Goal: Ask a question: Seek information or help from site administrators or community

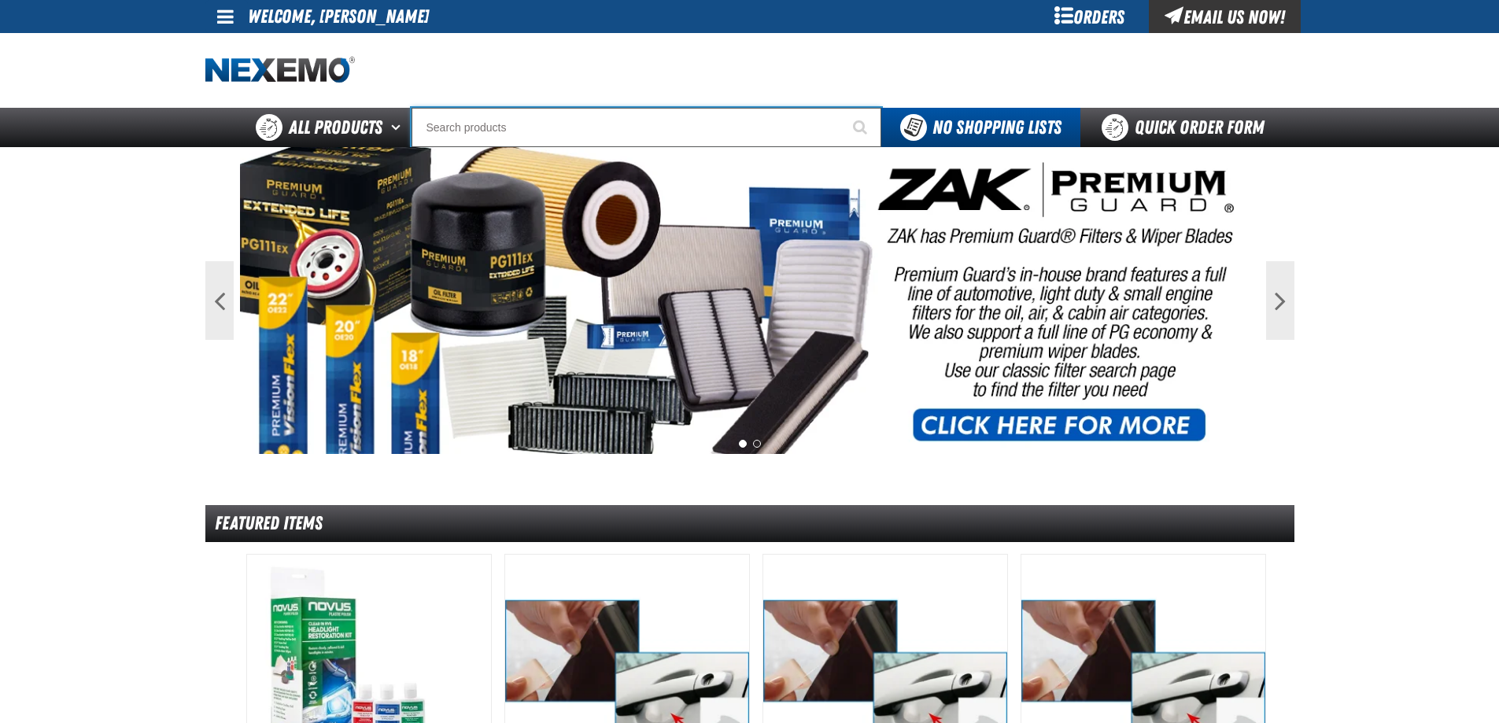
click at [601, 108] on input "Search" at bounding box center [646, 127] width 470 height 39
click at [674, 114] on input "Search" at bounding box center [646, 127] width 470 height 39
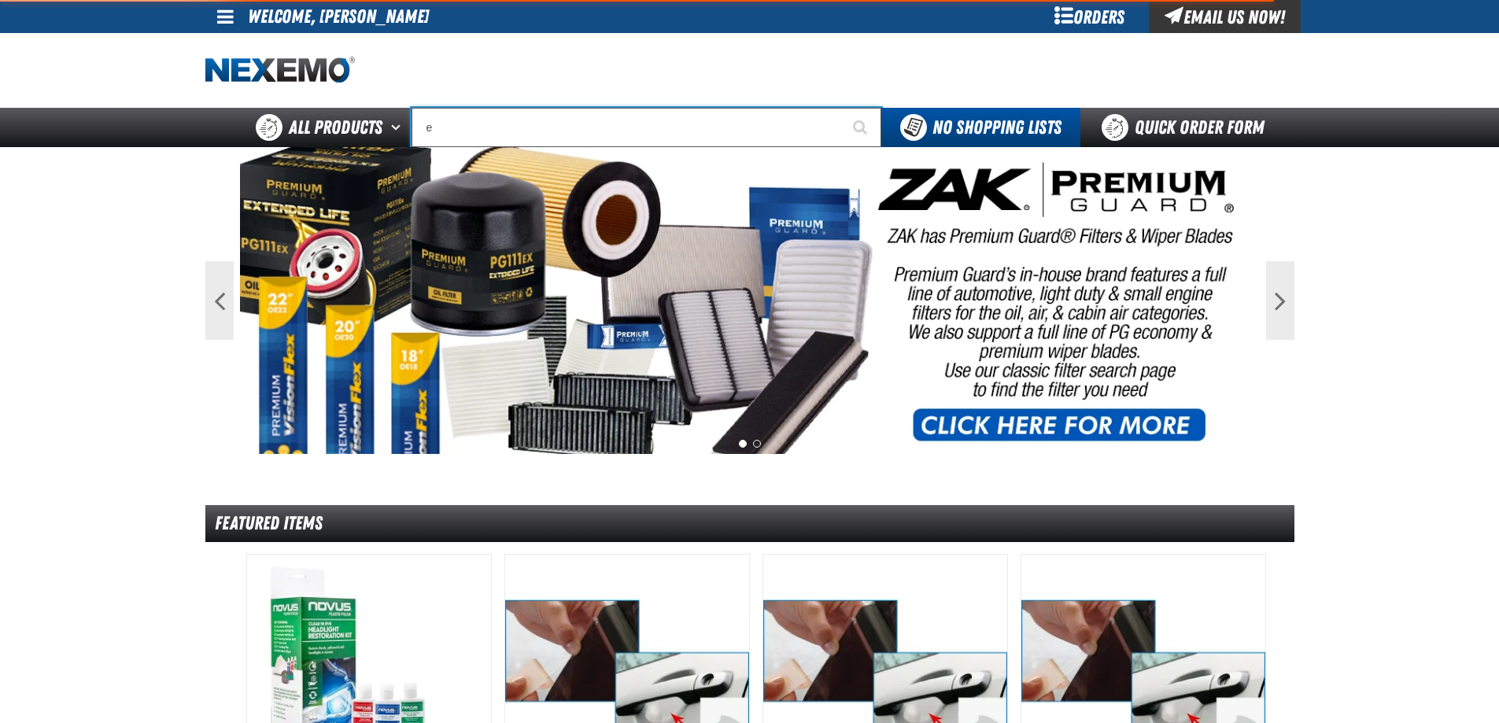
type input "ez"
type input "ez Wing Peach"
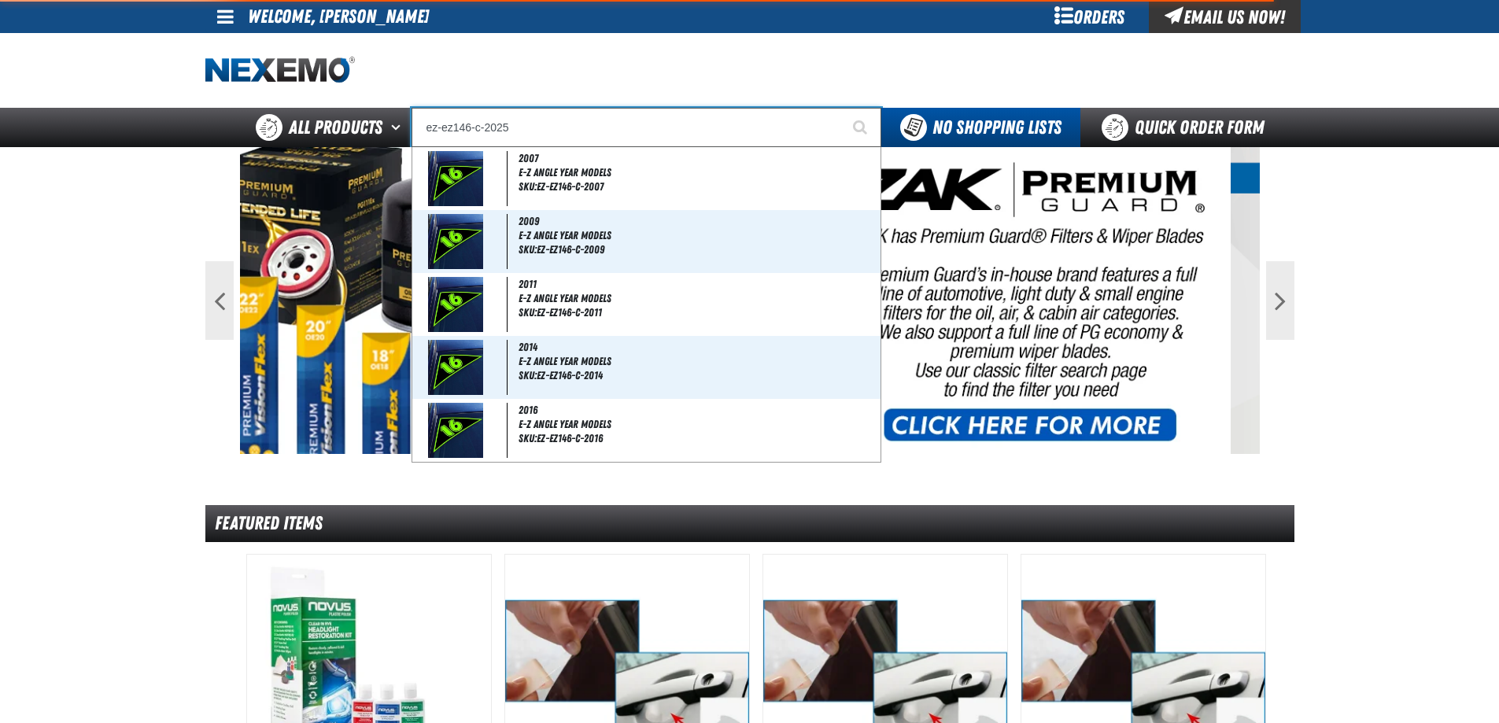
type input "ez-ez146-c-2025"
click at [842, 108] on button "Start Searching" at bounding box center [861, 127] width 39 height 39
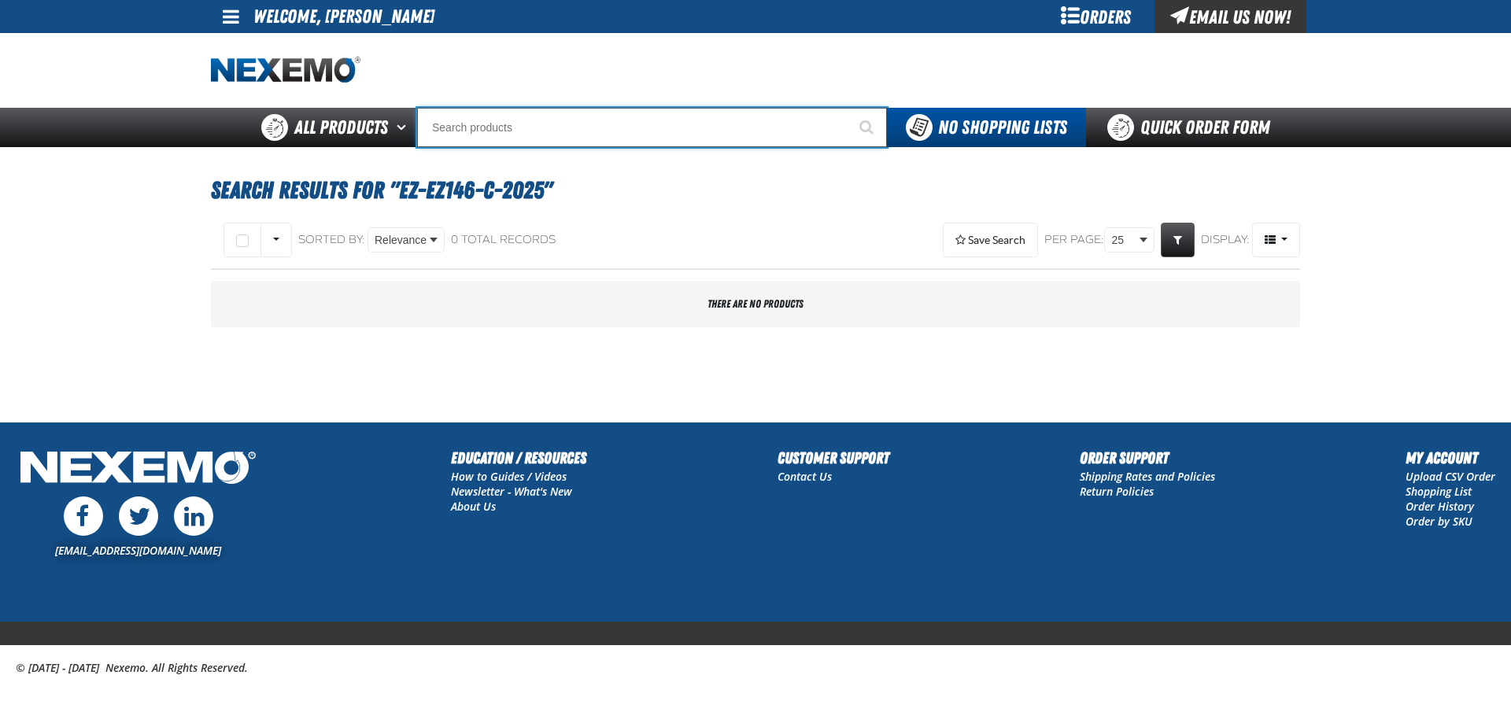
click at [548, 122] on input "Search" at bounding box center [652, 127] width 470 height 39
type input "e"
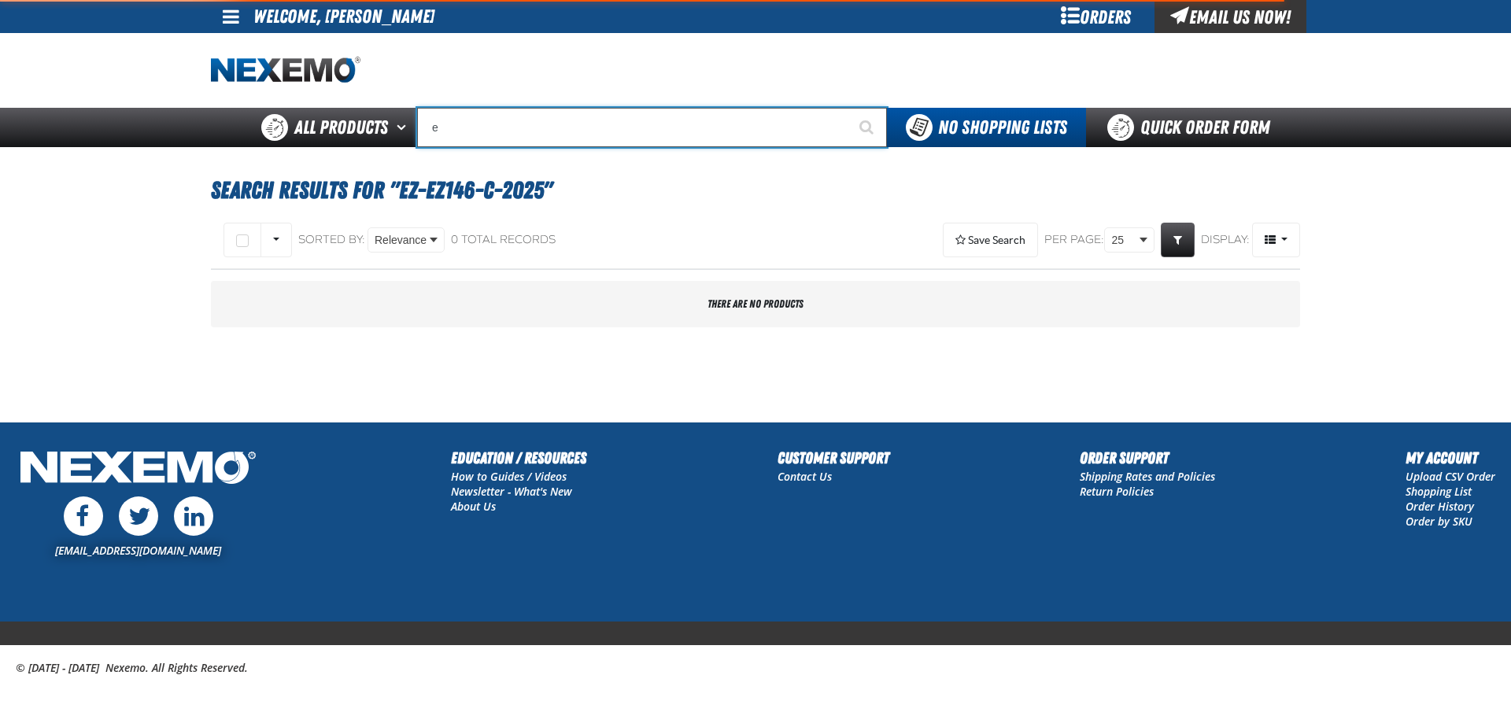
type input "eTEKT Low E Coating Detector - Single & Dual"
type input "ez"
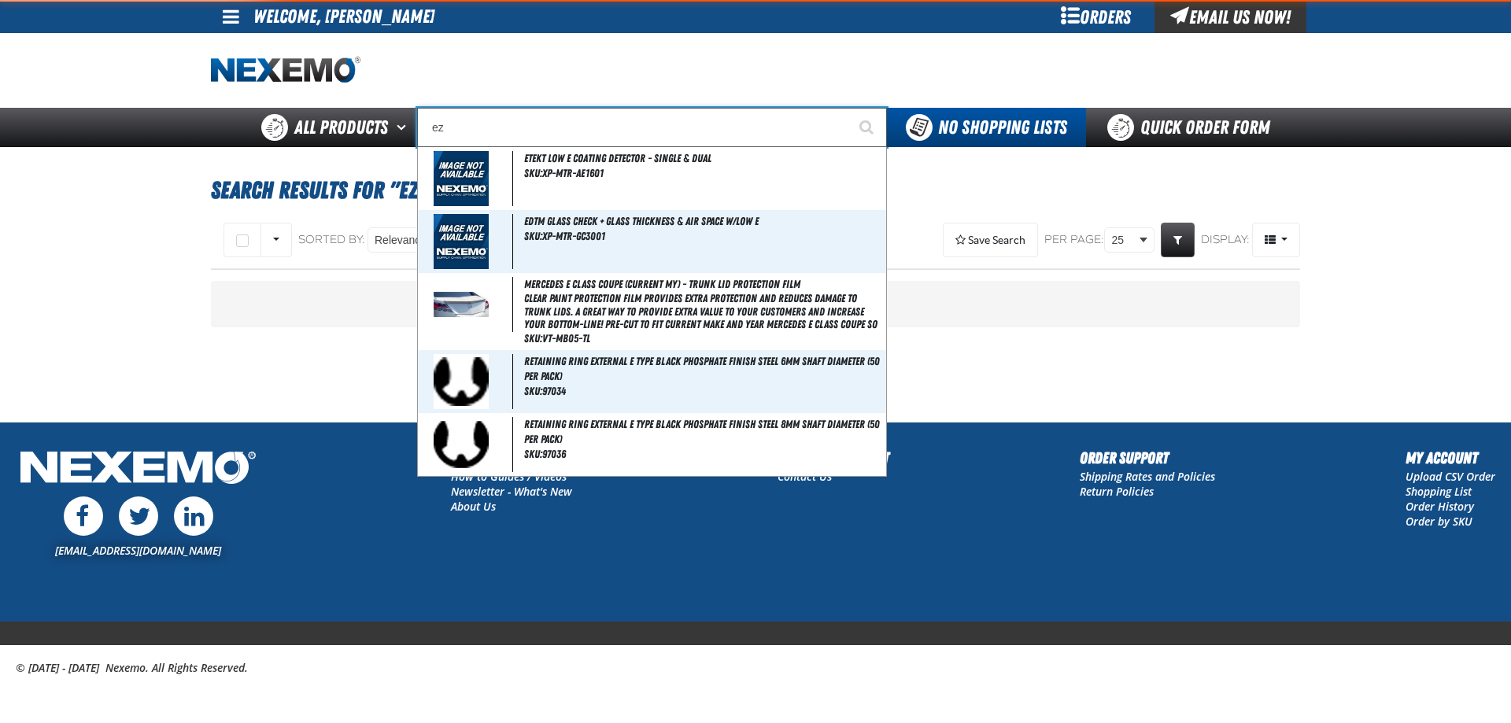
type input "ez Wing Peach"
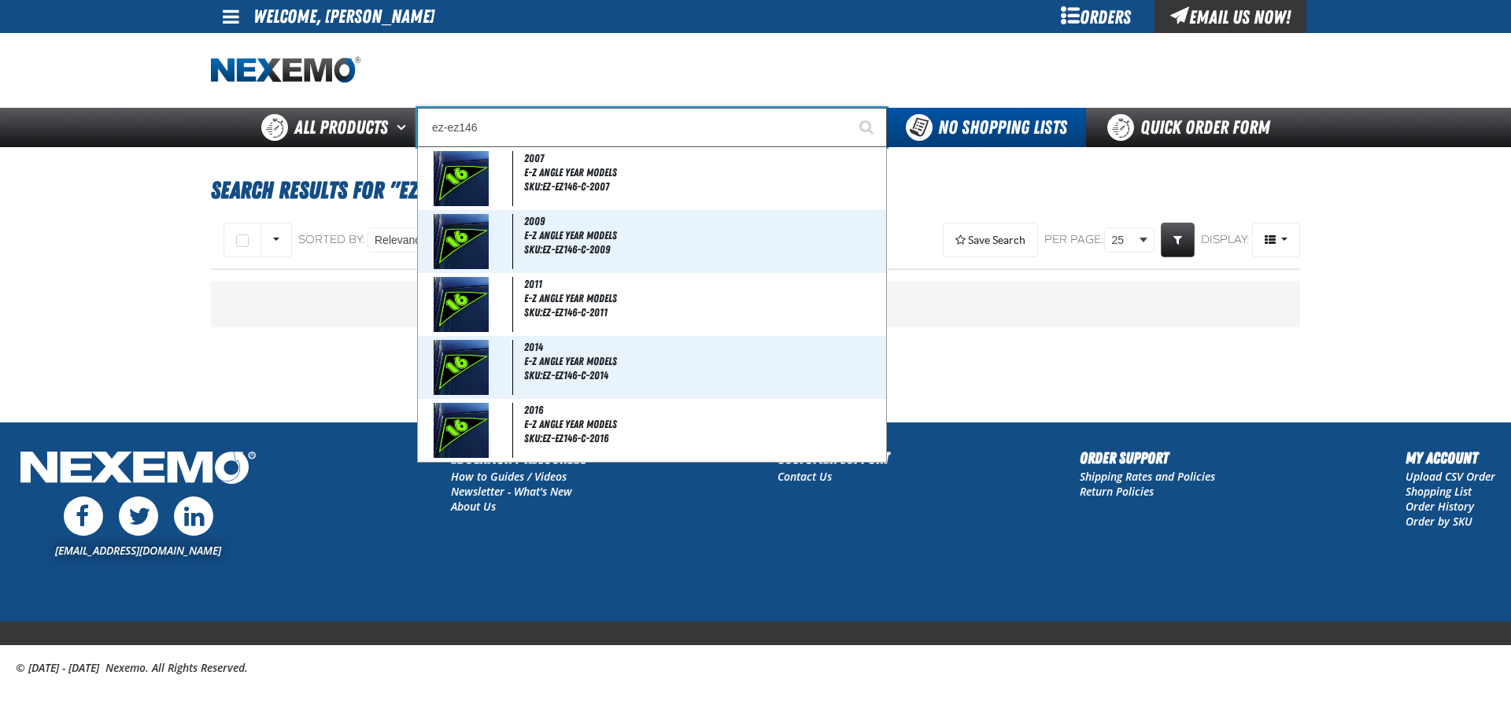
click at [568, 128] on input "ez-ez146" at bounding box center [652, 127] width 470 height 39
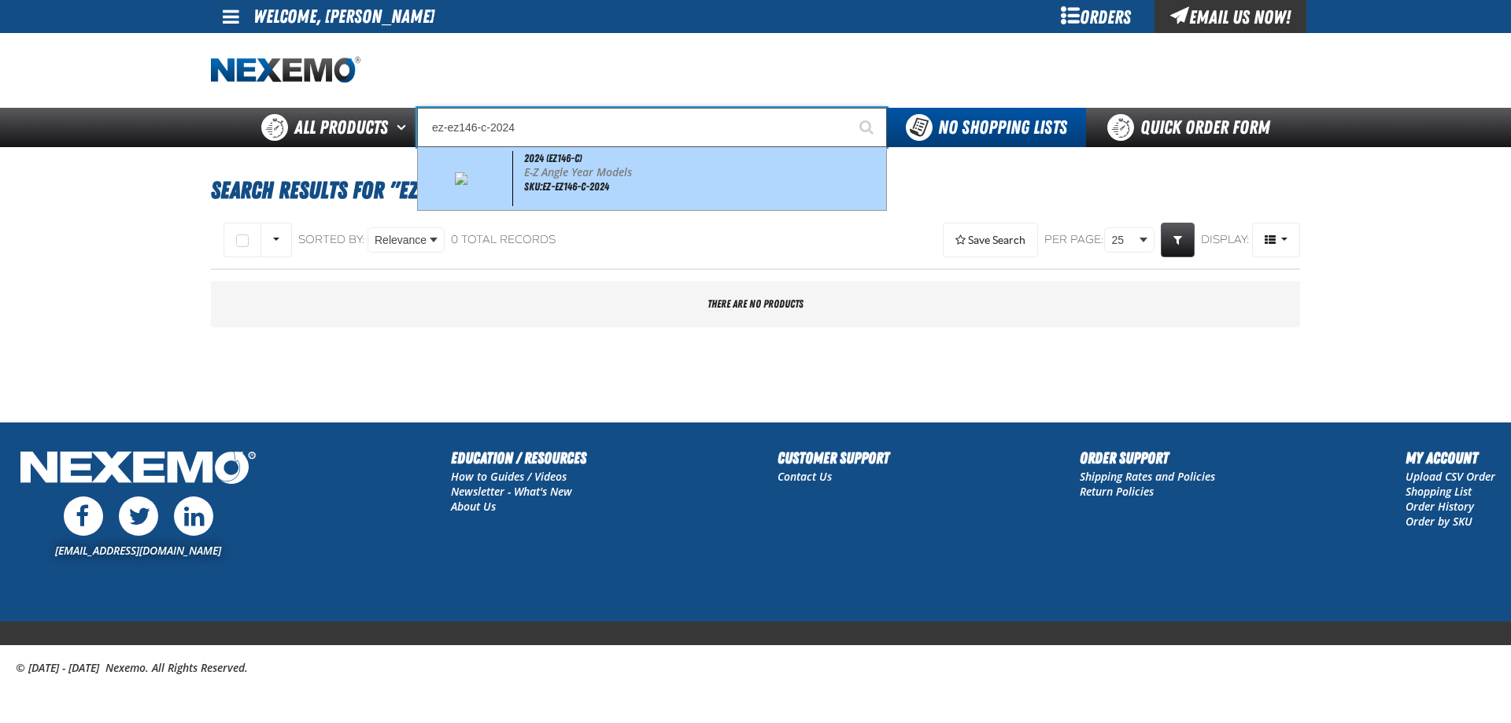
click at [599, 172] on p "E-Z Angle Year Models" at bounding box center [703, 172] width 359 height 13
type input "2024 (EZ146-C)"
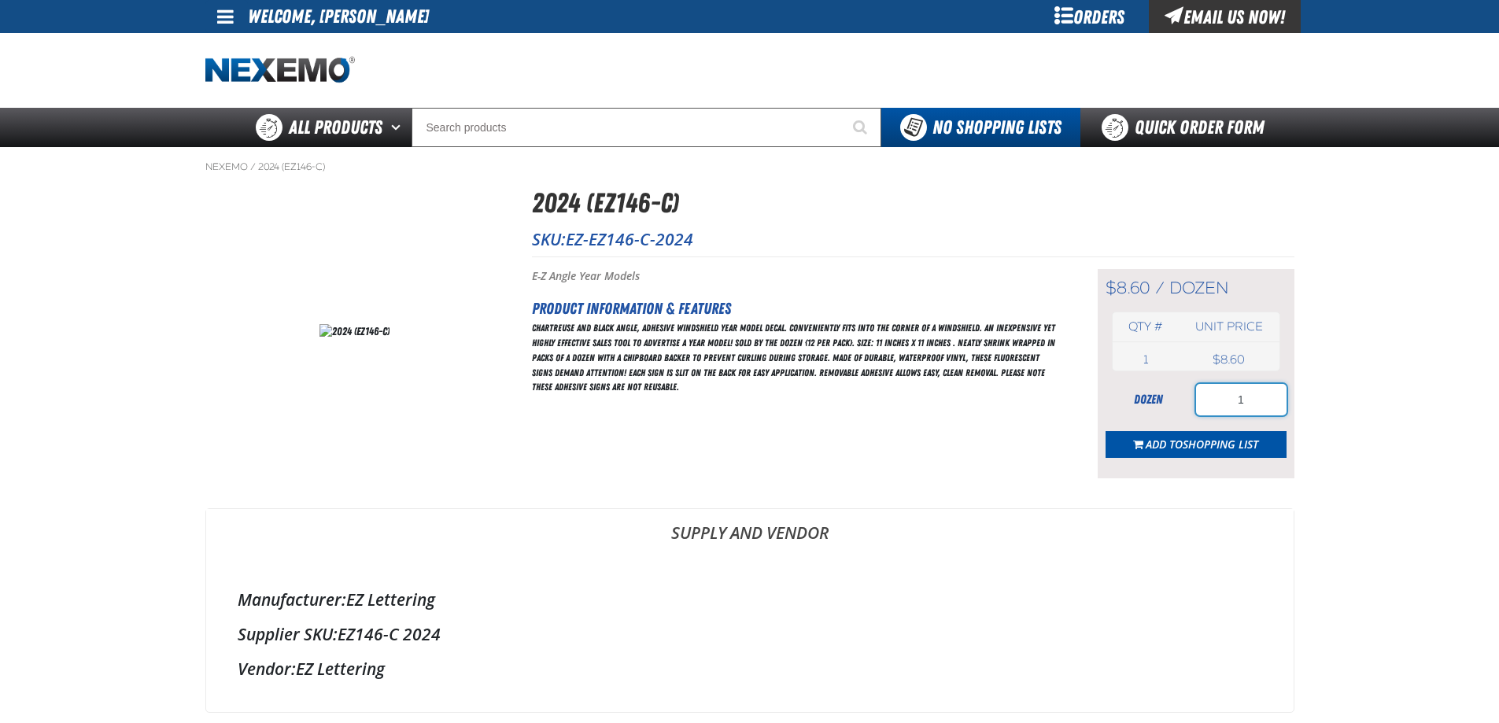
drag, startPoint x: 1235, startPoint y: 392, endPoint x: 1288, endPoint y: 396, distance: 52.9
click at [1284, 396] on input "1" at bounding box center [1241, 399] width 90 height 31
type input "5"
click at [1330, 402] on main "Nexemo / 2024 (EZ146-C)" at bounding box center [749, 665] width 1499 height 1036
click at [1204, 441] on span "Shopping List" at bounding box center [1220, 444] width 76 height 15
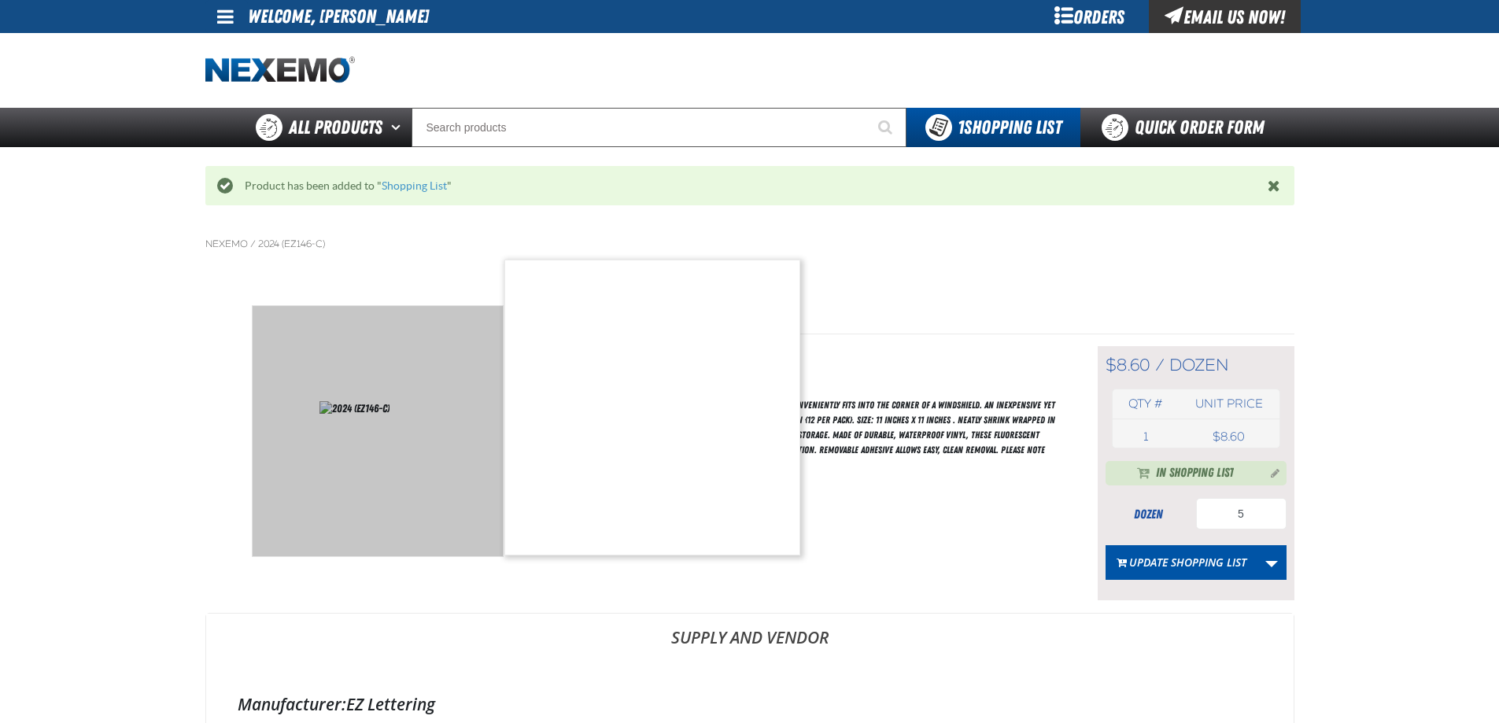
scroll to position [236, 0]
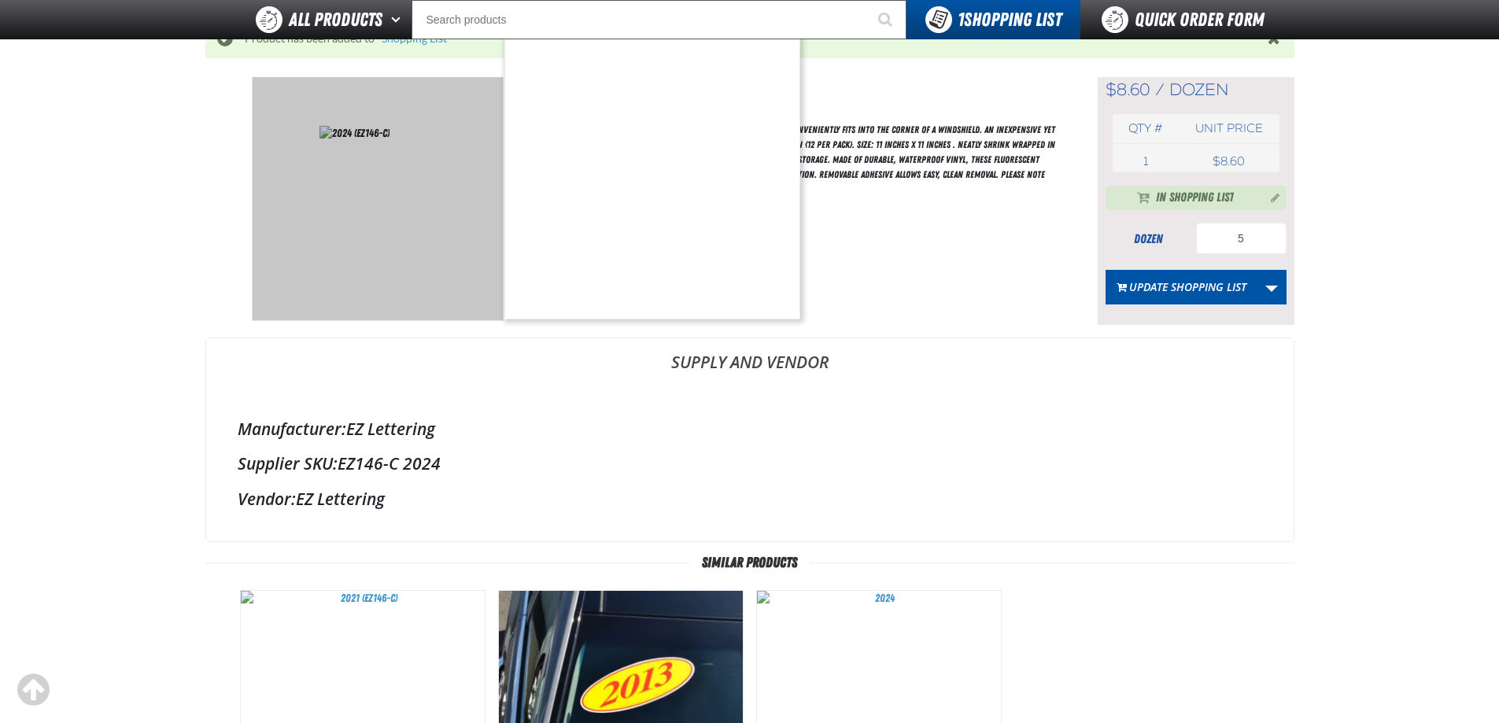
click at [942, 270] on div "Short Description: E-Z Angle Year Models Product Information & Features Chartre…" at bounding box center [795, 198] width 526 height 254
click at [449, 460] on div "Supplier SKU: EZ146-C 2024" at bounding box center [750, 463] width 1024 height 22
drag, startPoint x: 346, startPoint y: 459, endPoint x: 399, endPoint y: 460, distance: 52.7
click at [399, 460] on div "Supplier SKU: EZ146-C 2024" at bounding box center [750, 463] width 1024 height 22
copy div "EZ146-C"
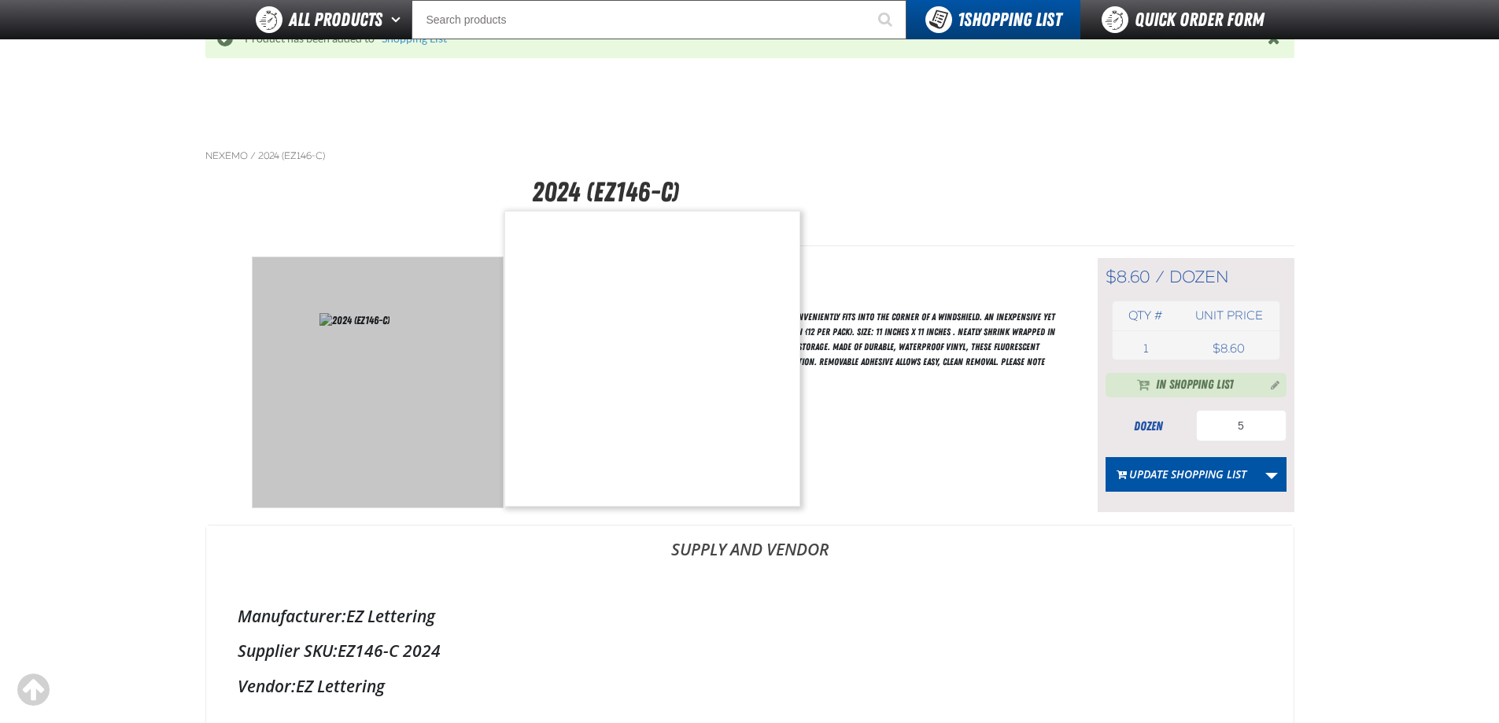
scroll to position [0, 0]
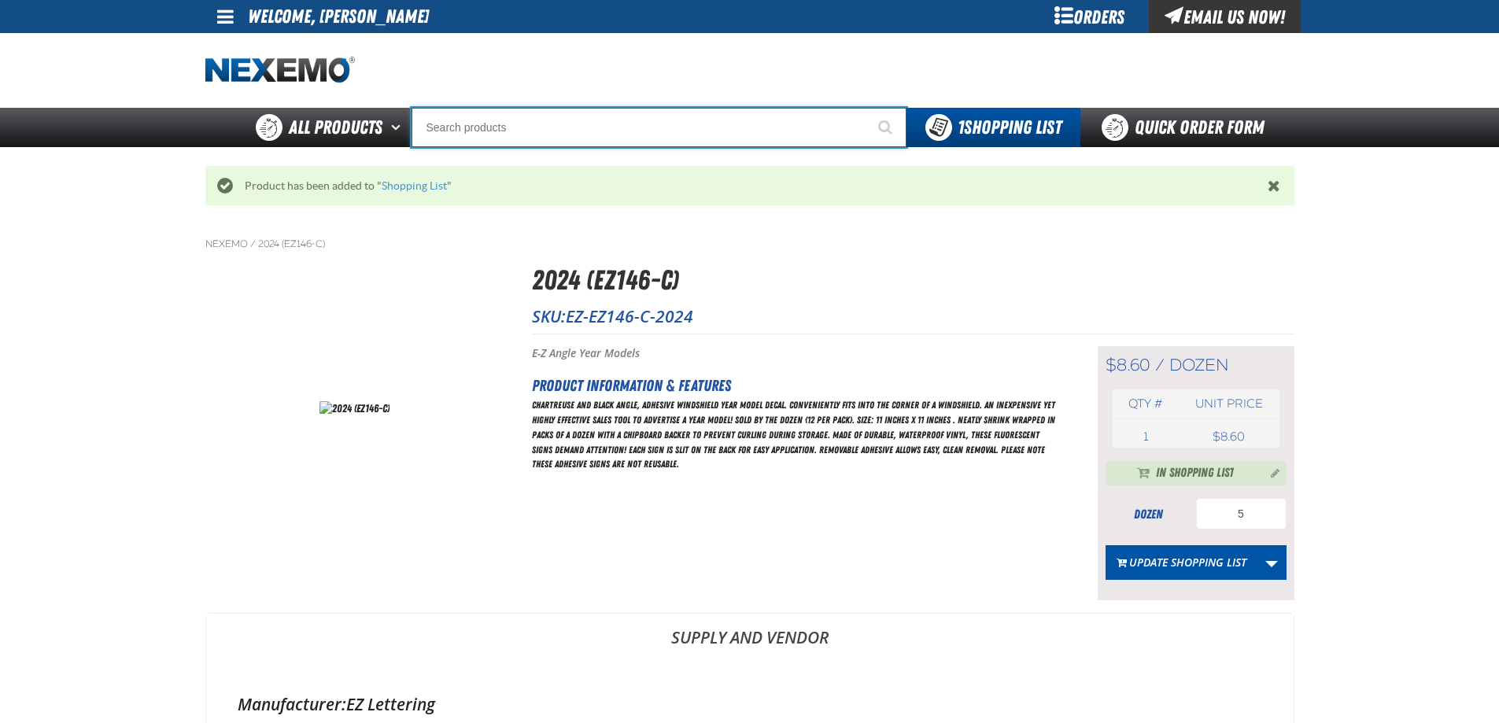
click at [630, 116] on input "Search" at bounding box center [658, 127] width 495 height 39
paste input "EZ146-C"
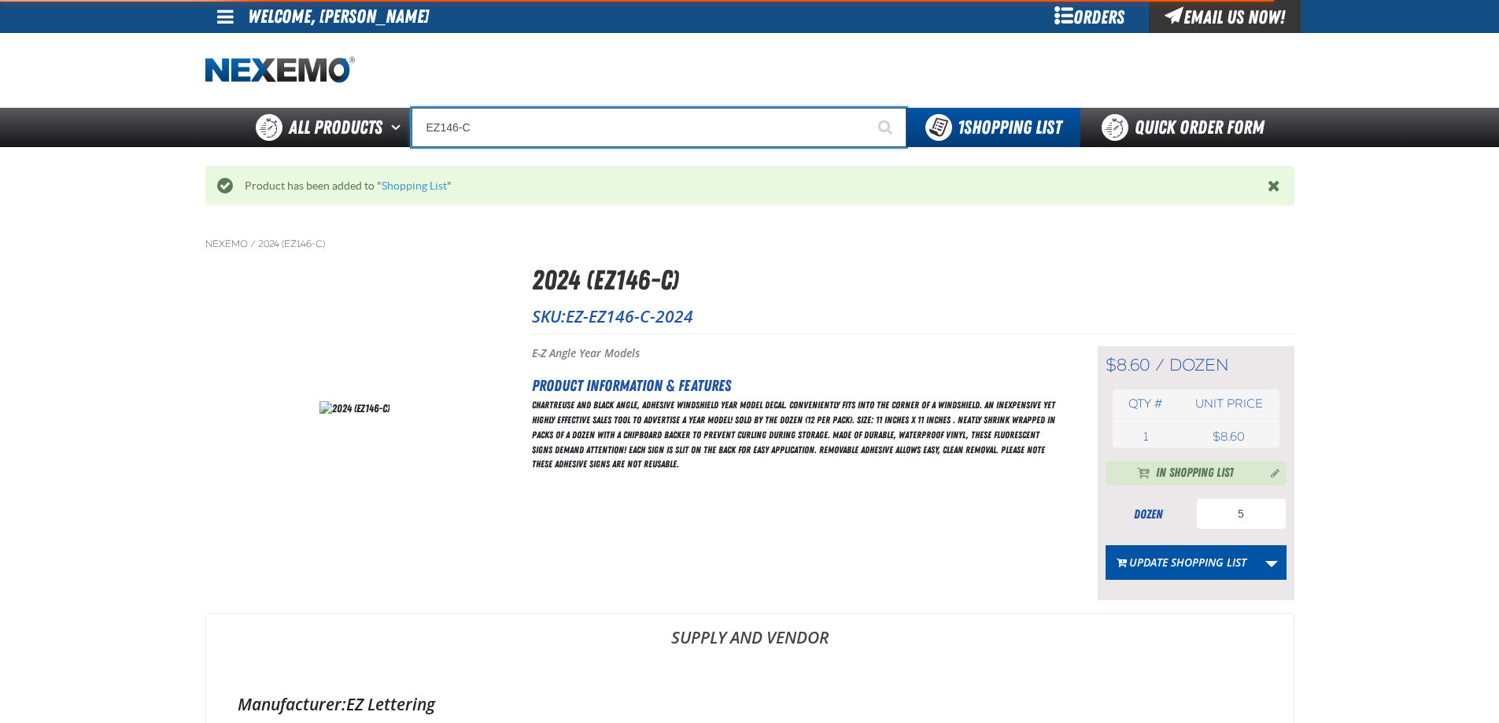
type input "EZ146-C"
click at [867, 108] on button "Start Searching" at bounding box center [886, 127] width 39 height 39
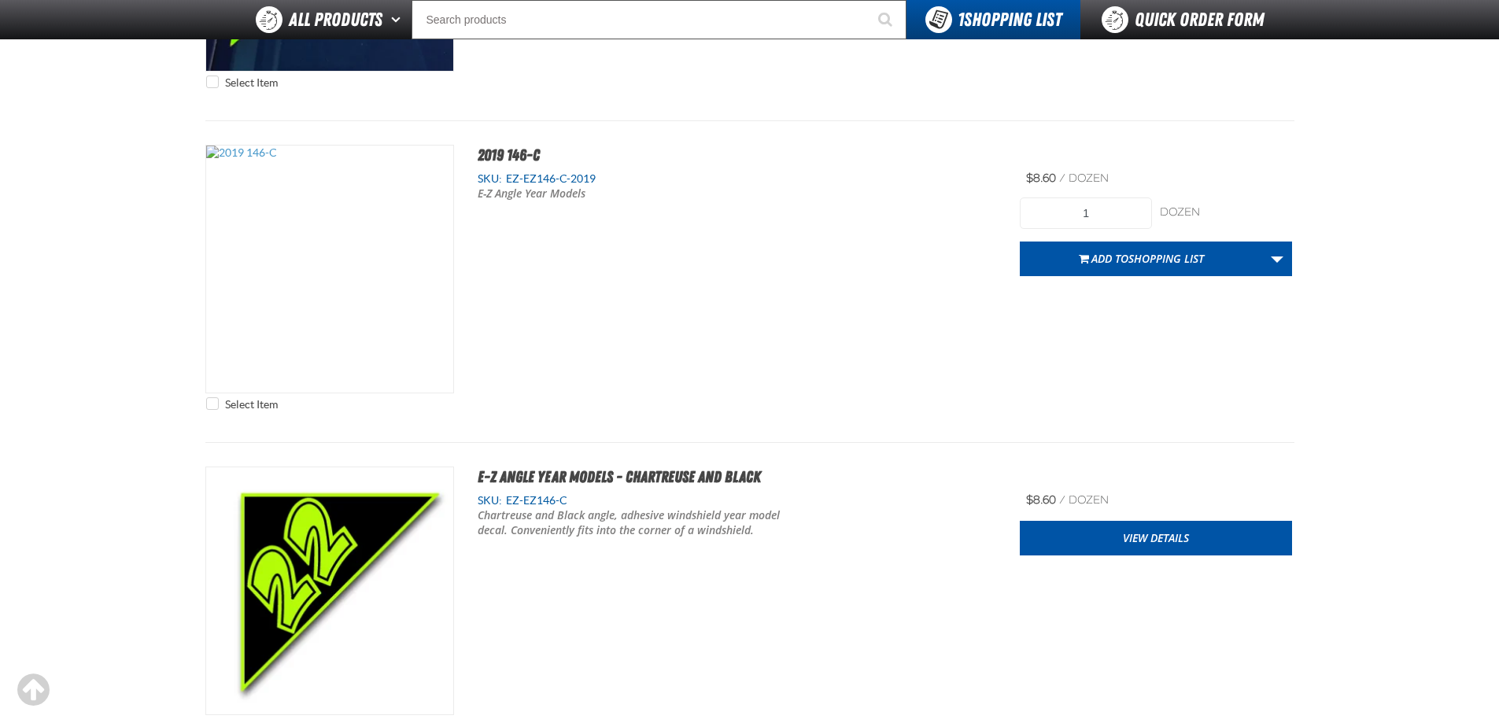
scroll to position [6181, 0]
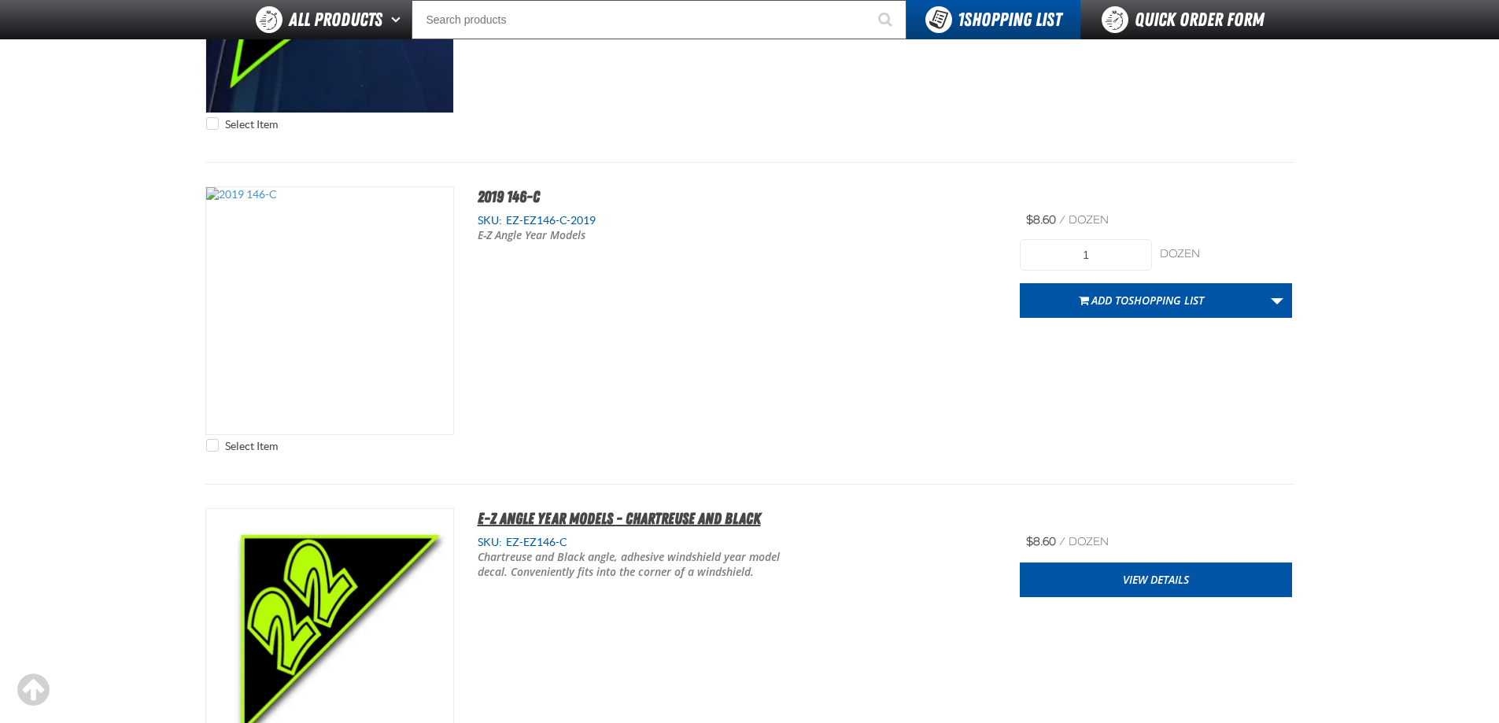
click at [538, 524] on span "E-Z Angle Year Models - Chartreuse and Black" at bounding box center [619, 518] width 283 height 19
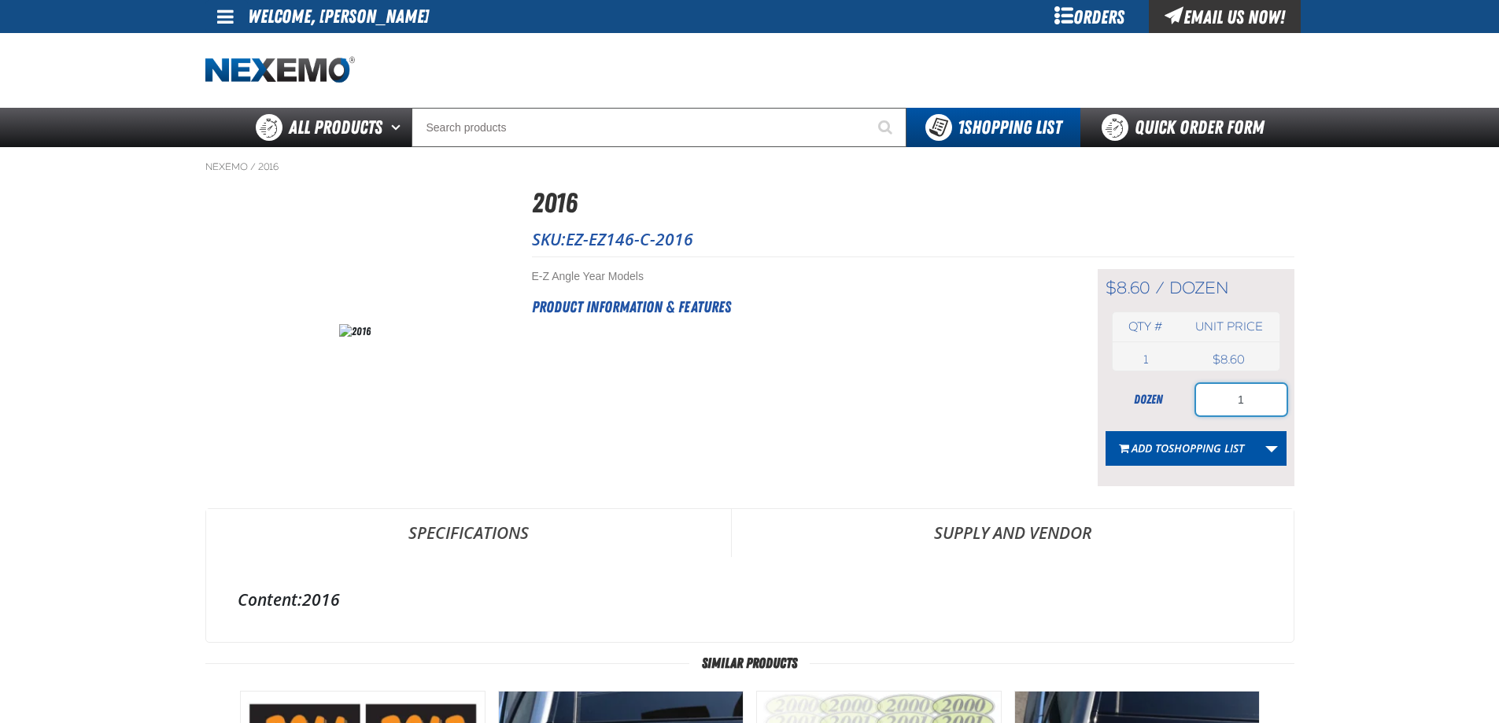
drag, startPoint x: 1271, startPoint y: 400, endPoint x: 1161, endPoint y: 392, distance: 109.7
click at [1187, 394] on div "dozen 1" at bounding box center [1195, 399] width 181 height 31
type input "3"
click at [1137, 463] on button "Add to Shopping List" at bounding box center [1181, 448] width 152 height 35
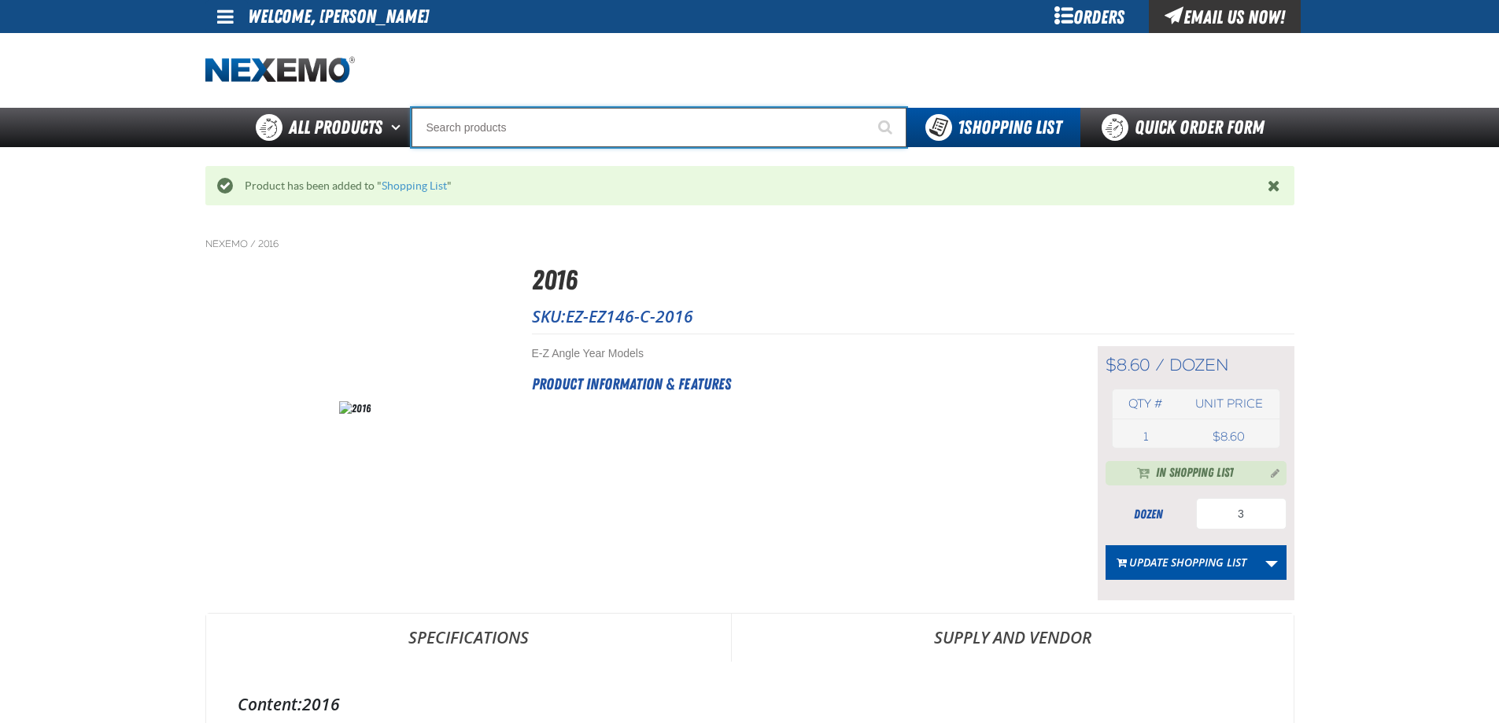
click at [568, 136] on input "Search" at bounding box center [658, 127] width 495 height 39
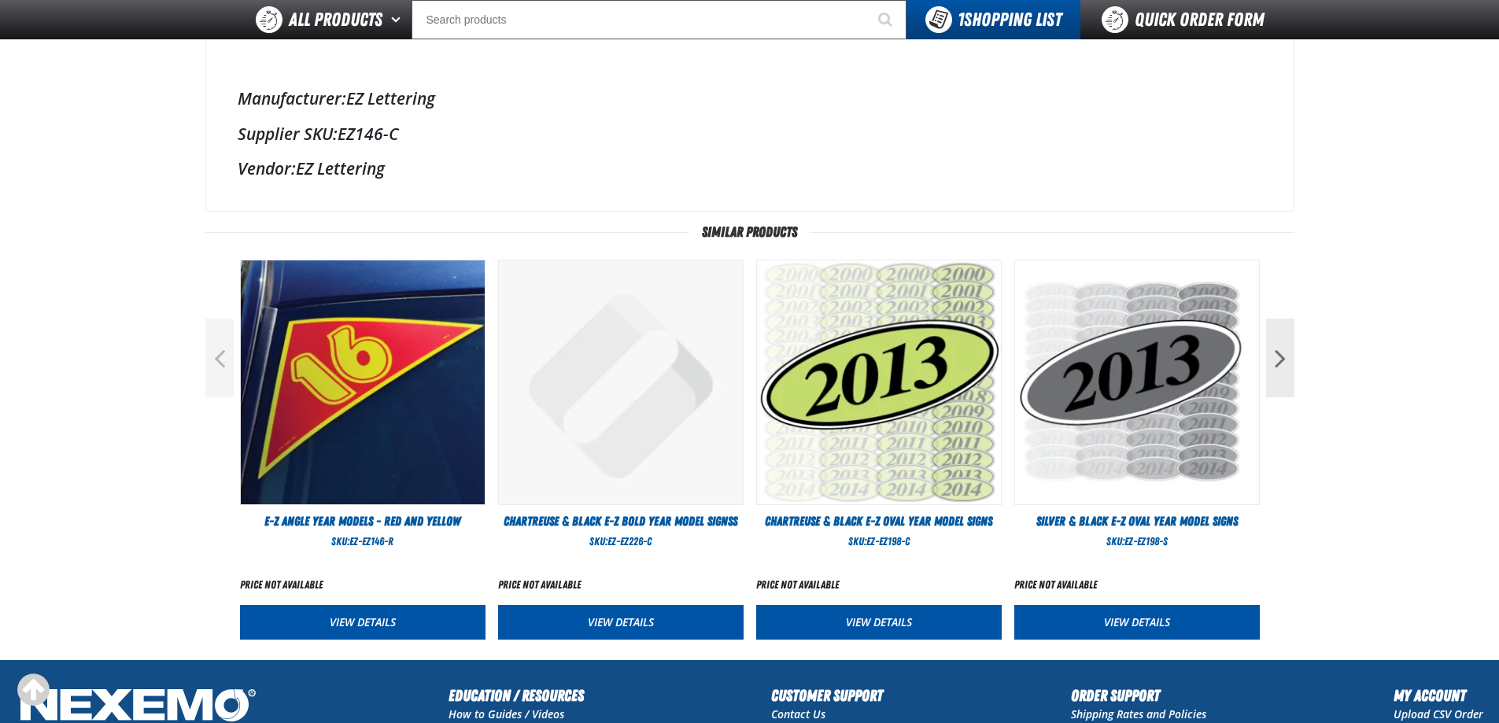
scroll to position [629, 0]
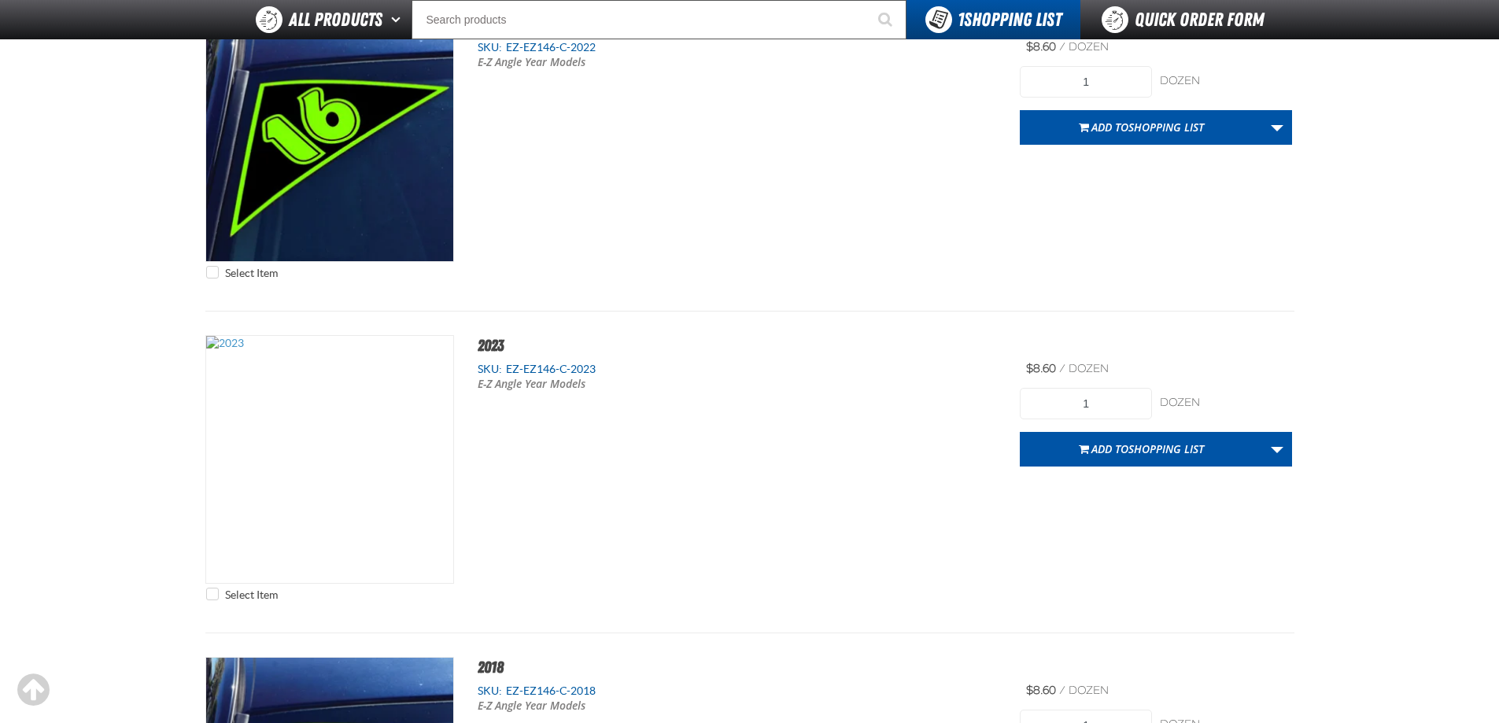
scroll to position [5472, 0]
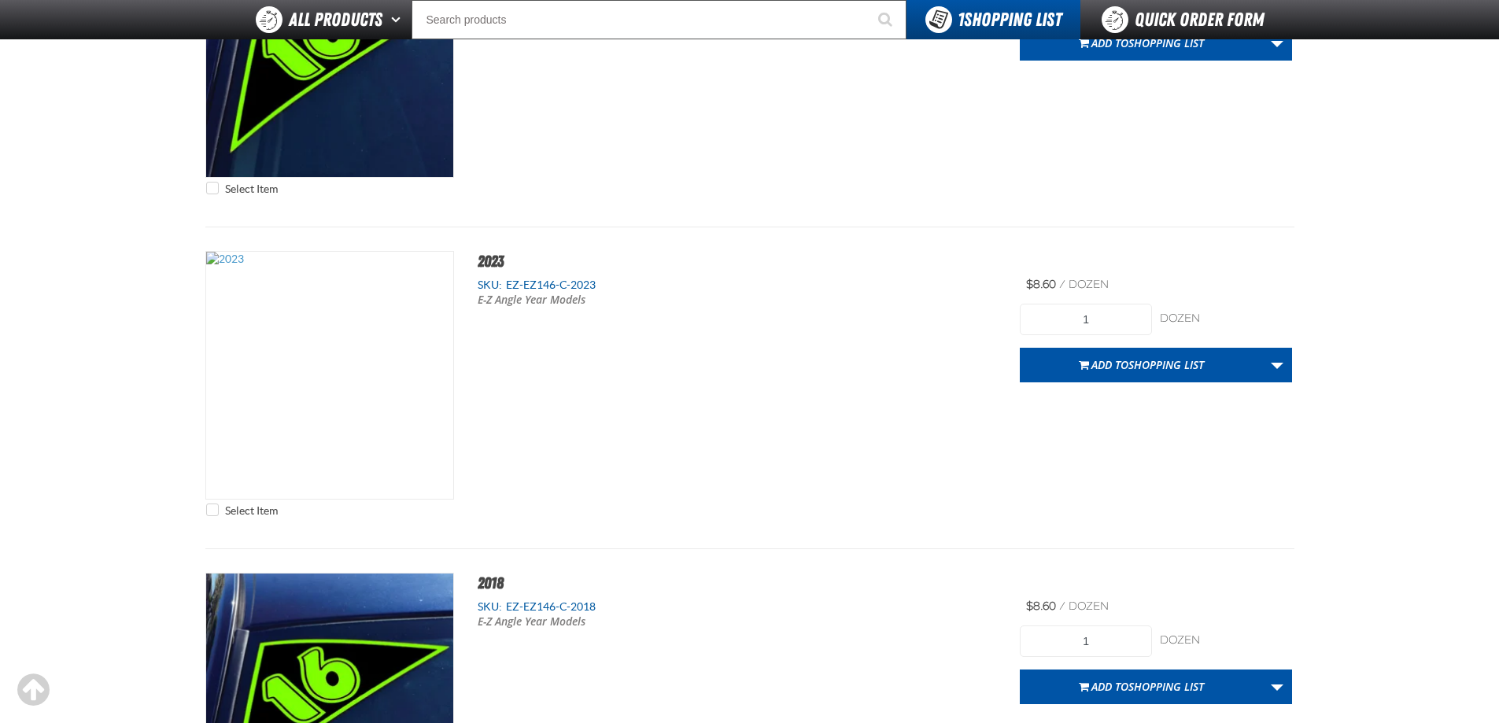
click at [546, 285] on span "EZ-EZ146-C-2023" at bounding box center [549, 285] width 94 height 13
click at [505, 265] on h2 "2023" at bounding box center [873, 261] width 839 height 20
click at [501, 264] on span "2023" at bounding box center [491, 261] width 26 height 19
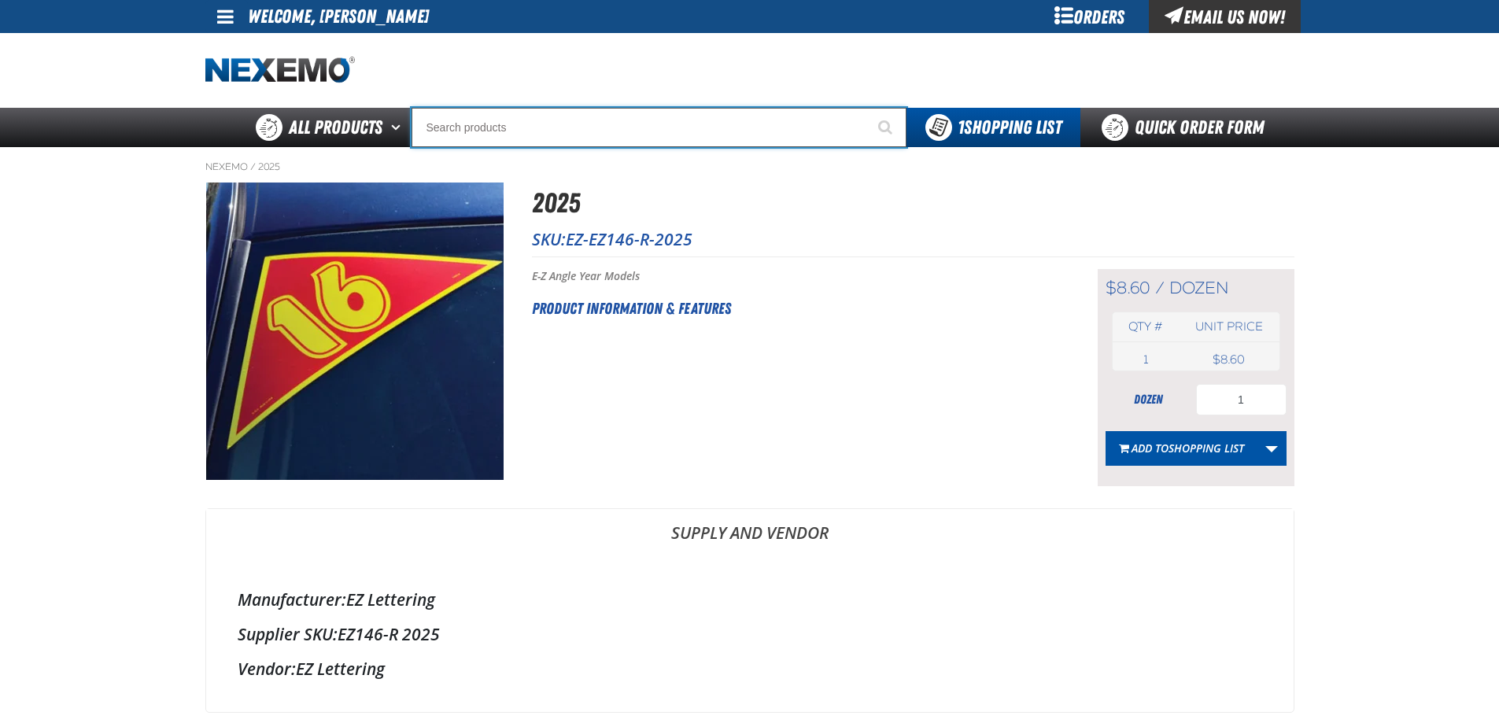
click at [511, 127] on input "Search" at bounding box center [658, 127] width 495 height 39
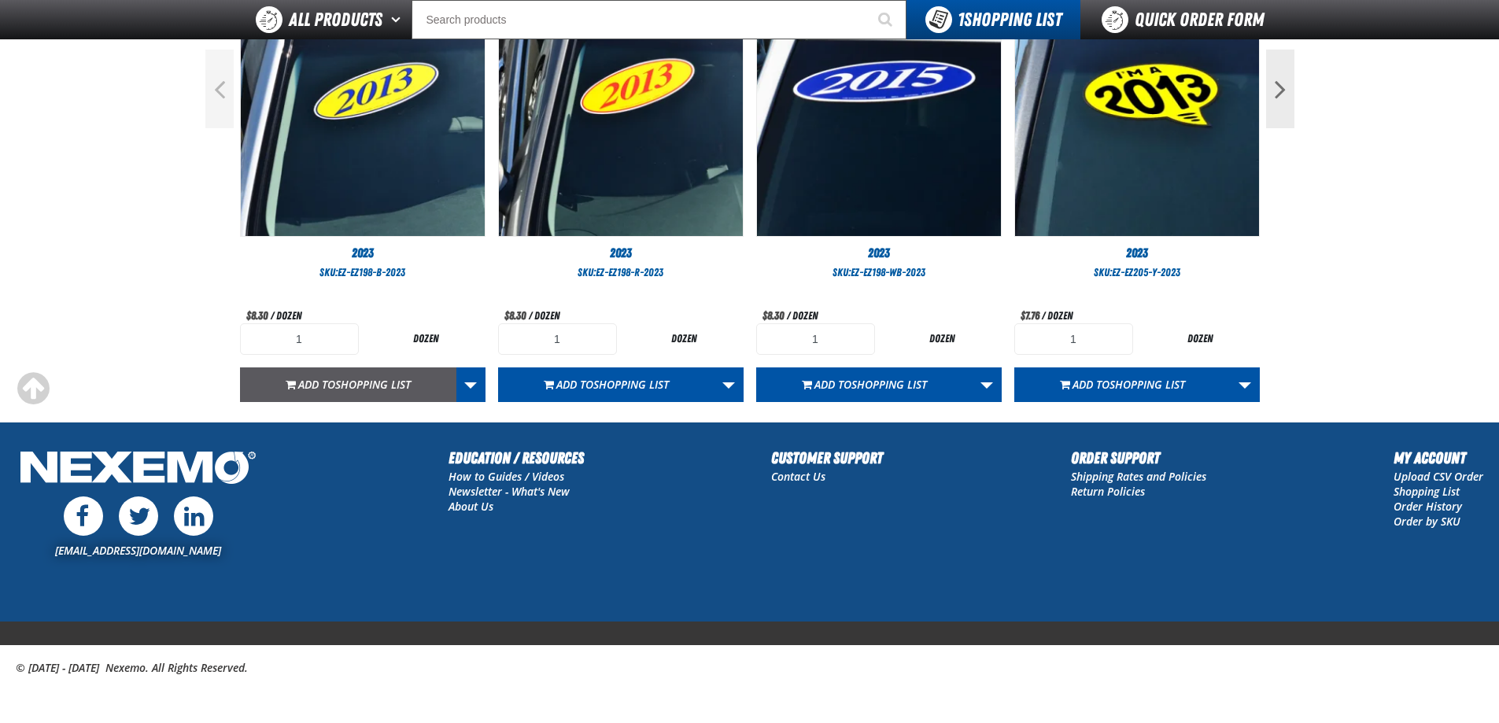
scroll to position [415, 0]
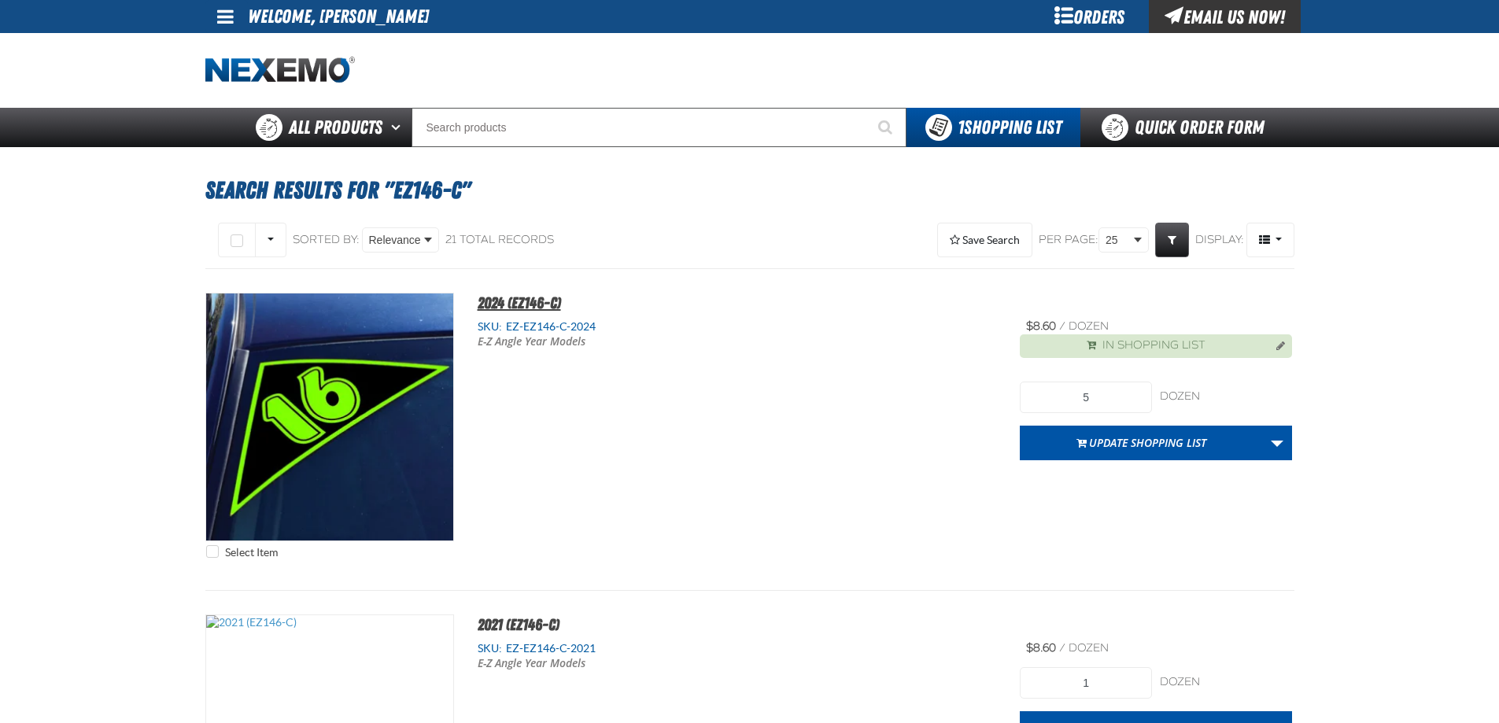
click at [532, 305] on span "2024 (EZ146-C)" at bounding box center [519, 302] width 83 height 19
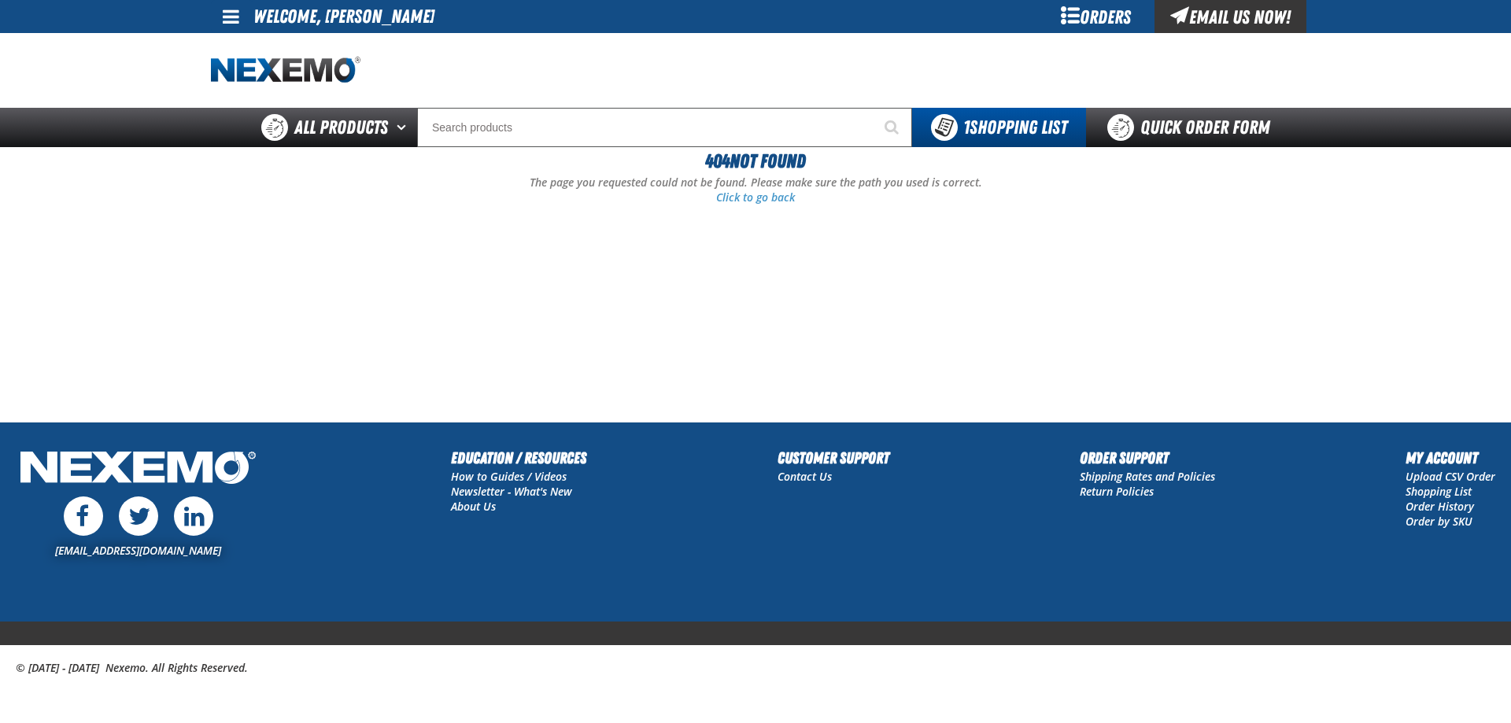
click at [602, 66] on div at bounding box center [414, 71] width 406 height 28
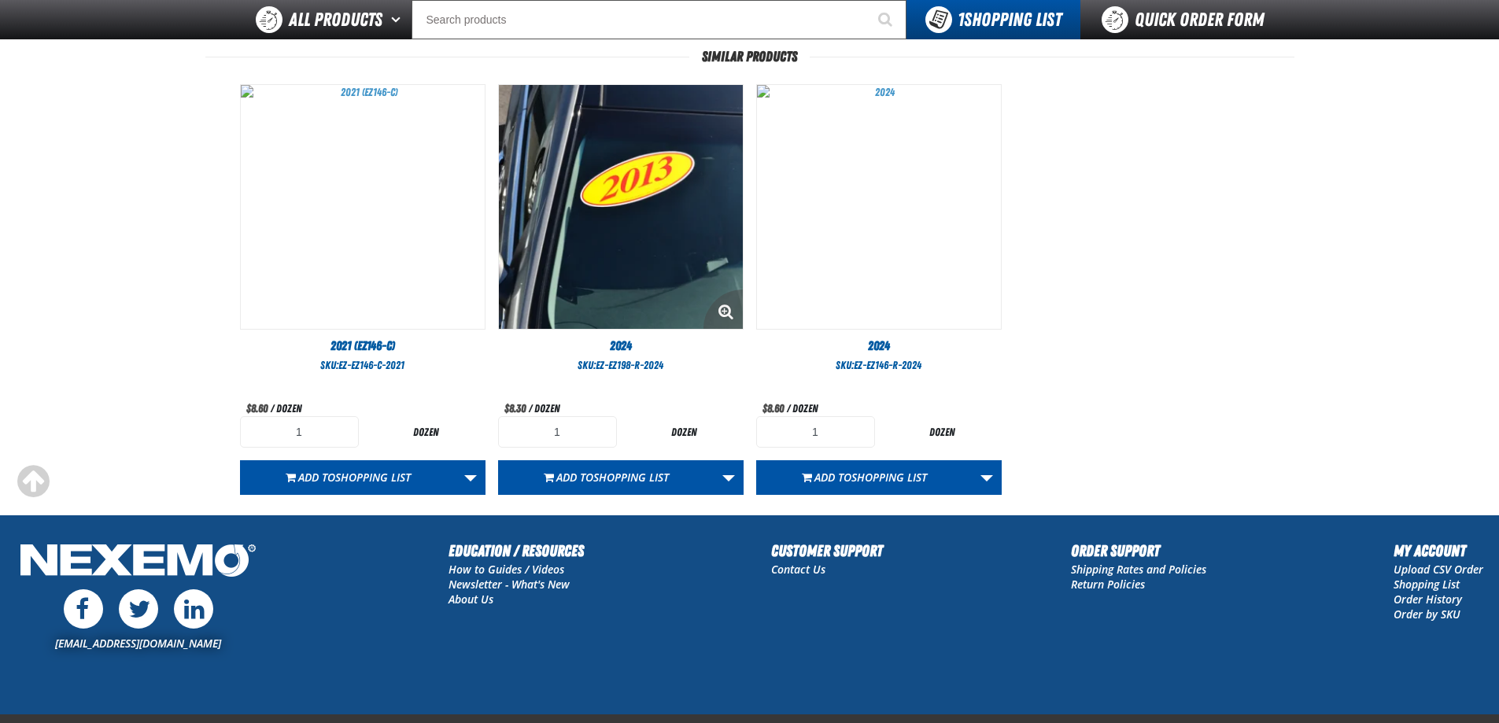
scroll to position [758, 0]
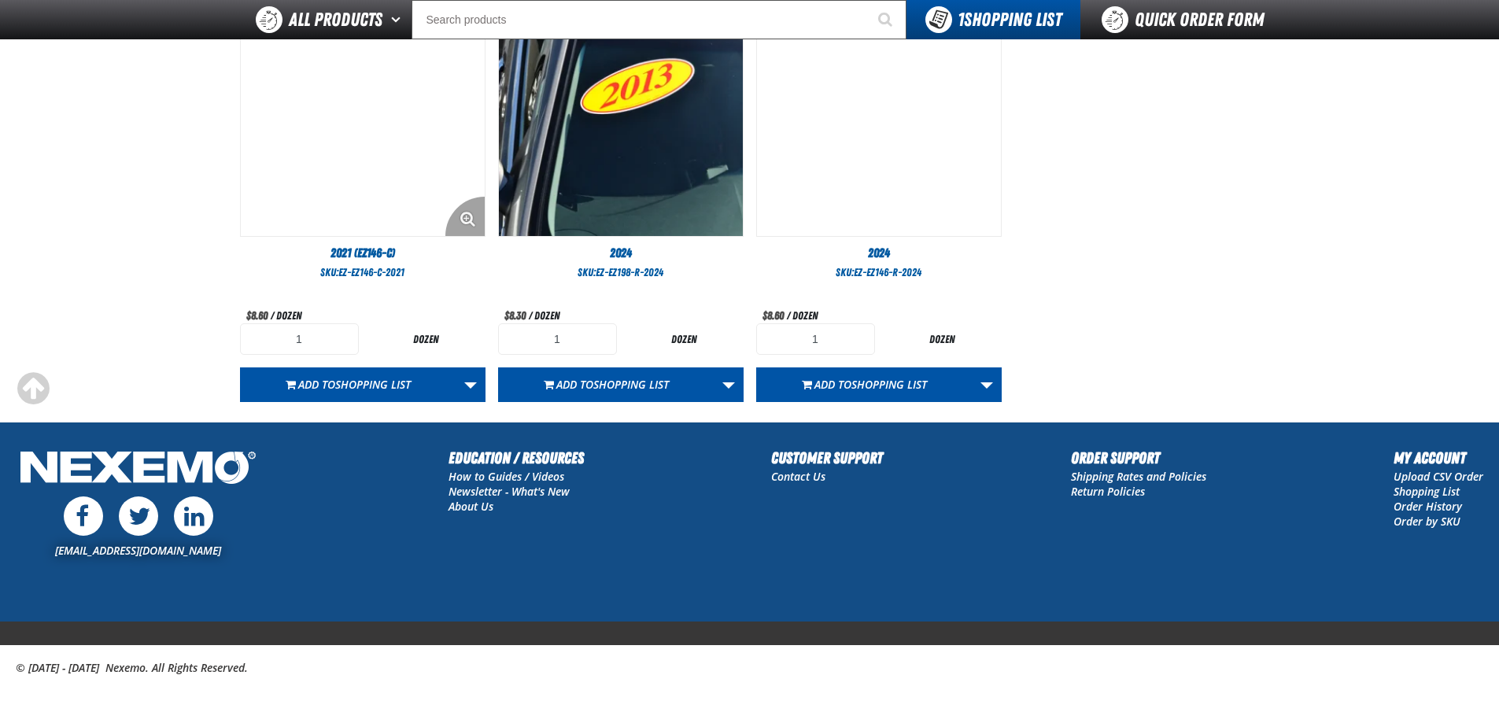
click at [348, 195] on img "View Details of the 2021 (EZ146-C)" at bounding box center [363, 114] width 244 height 244
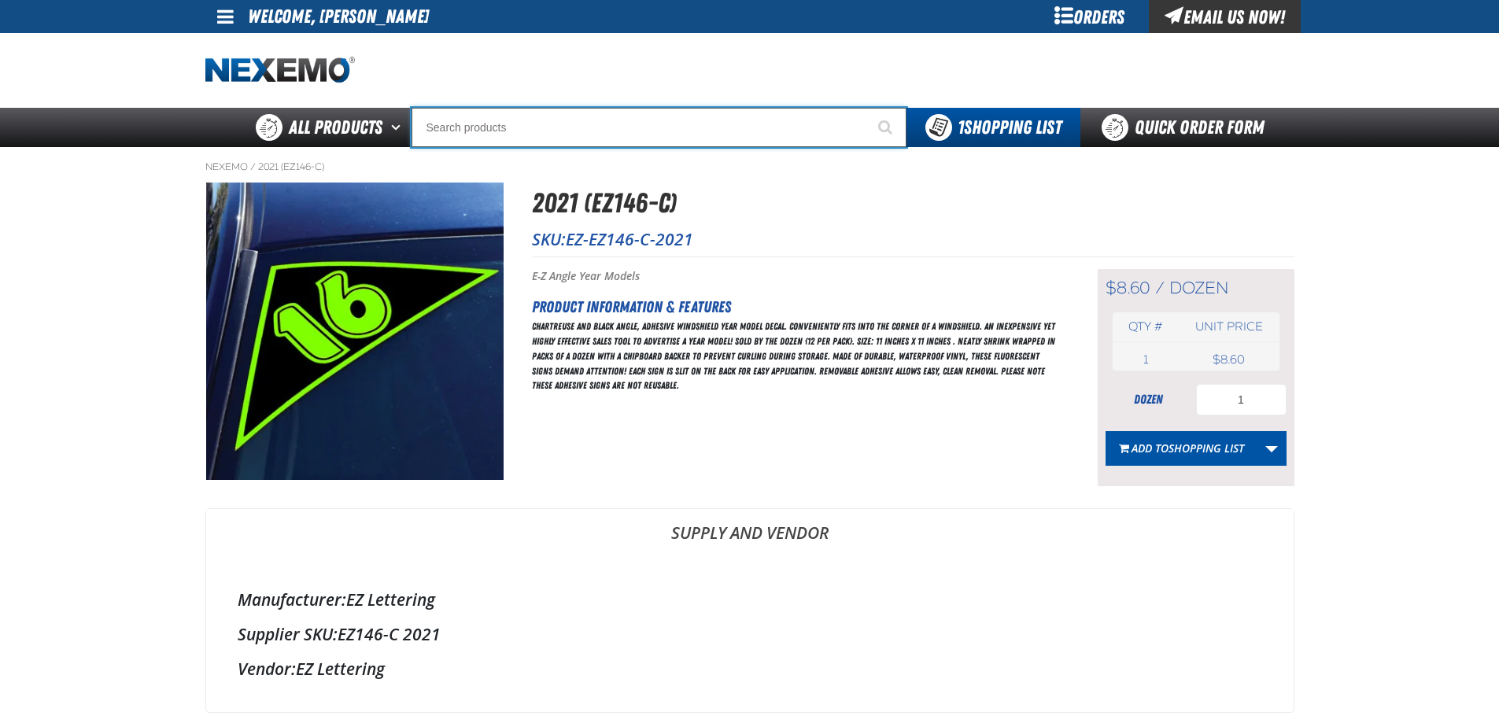
drag, startPoint x: 521, startPoint y: 127, endPoint x: 553, endPoint y: 110, distance: 36.6
click at [521, 127] on input "Search" at bounding box center [658, 127] width 495 height 39
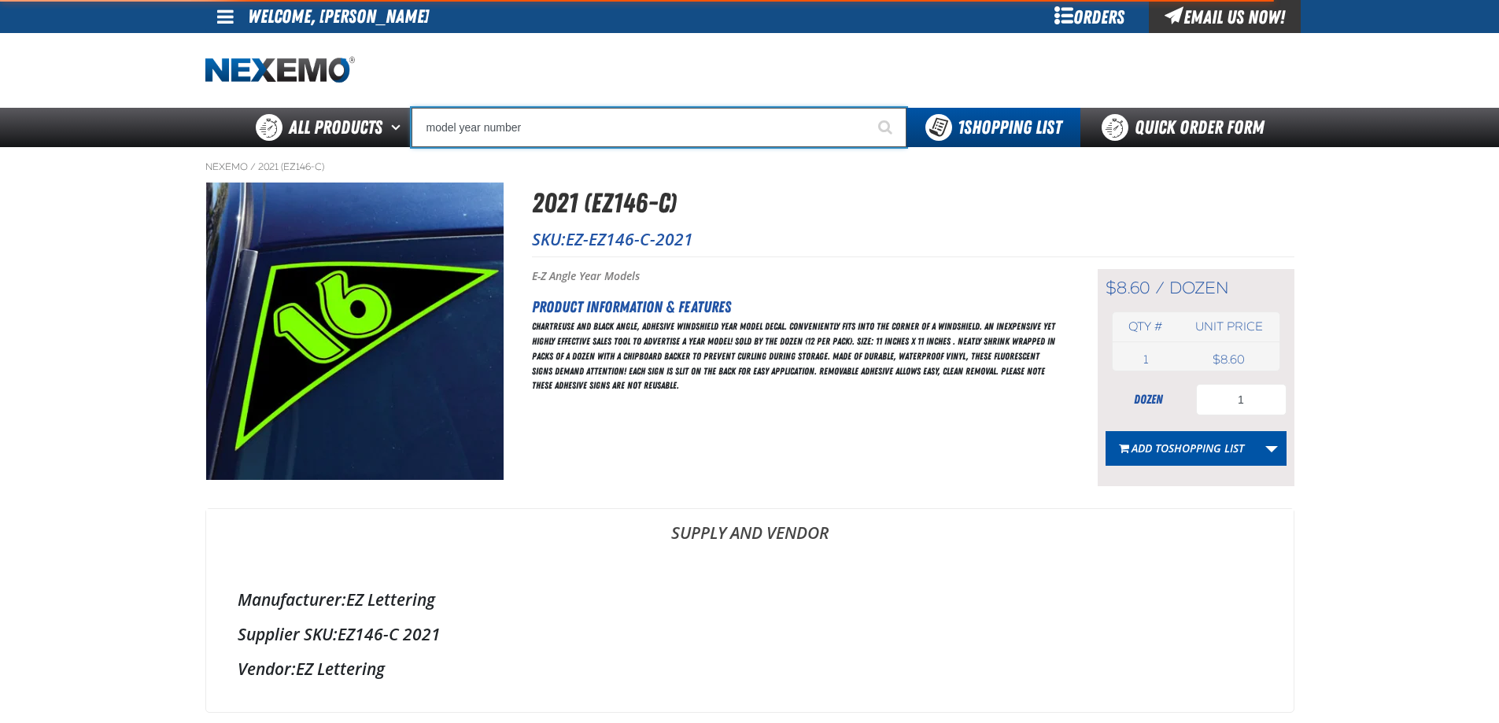
type input "model year number"
click at [867, 108] on button "Start Searching" at bounding box center [886, 127] width 39 height 39
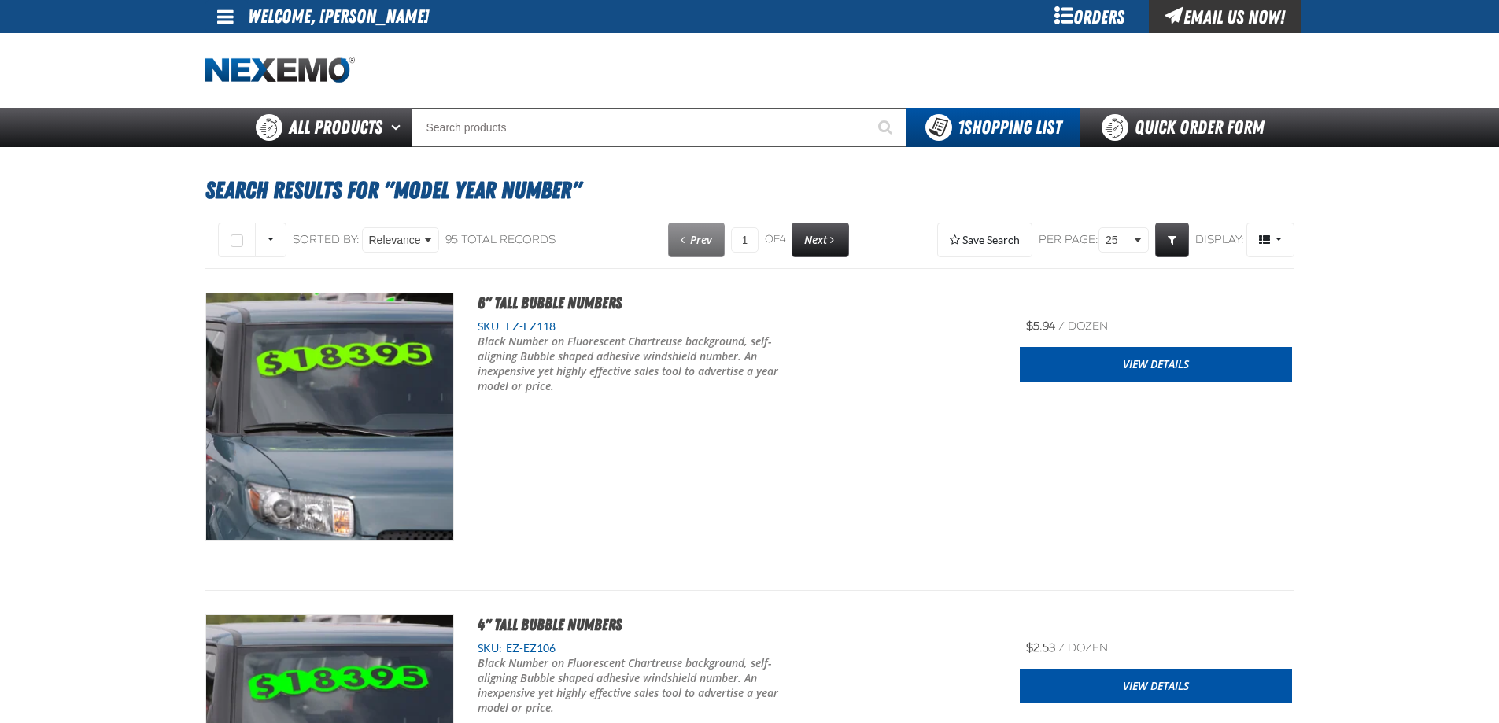
click at [607, 102] on div at bounding box center [749, 70] width 1089 height 75
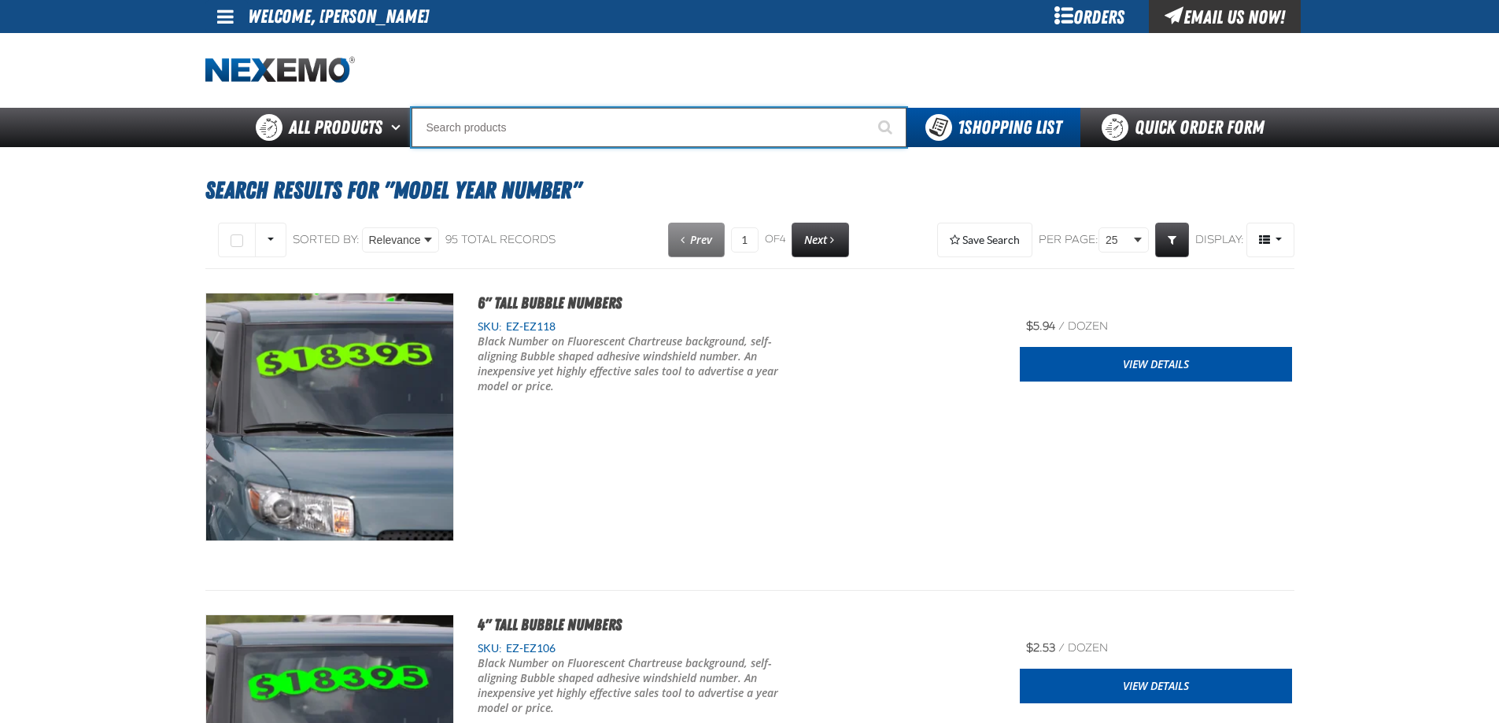
click at [612, 113] on input "Search" at bounding box center [658, 127] width 495 height 39
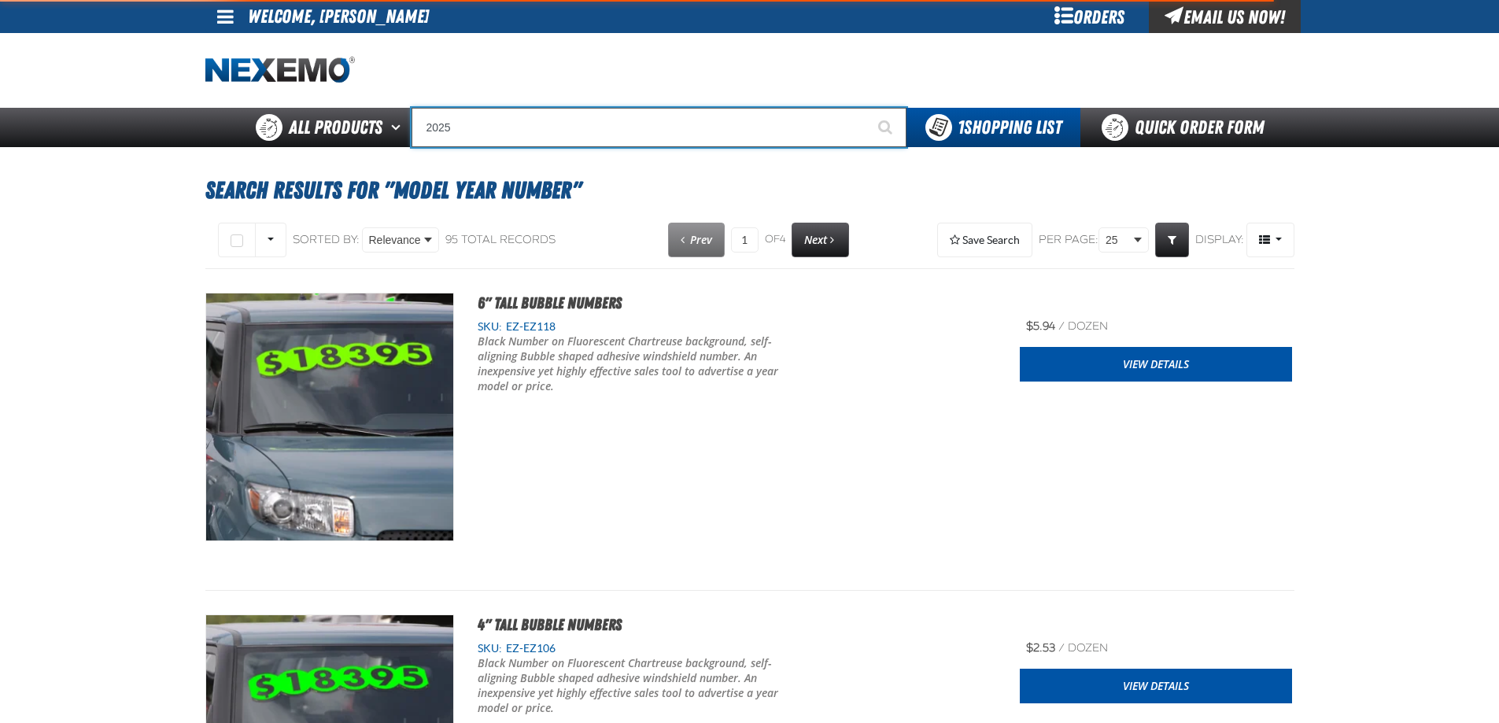
type input "2025"
click at [867, 108] on button "Start Searching" at bounding box center [886, 127] width 39 height 39
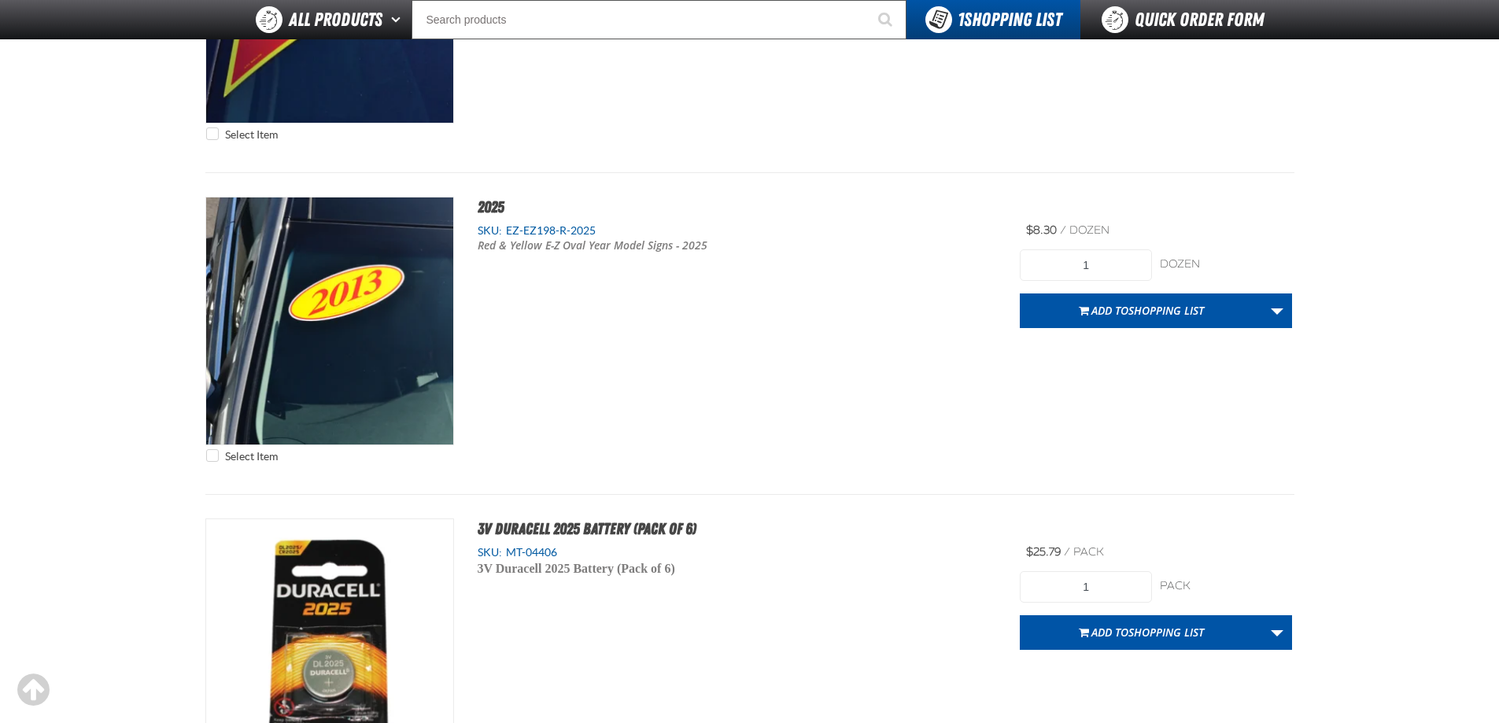
scroll to position [319, 0]
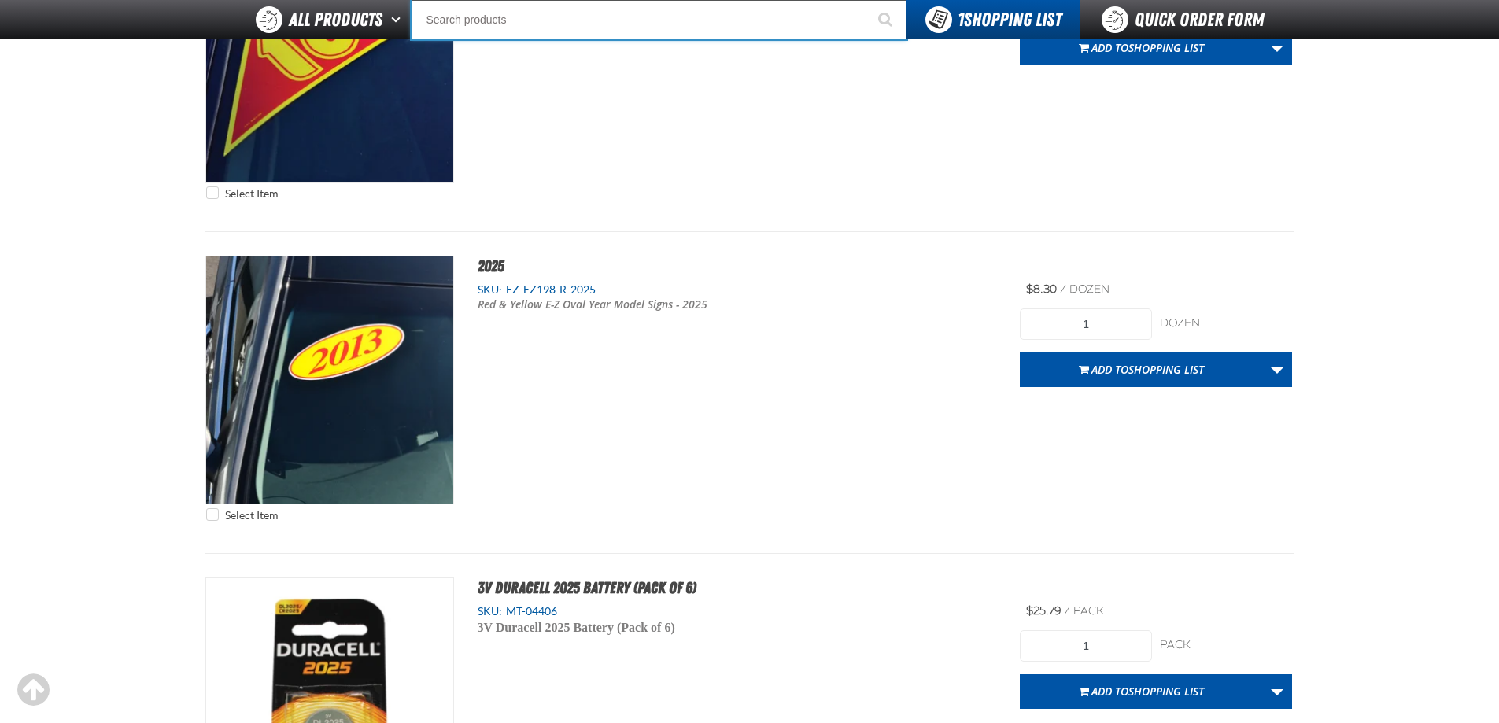
click at [520, 27] on input "Search" at bounding box center [658, 19] width 495 height 39
paste input "EZ-EZ146-C-2025"
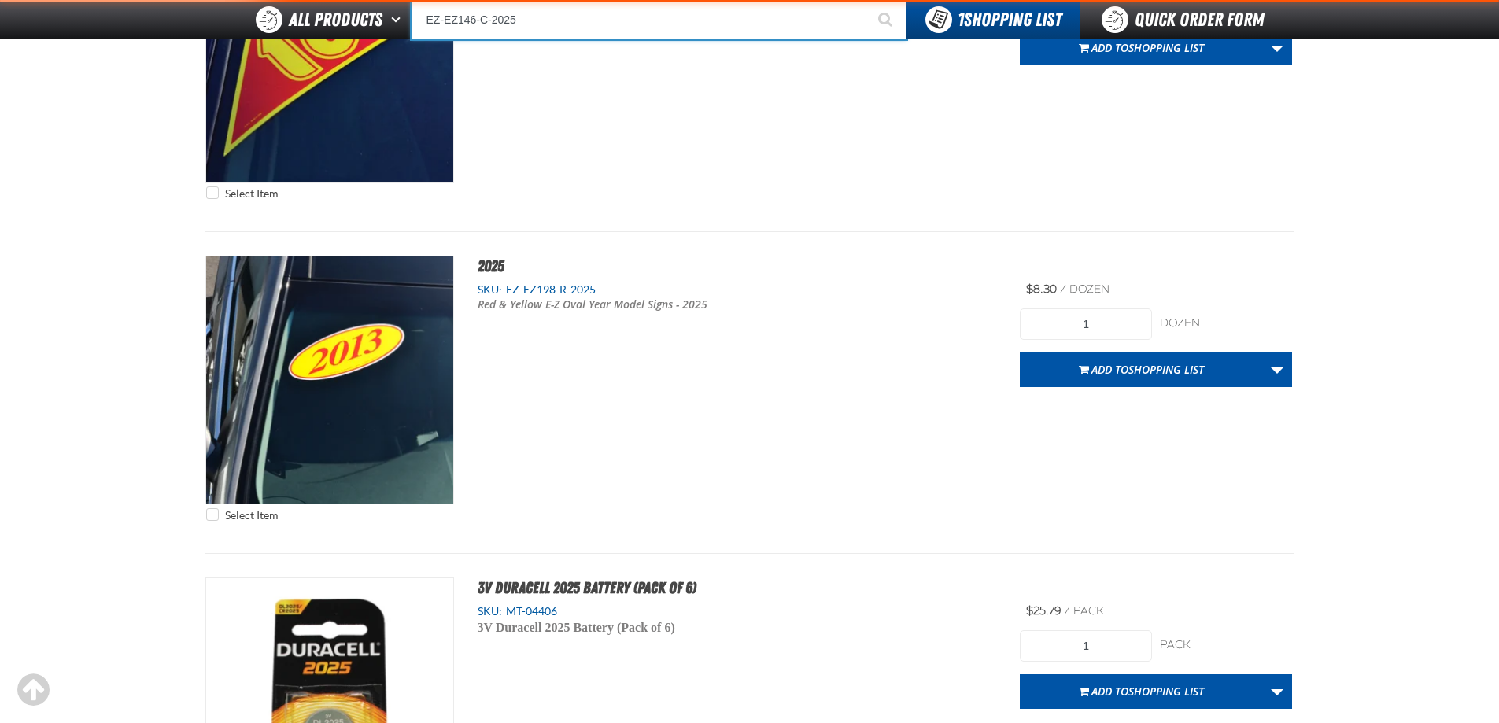
type input "EZ-EZ146-C-2025"
click at [867, 0] on button "Start Searching" at bounding box center [886, 19] width 39 height 39
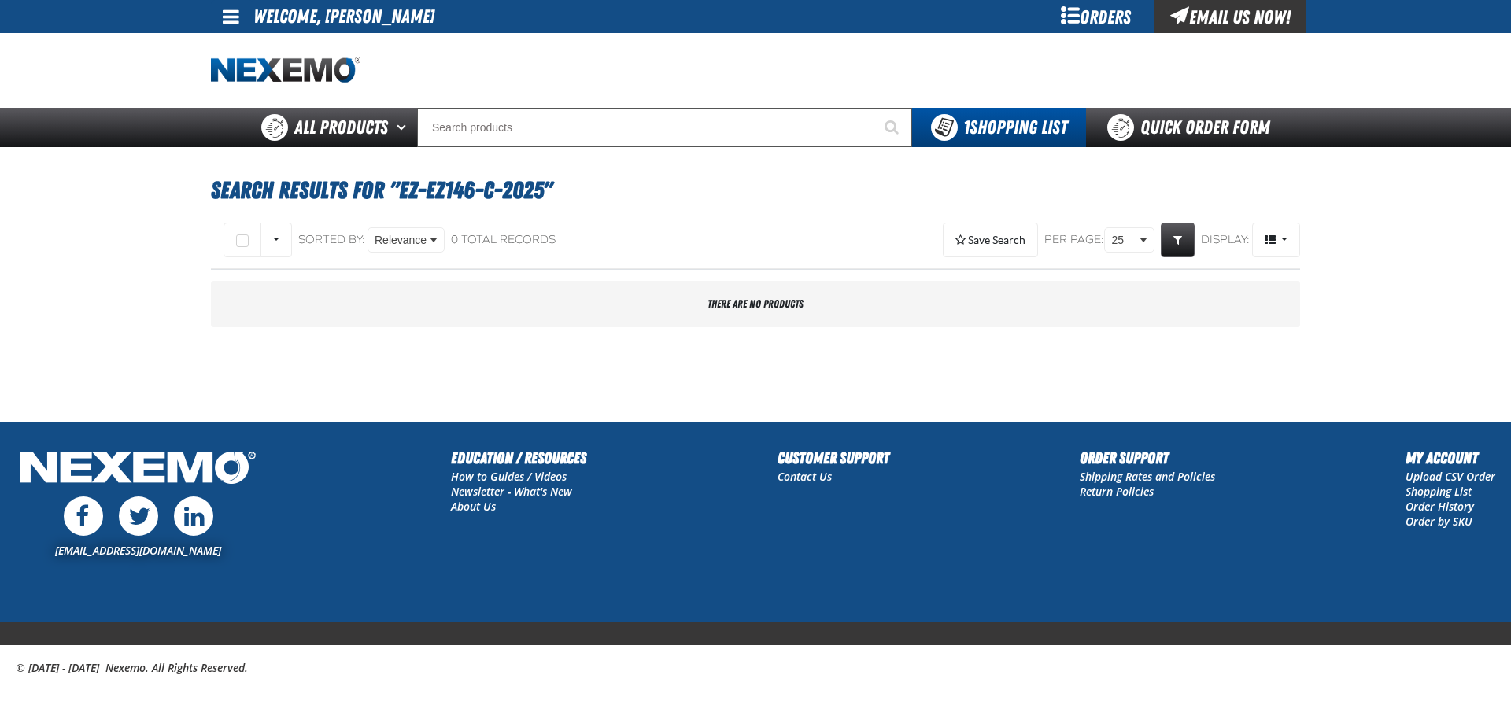
click at [1125, 13] on div "Orders" at bounding box center [1095, 16] width 118 height 33
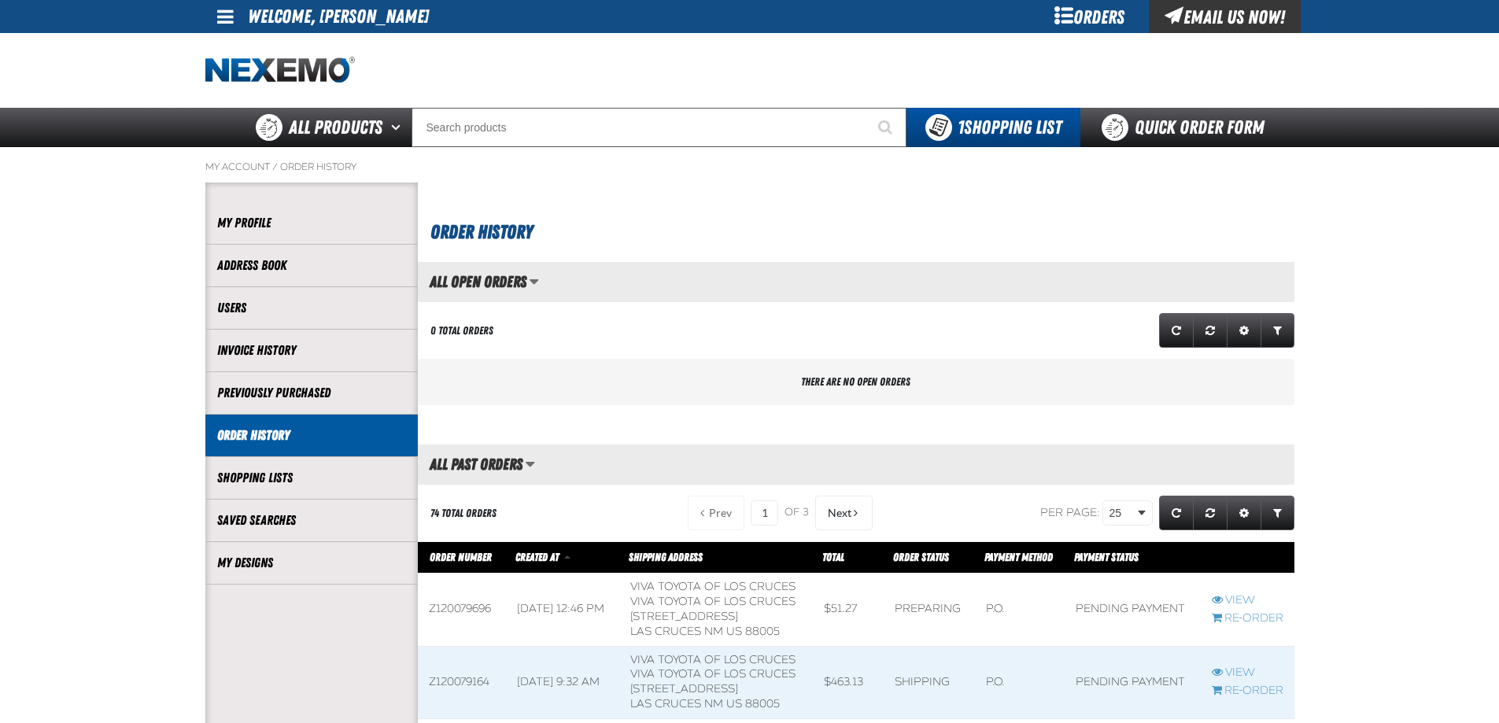
scroll to position [1, 1]
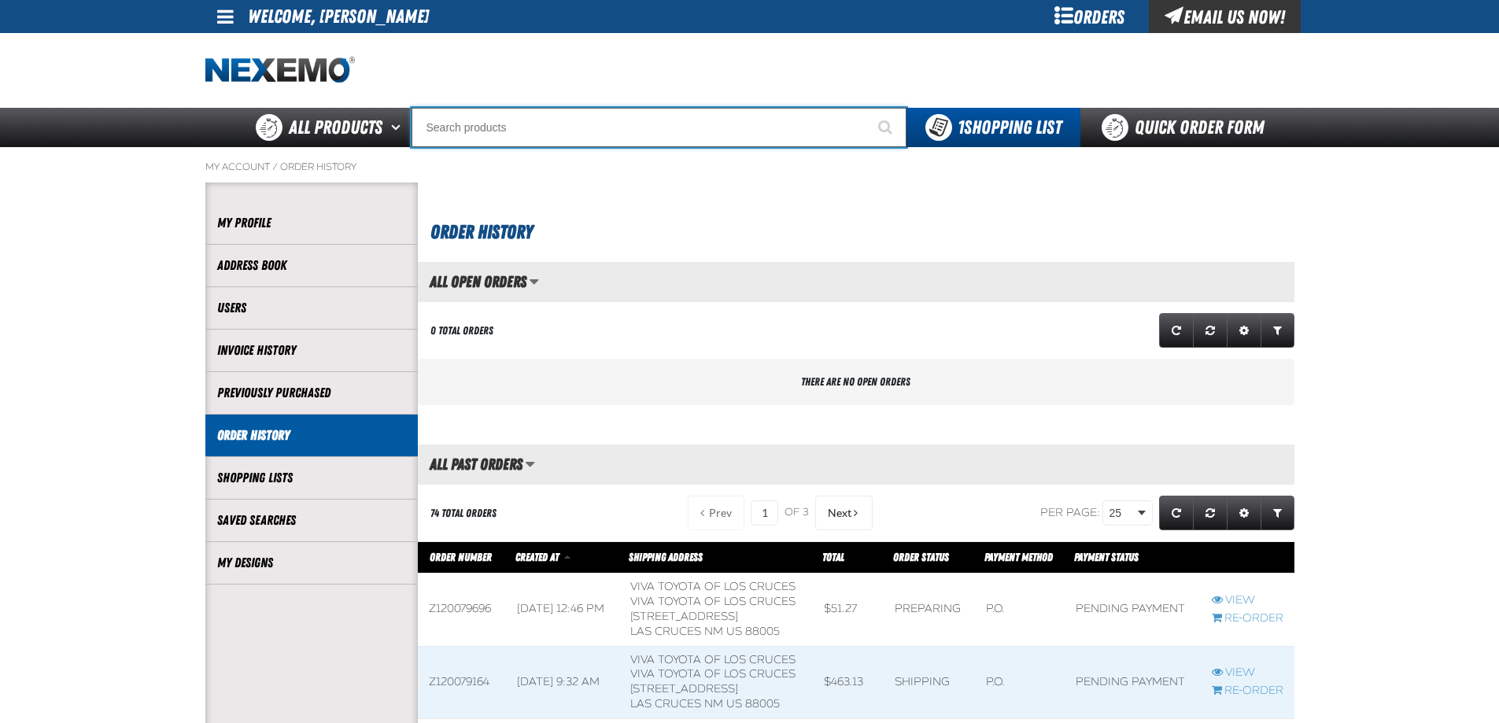
click at [468, 137] on input "Search" at bounding box center [658, 127] width 495 height 39
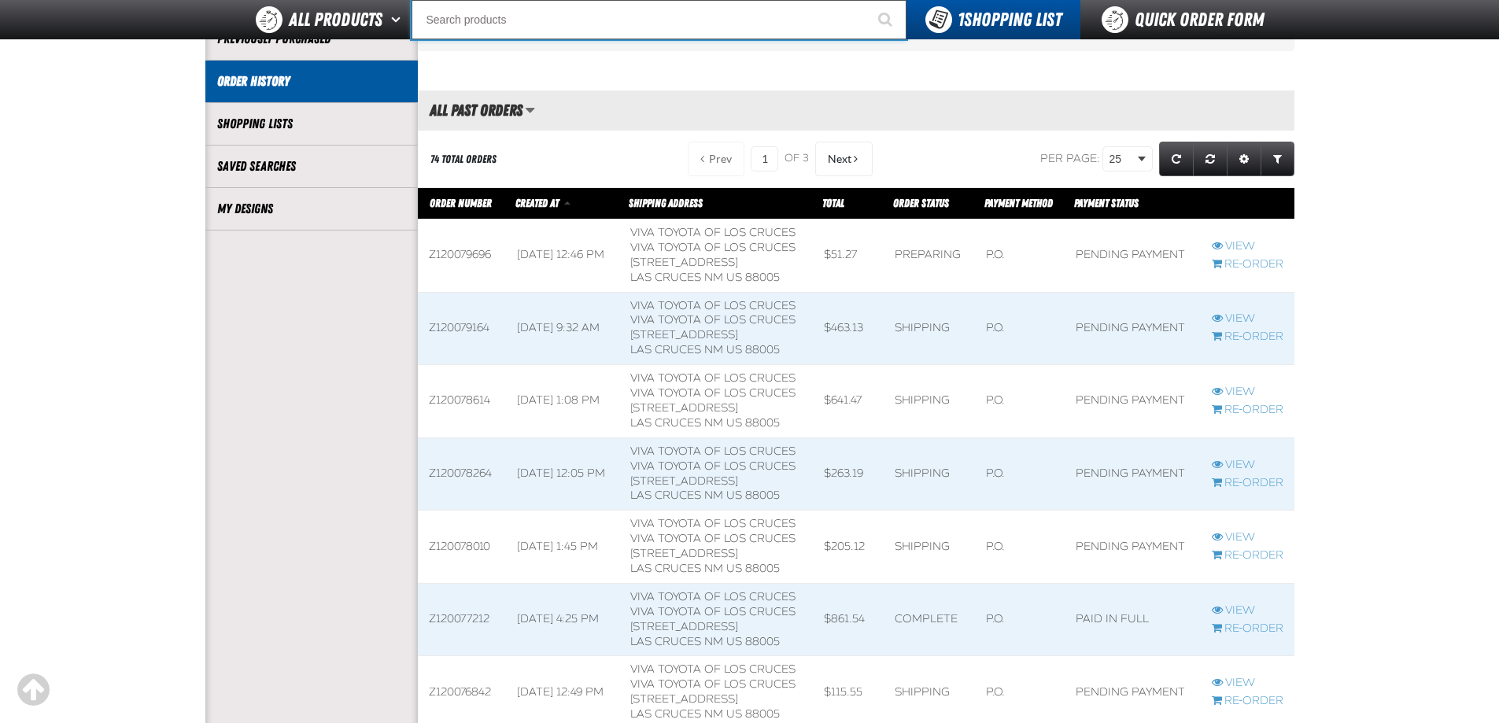
scroll to position [472, 0]
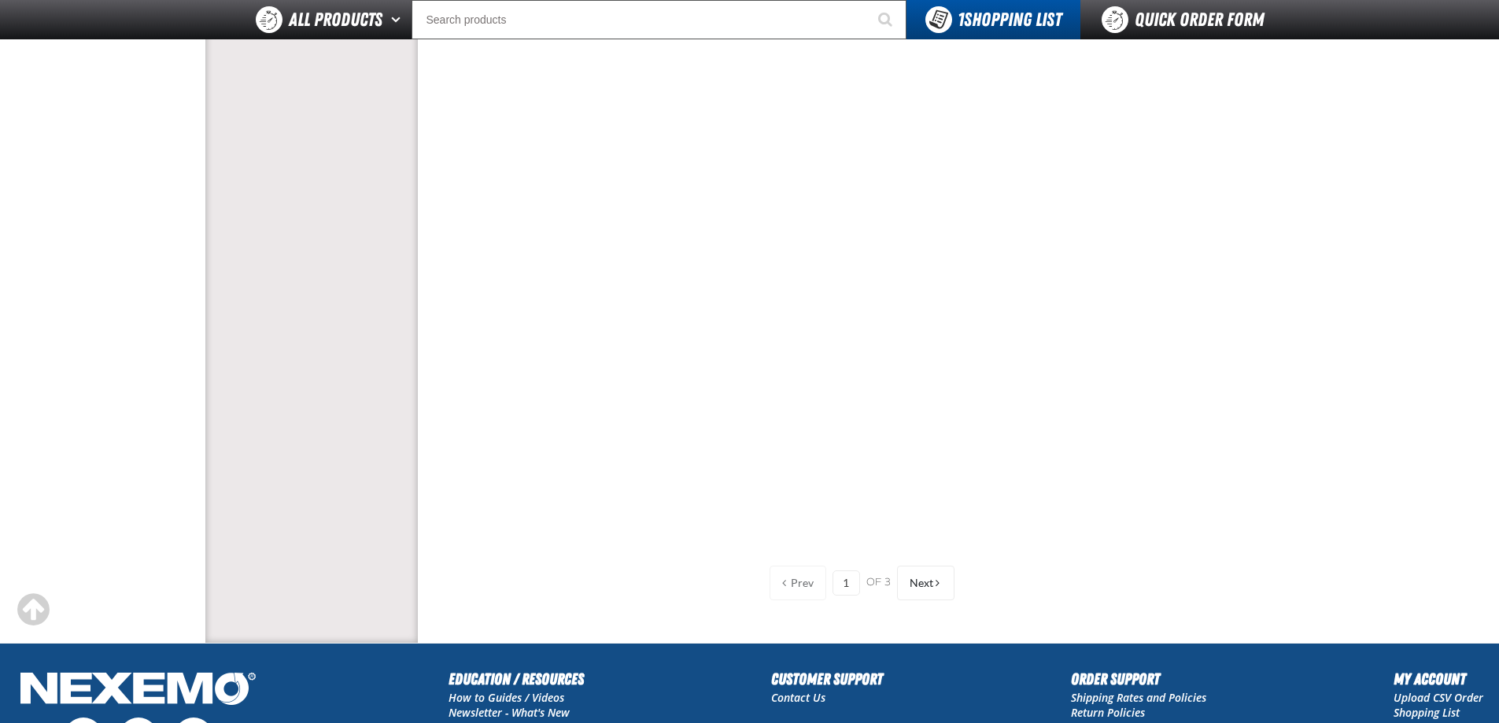
scroll to position [2596, 0]
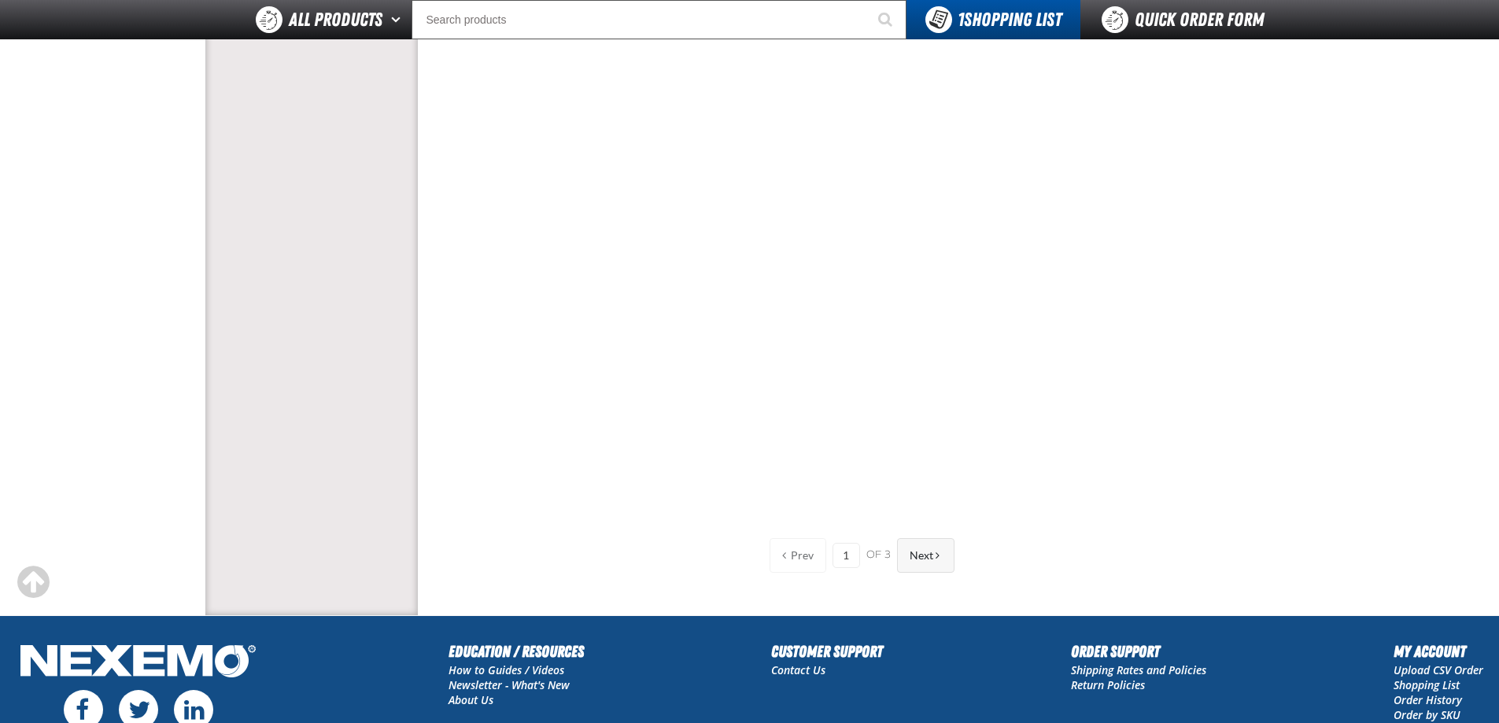
click at [906, 553] on button "Next" at bounding box center [925, 555] width 57 height 35
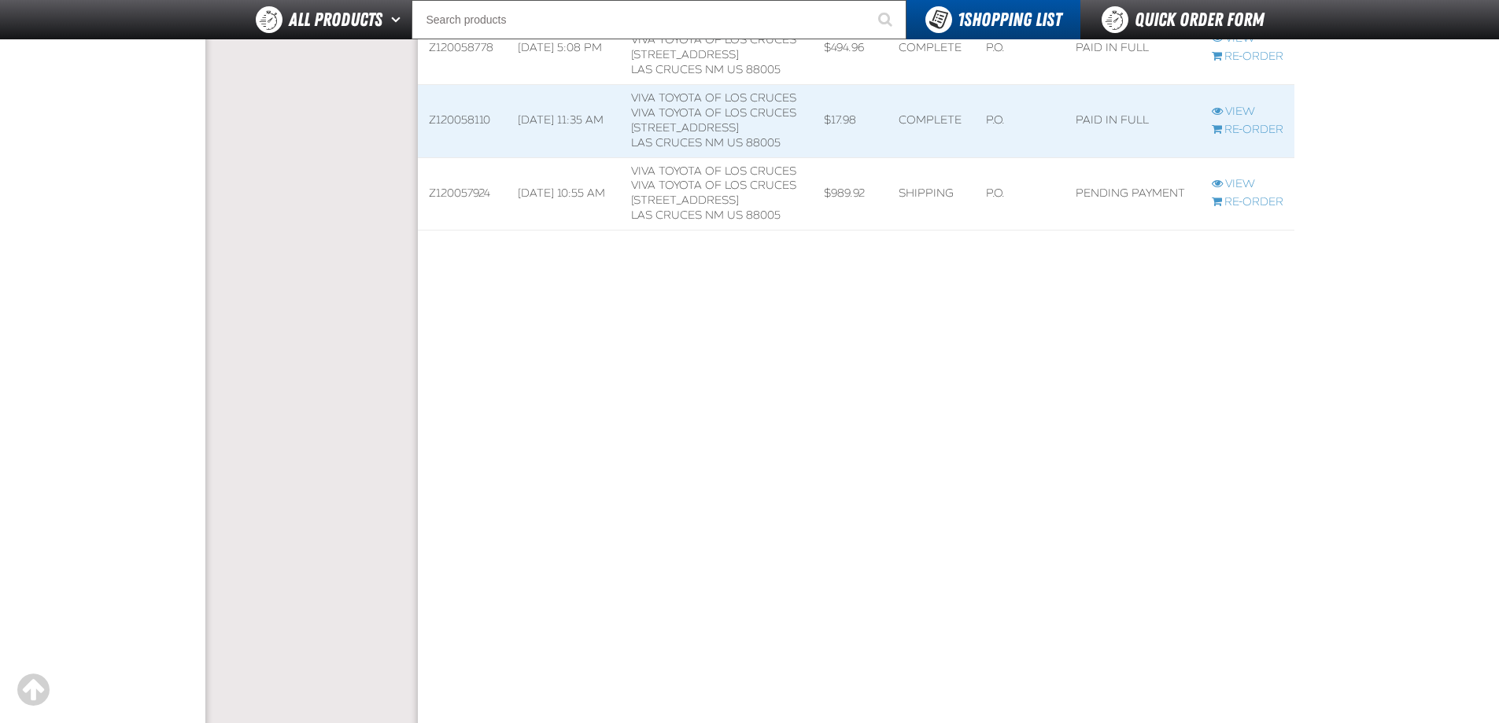
scroll to position [854, 0]
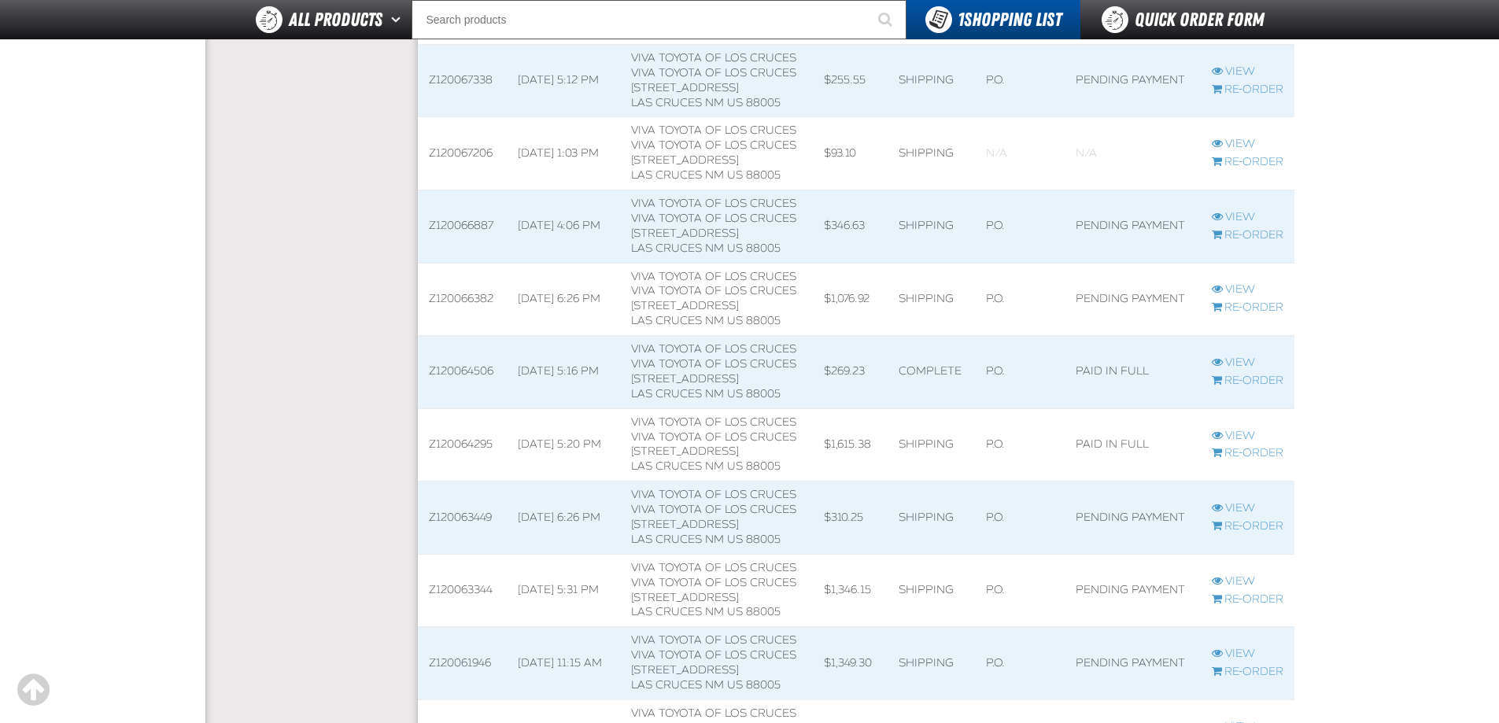
click at [450, 190] on span at bounding box center [462, 153] width 89 height 72
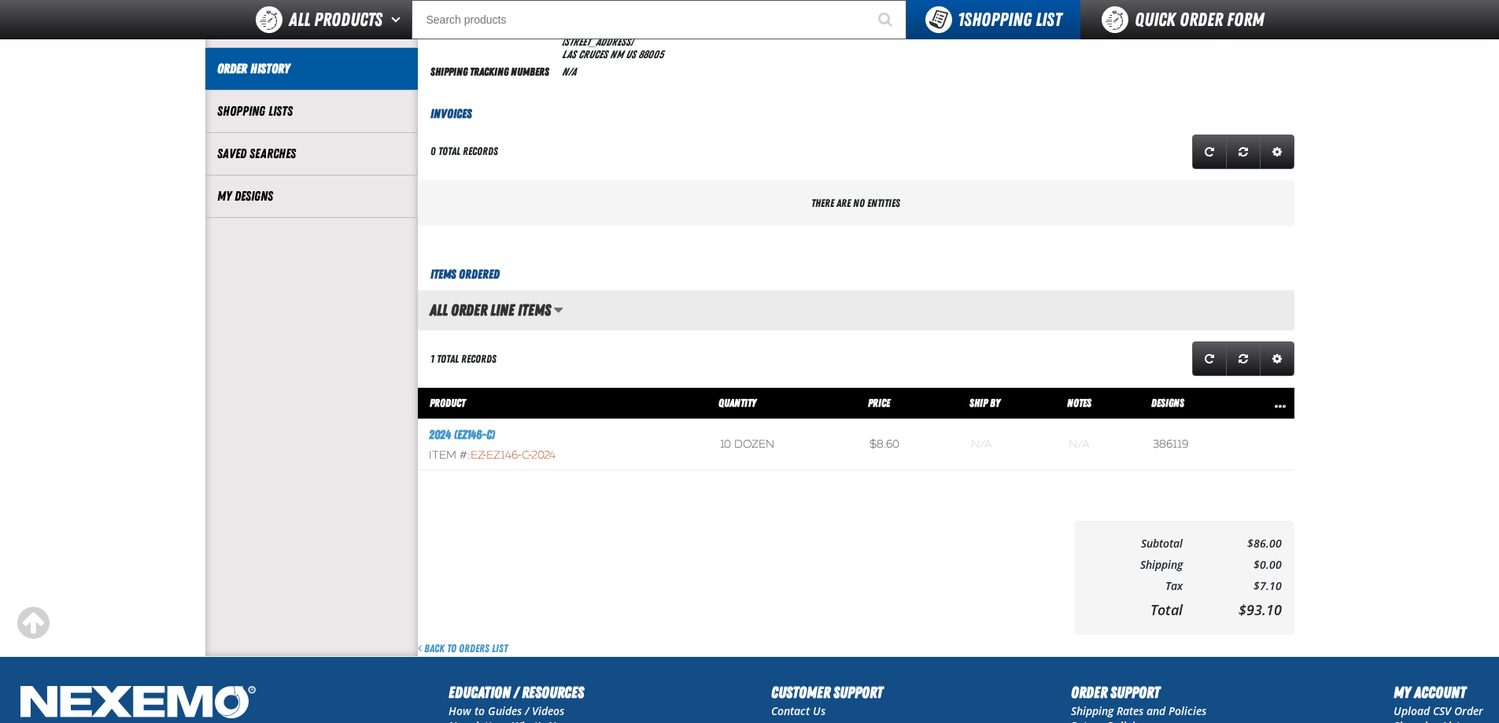
scroll to position [472, 0]
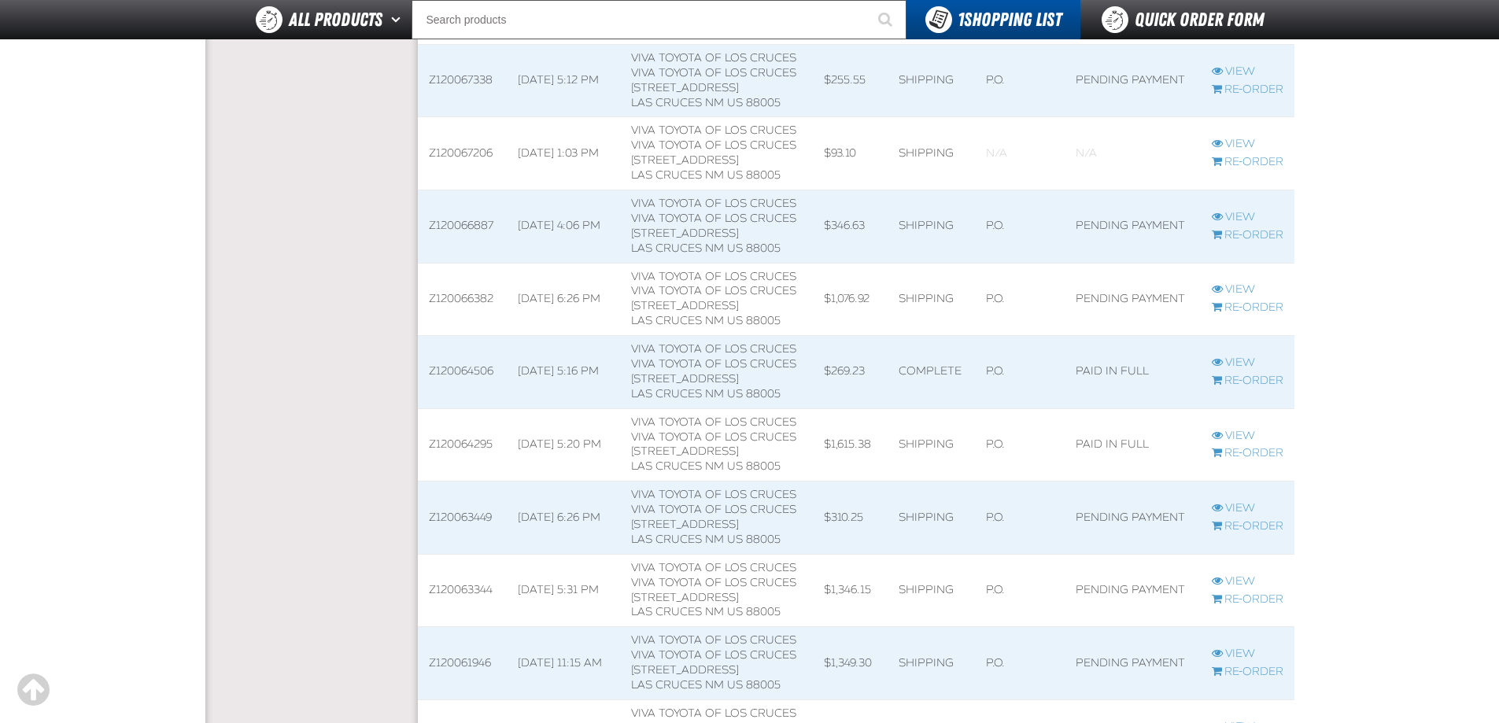
scroll to position [1, 1]
click at [450, 117] on td "Z120067338" at bounding box center [462, 80] width 89 height 73
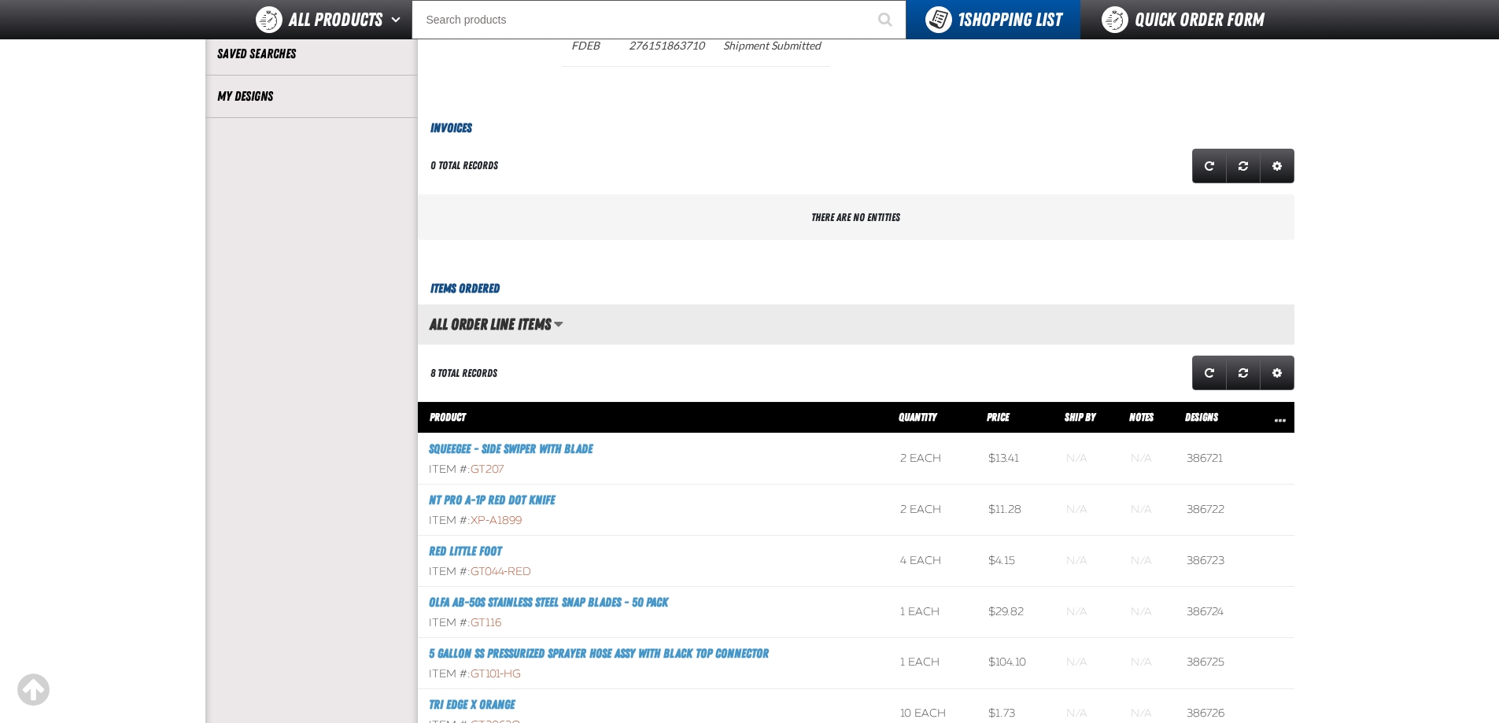
scroll to position [472, 0]
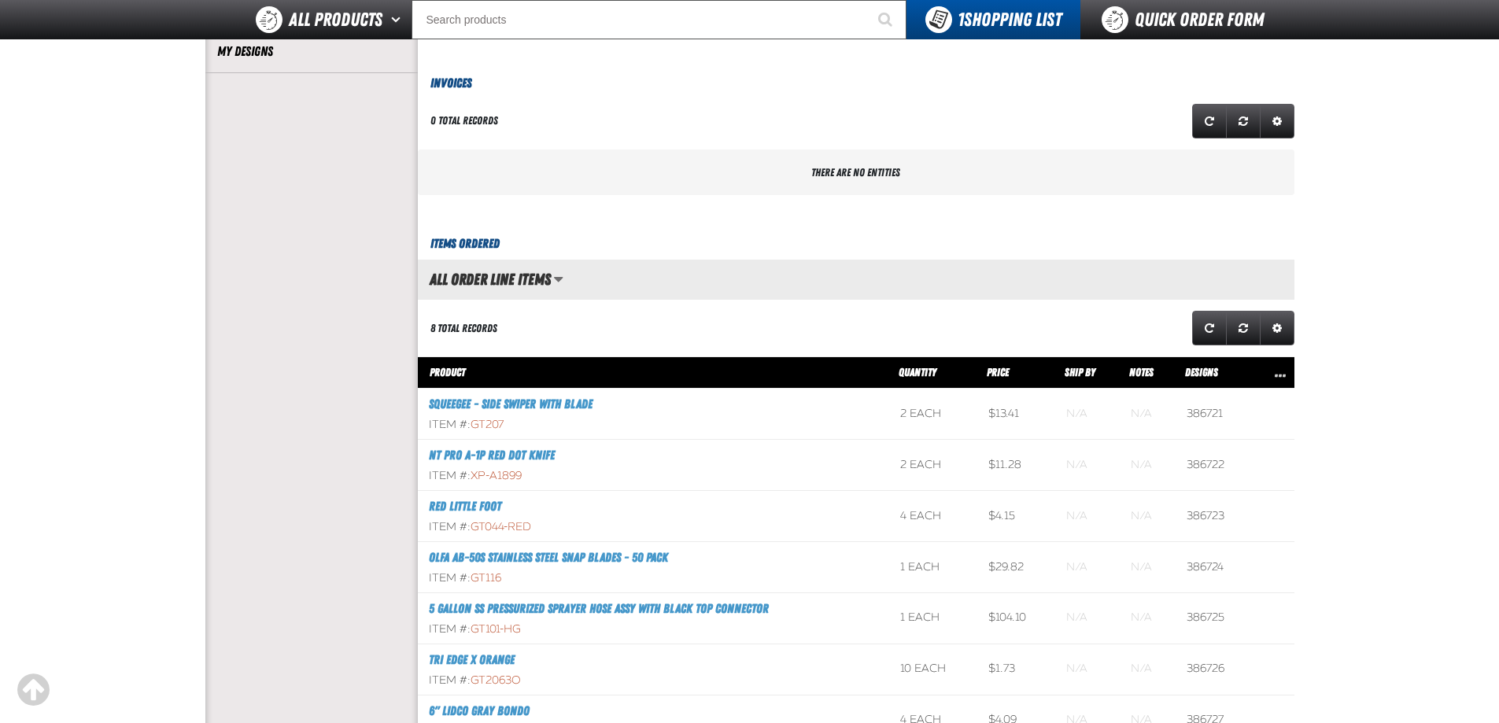
click at [328, 365] on aside "Account My Profile Address Book Users Invoice History Previously Purchased" at bounding box center [311, 326] width 212 height 1311
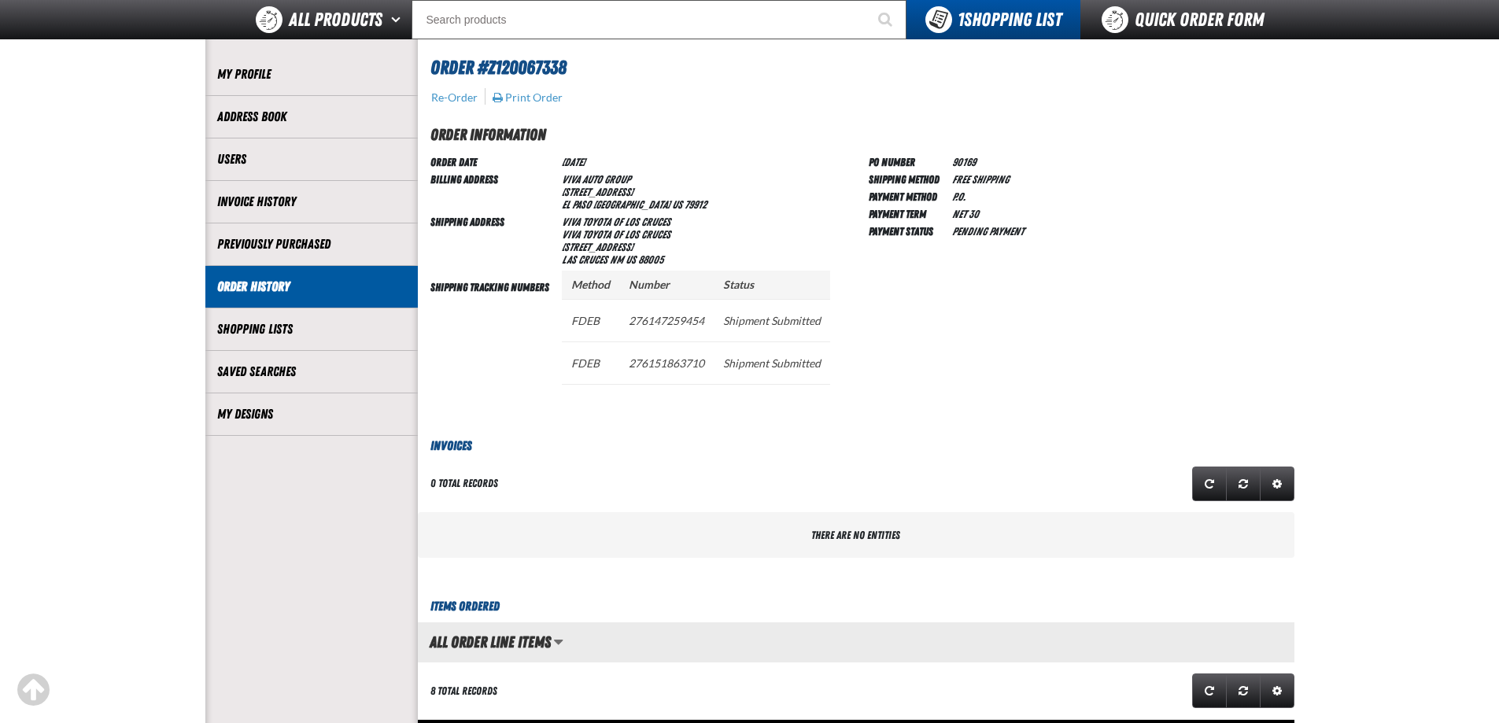
scroll to position [0, 0]
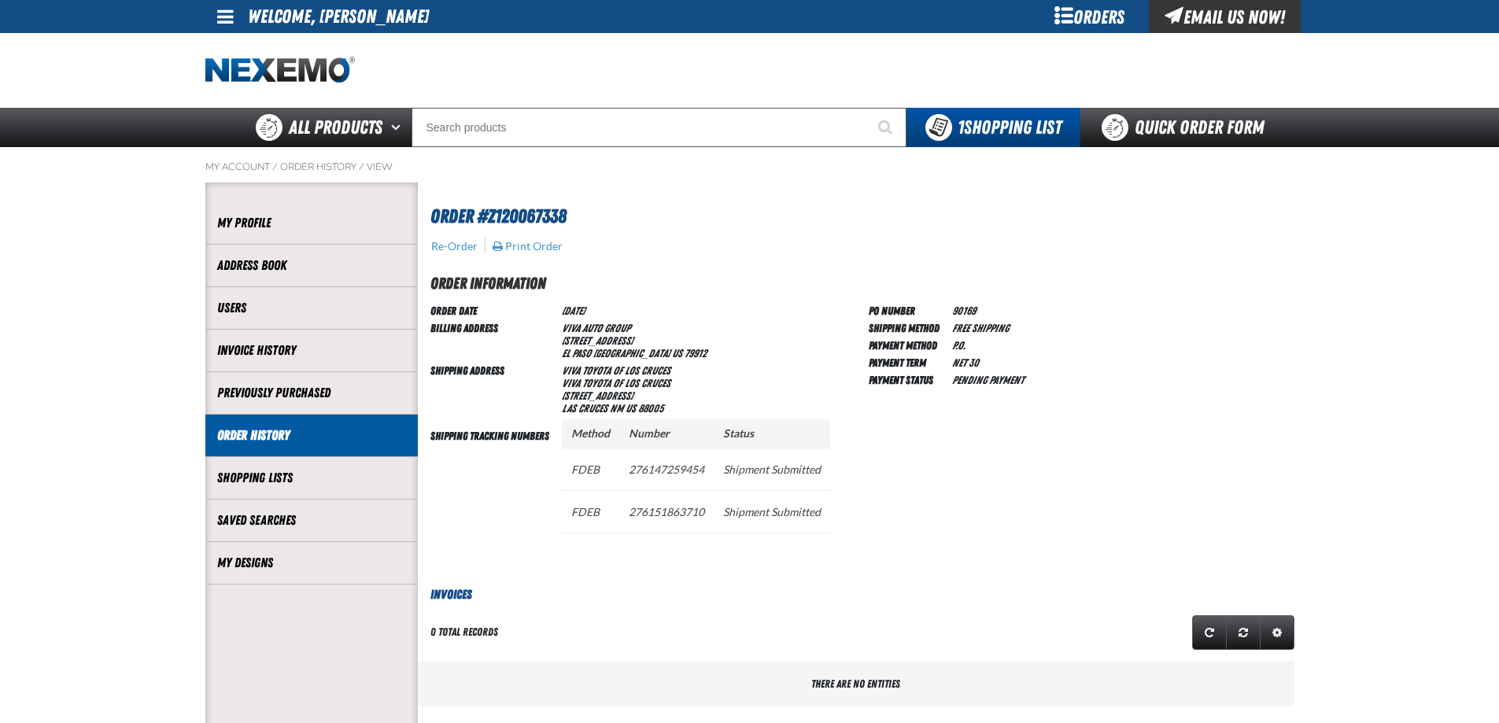
click at [1071, 62] on div at bounding box center [749, 70] width 1089 height 75
click at [851, 83] on div at bounding box center [749, 70] width 1089 height 75
click at [1219, 21] on div "Email Us Now!" at bounding box center [1225, 16] width 152 height 33
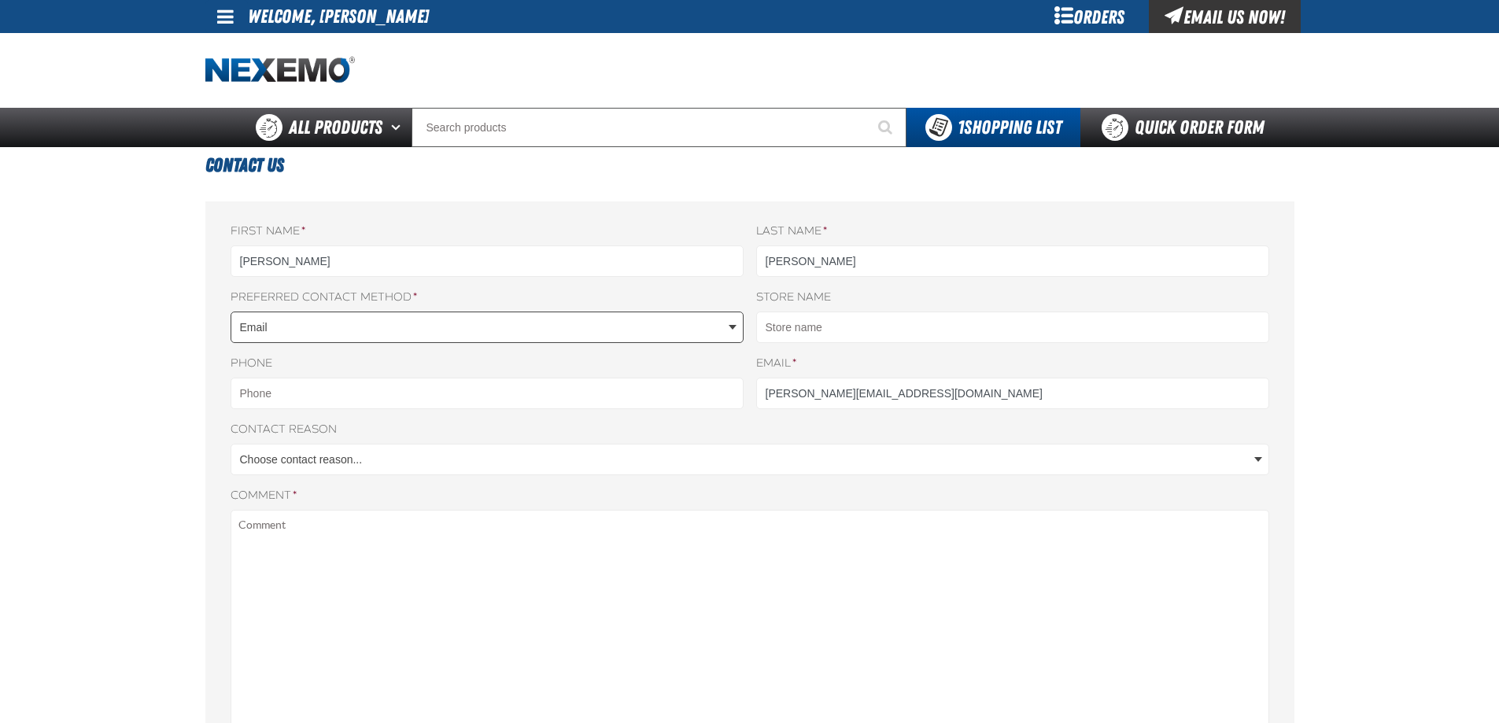
click at [444, 331] on body "Skip to Main Content Staging Site 5.1 Upgrade Site My Account My Account Suppor…" at bounding box center [749, 664] width 1499 height 1329
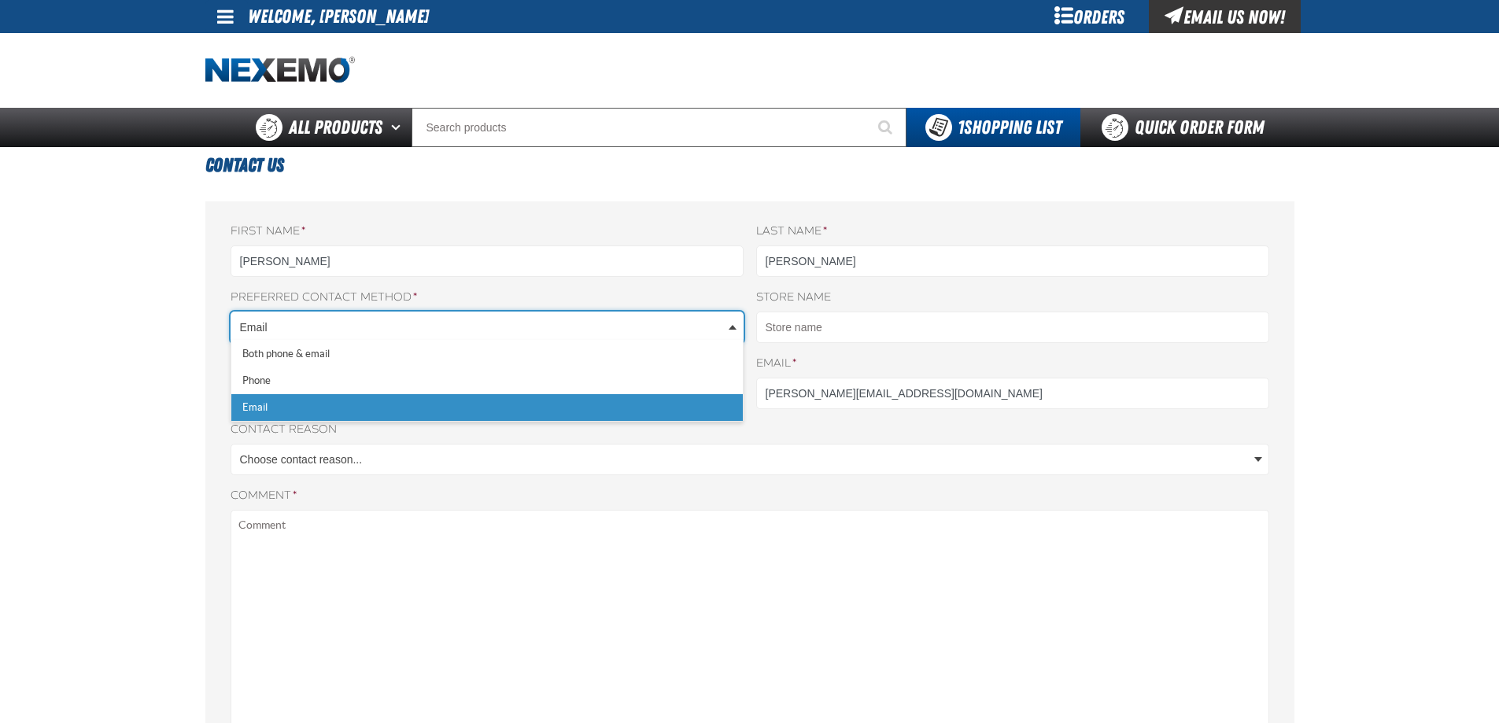
click at [448, 328] on body "Skip to Main Content Staging Site 5.1 Upgrade Site My Account My Account Suppor…" at bounding box center [749, 664] width 1499 height 1329
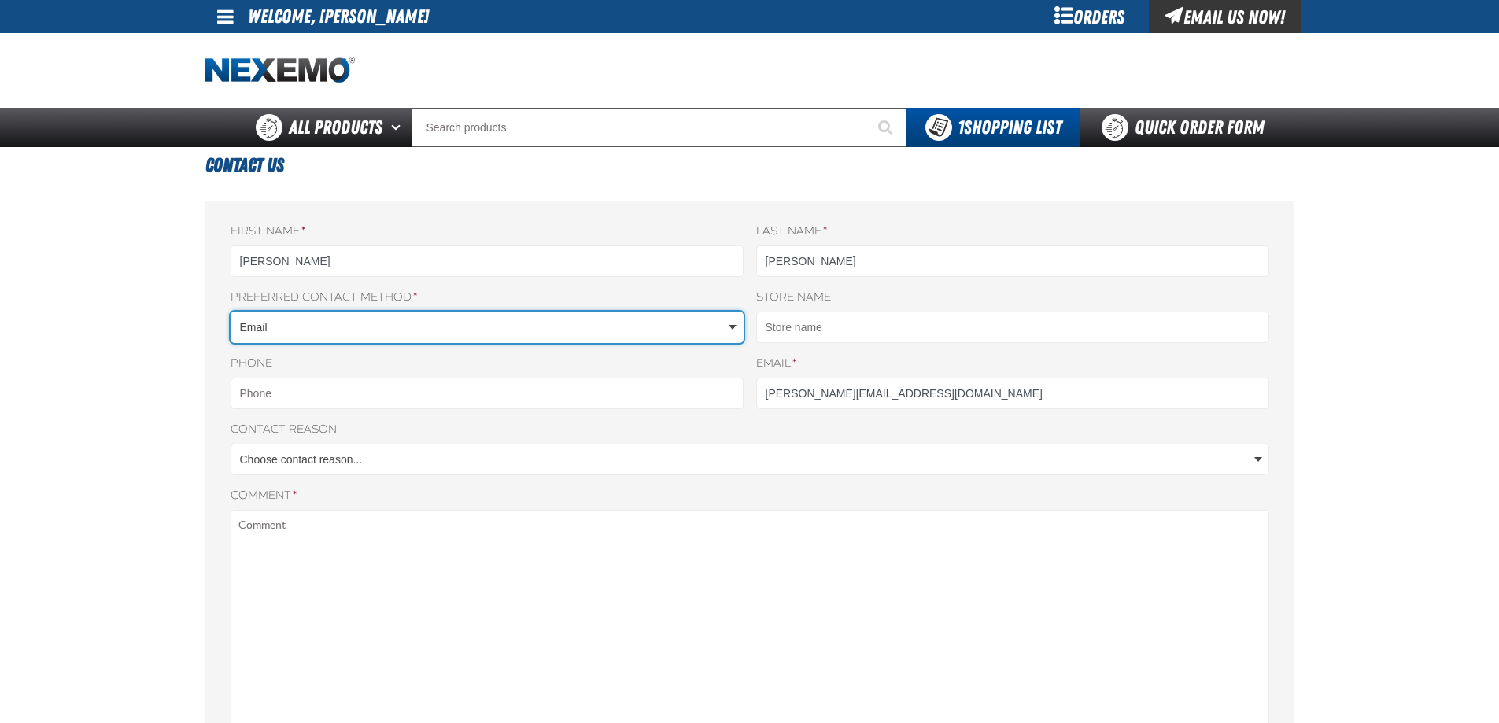
drag, startPoint x: 142, startPoint y: 383, endPoint x: 188, endPoint y: 380, distance: 45.7
click at [143, 383] on main "Contact Us First name * Ricardo Last name * Hernandez Nexemo Preferred contact …" at bounding box center [749, 587] width 1499 height 881
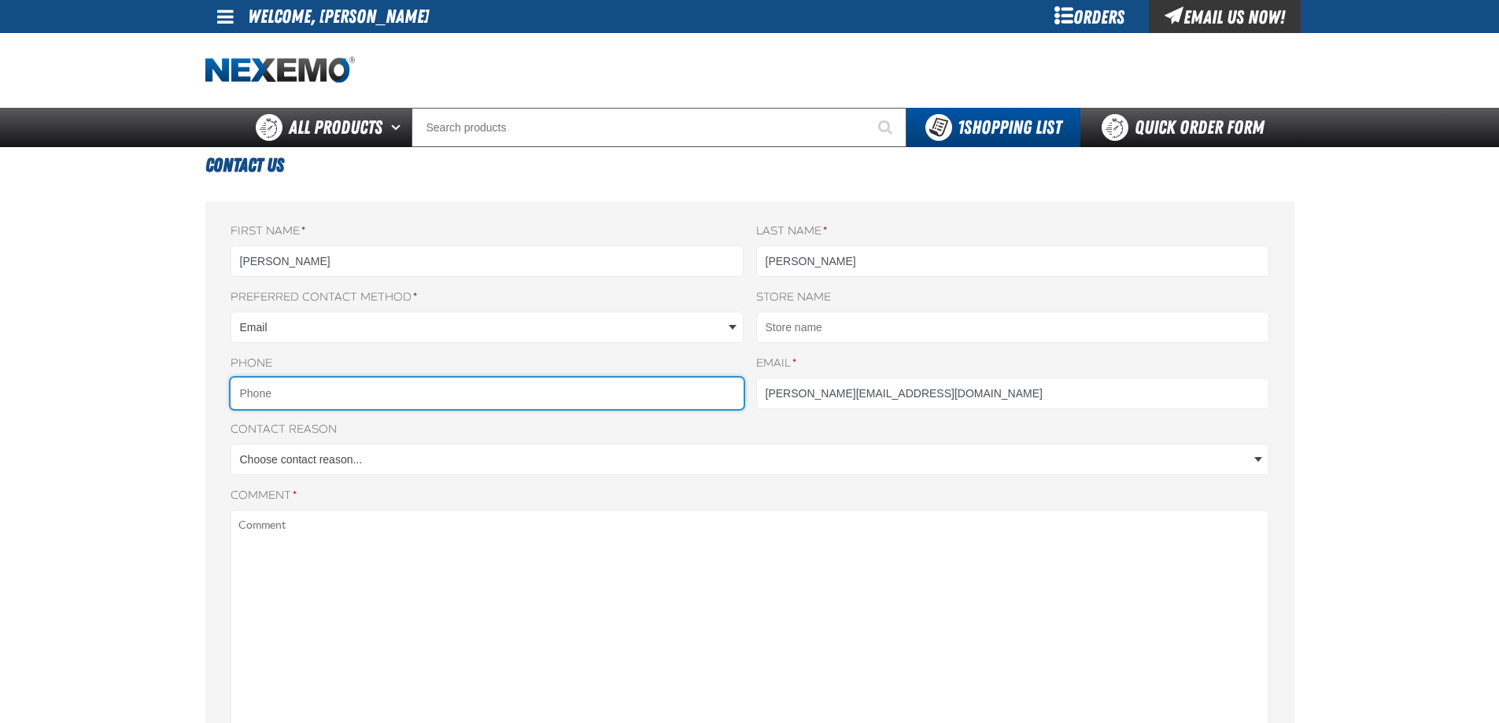
click at [293, 382] on input "Phone" at bounding box center [487, 393] width 513 height 31
type input "5753314761"
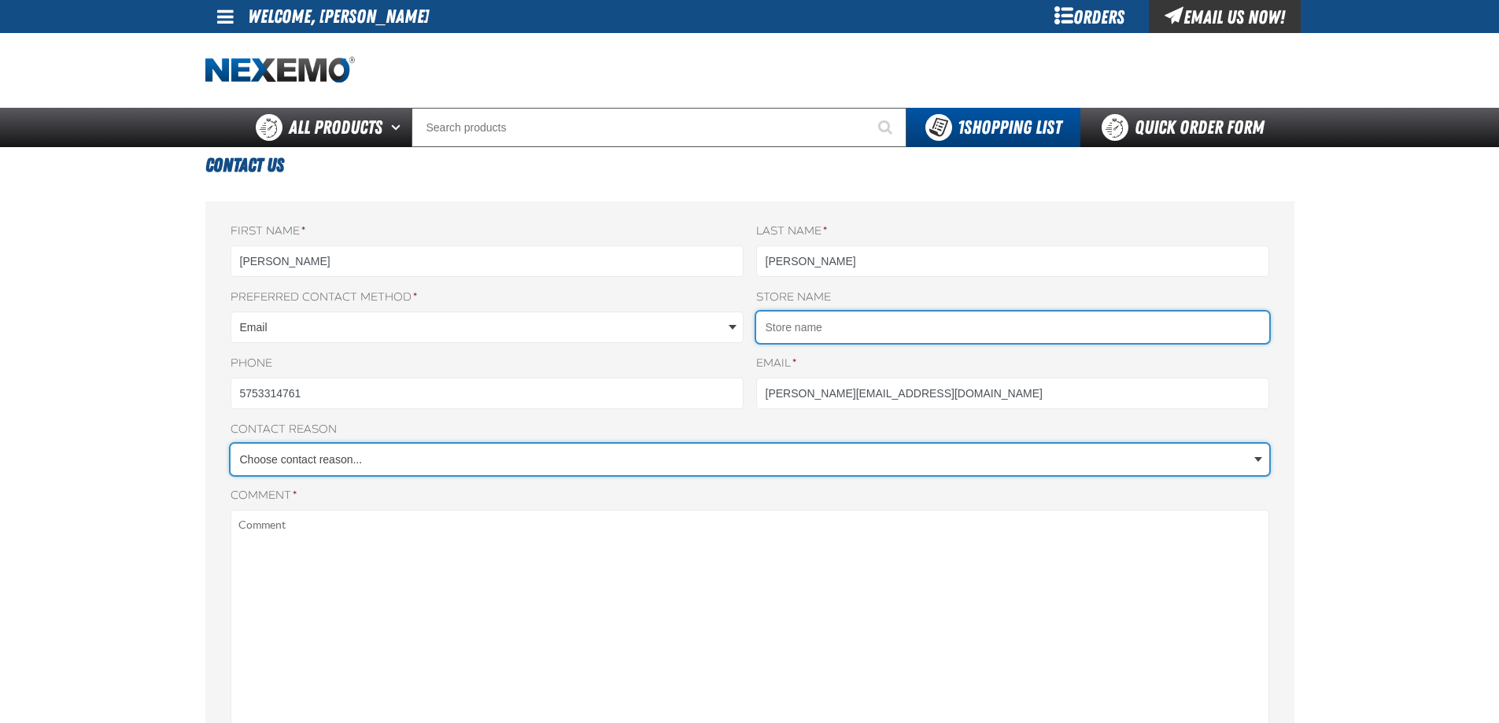
click at [935, 326] on input "Store name" at bounding box center [1012, 327] width 513 height 31
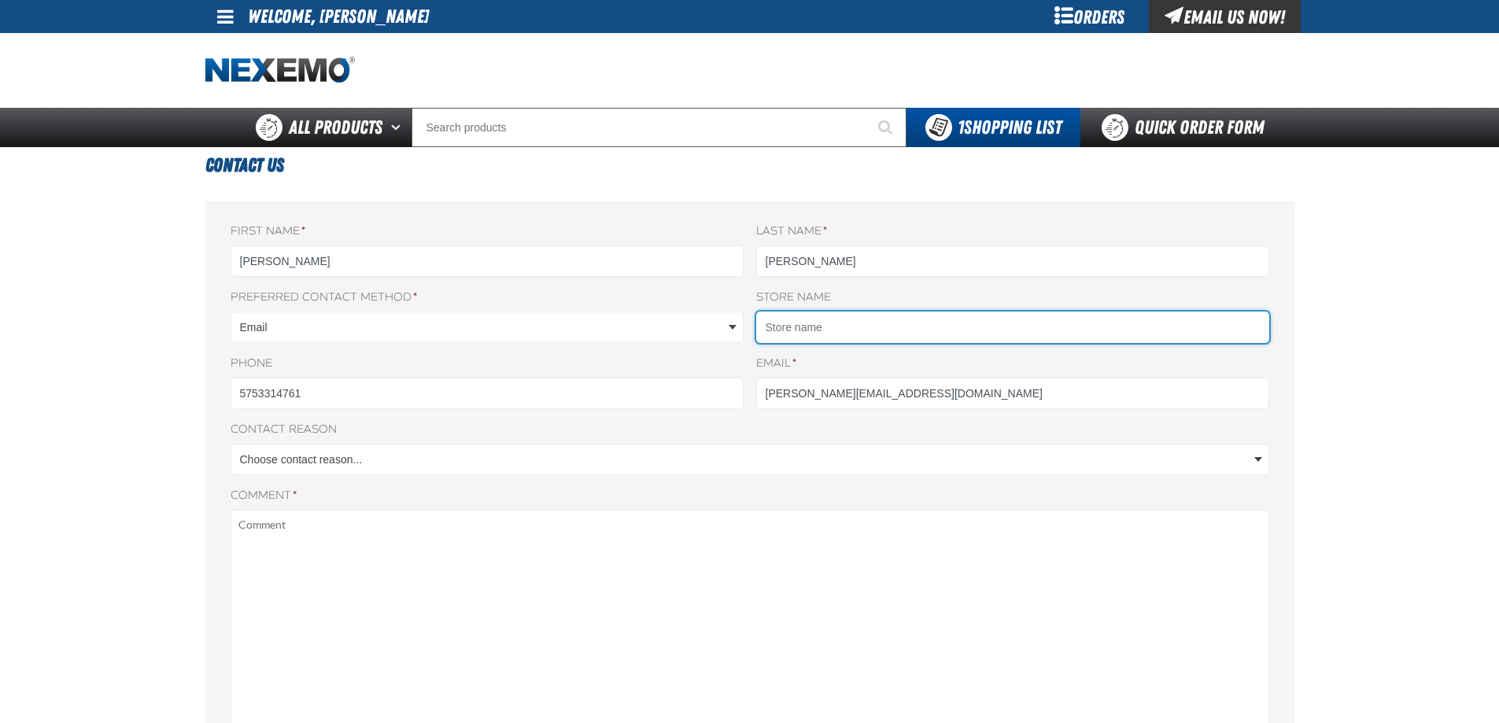
type input "Viva Toyota"
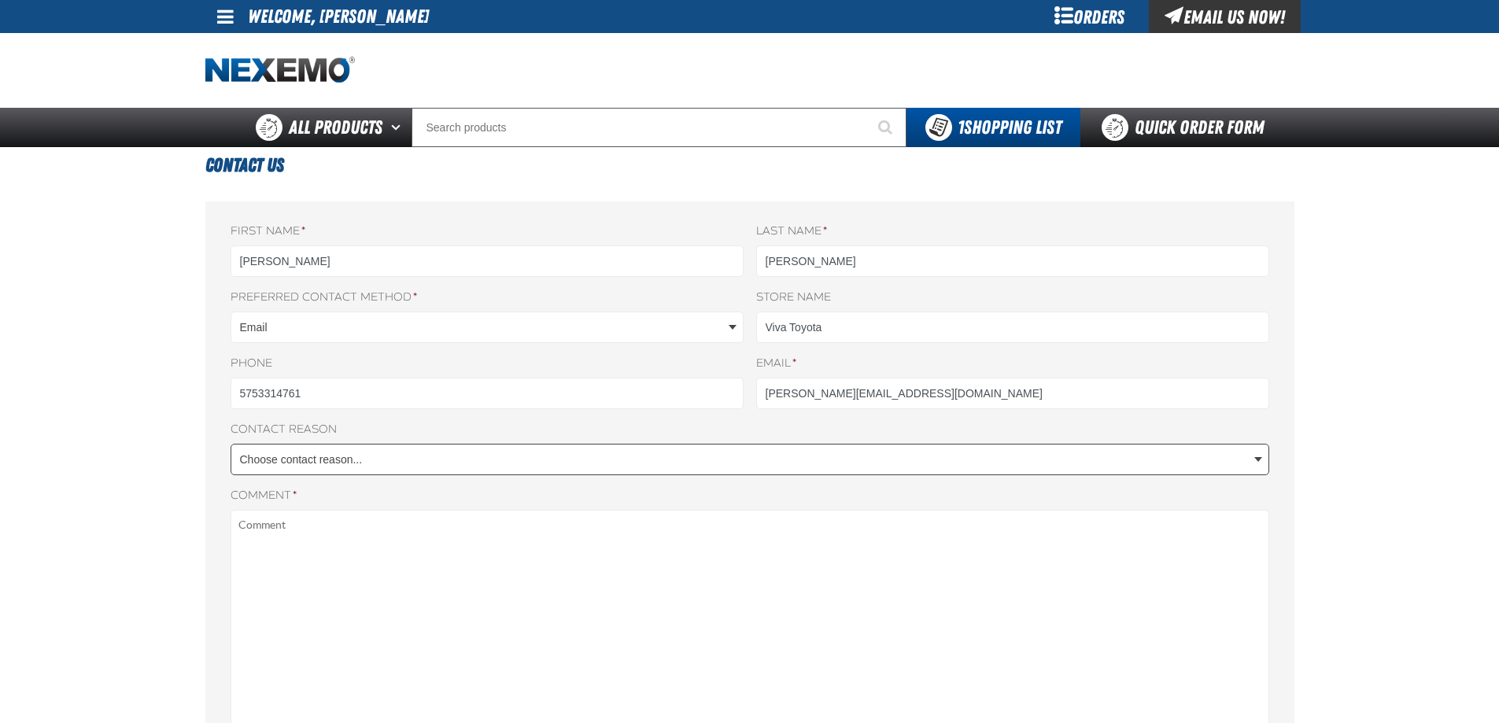
click at [500, 449] on body "Skip to Main Content Staging Site 5.1 Upgrade Site My Account My Account Suppor…" at bounding box center [749, 664] width 1499 height 1329
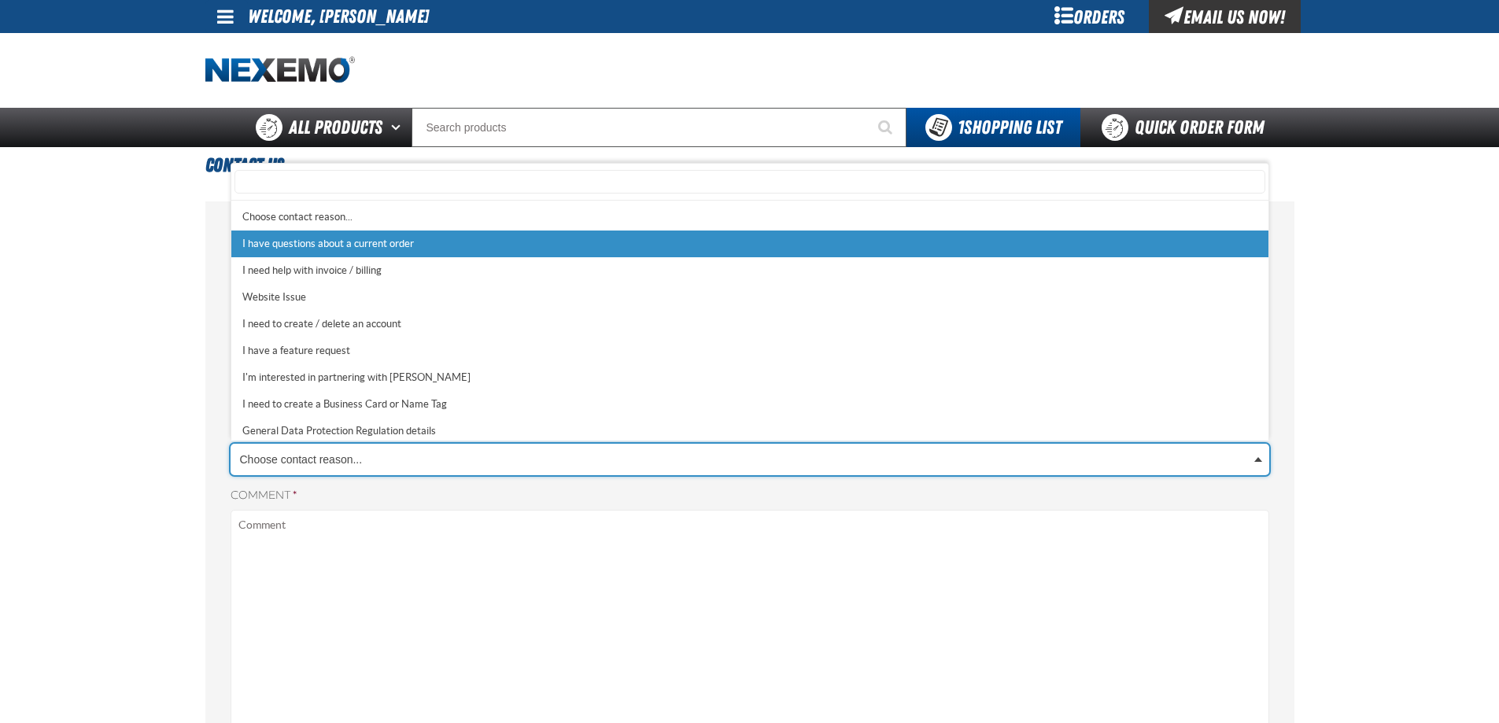
select select "1"
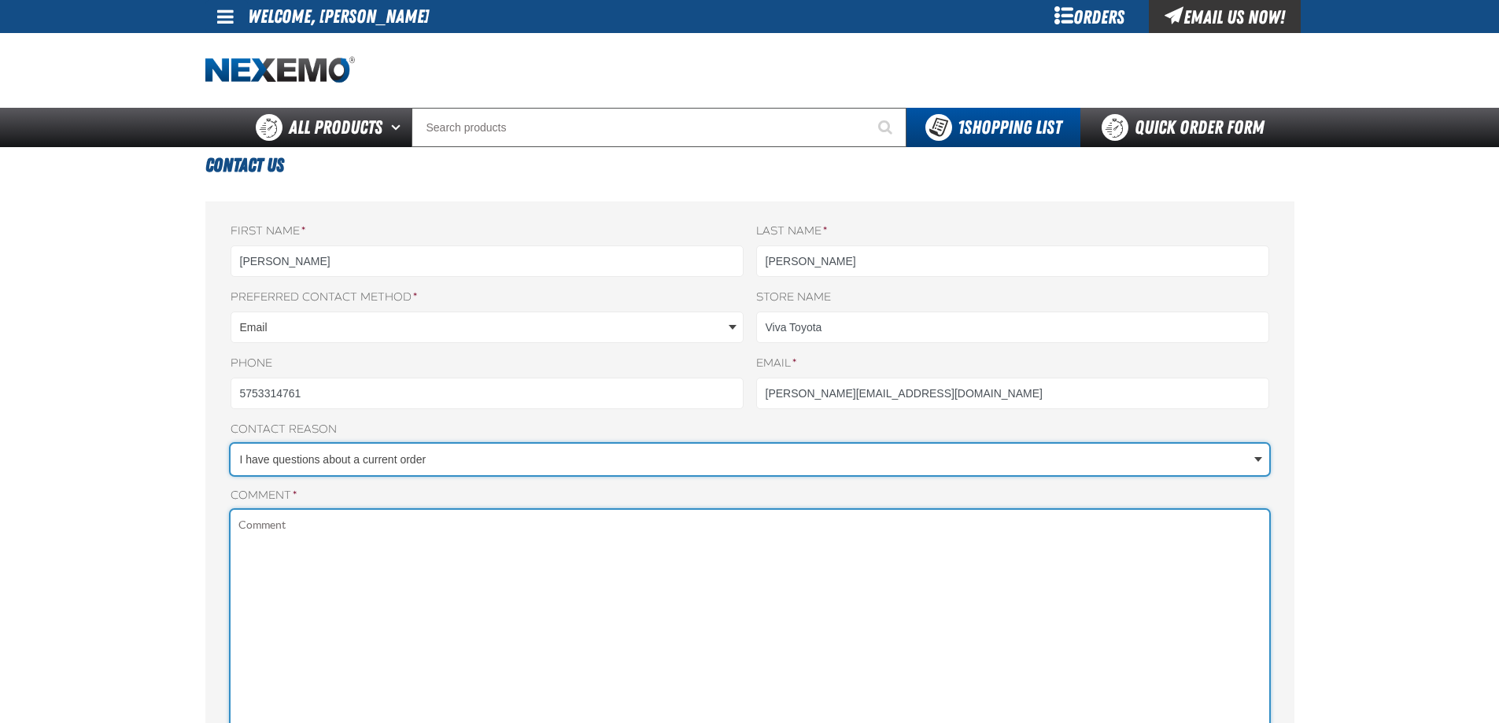
drag, startPoint x: 397, startPoint y: 535, endPoint x: 411, endPoint y: 522, distance: 19.5
click at [404, 527] on textarea "Comment *" at bounding box center [750, 723] width 1038 height 427
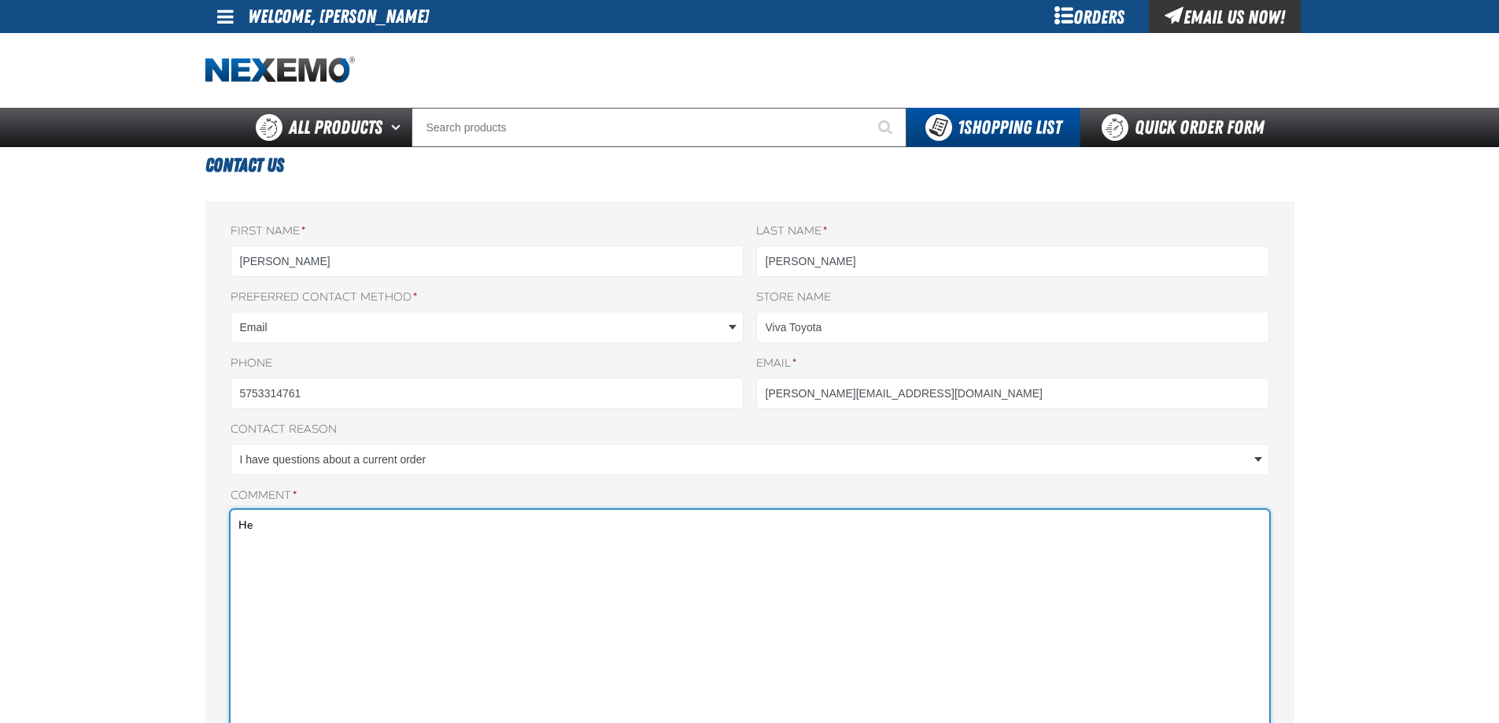
type textarea "H"
paste textarea "Z120067206"
click at [444, 541] on textarea "We are looking for this model year sticker for the year 2025. Reference" at bounding box center [750, 723] width 1038 height 427
paste textarea "EZ-EZ146-C-2024"
click at [474, 554] on textarea "We are looking for this model year sticker for the year 2025. Reference EZ-EZ14…" at bounding box center [750, 723] width 1038 height 427
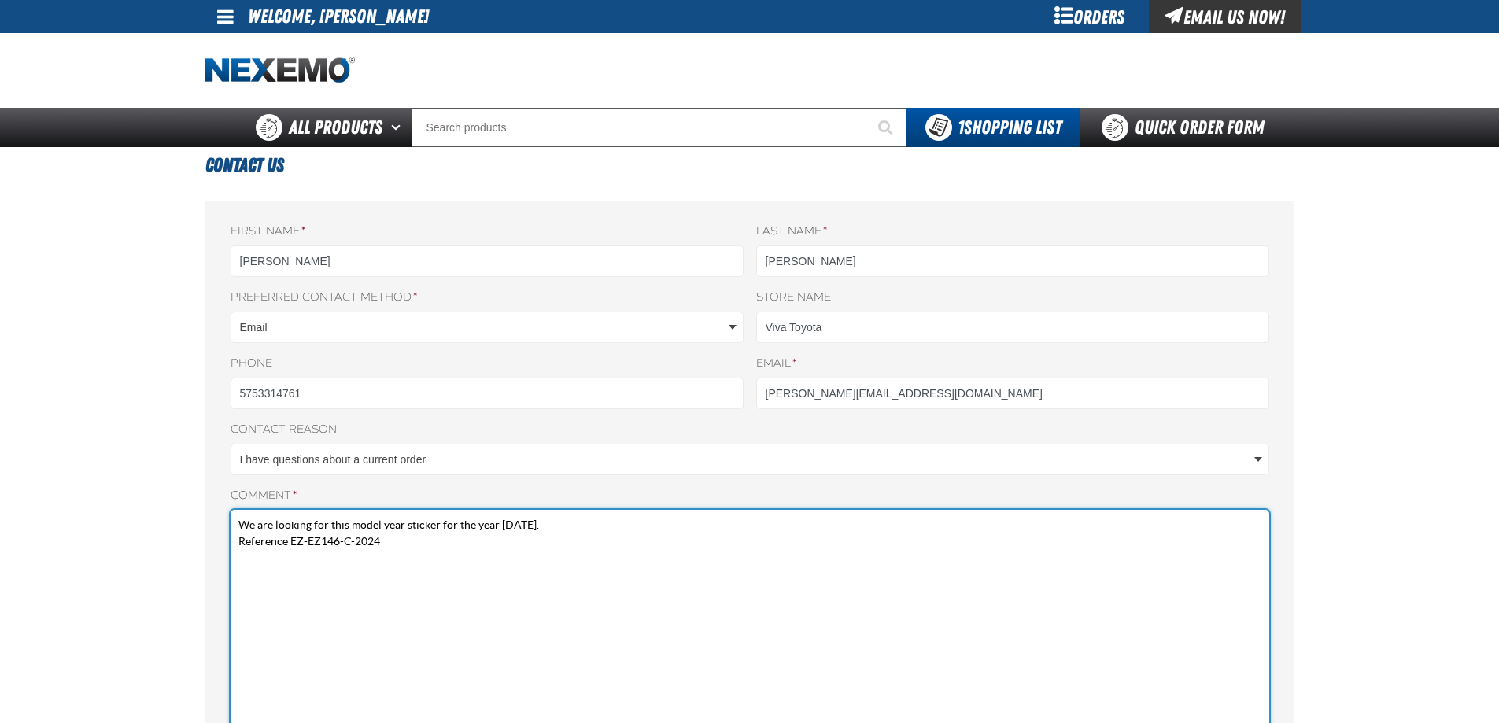
click at [535, 547] on textarea "We are looking for this model year sticker for the year 2025. Reference EZ-EZ14…" at bounding box center [750, 723] width 1038 height 427
click at [548, 533] on textarea "We are looking for this model year sticker for the year 2025. Reference EZ-EZ14…" at bounding box center [750, 723] width 1038 height 427
click at [546, 524] on textarea "We are looking for this model year sticker for the year 2025. Reference EZ-EZ14…" at bounding box center [750, 723] width 1038 height 427
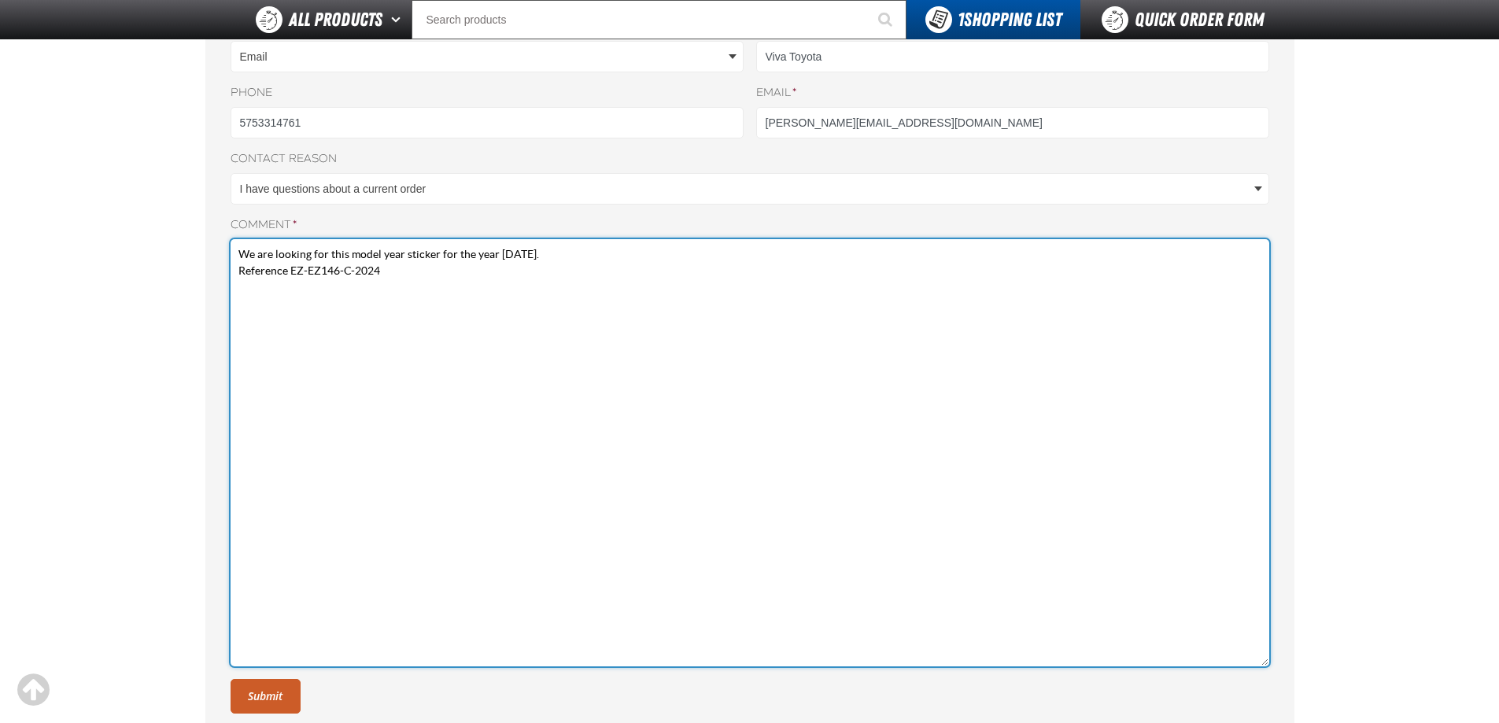
scroll to position [236, 0]
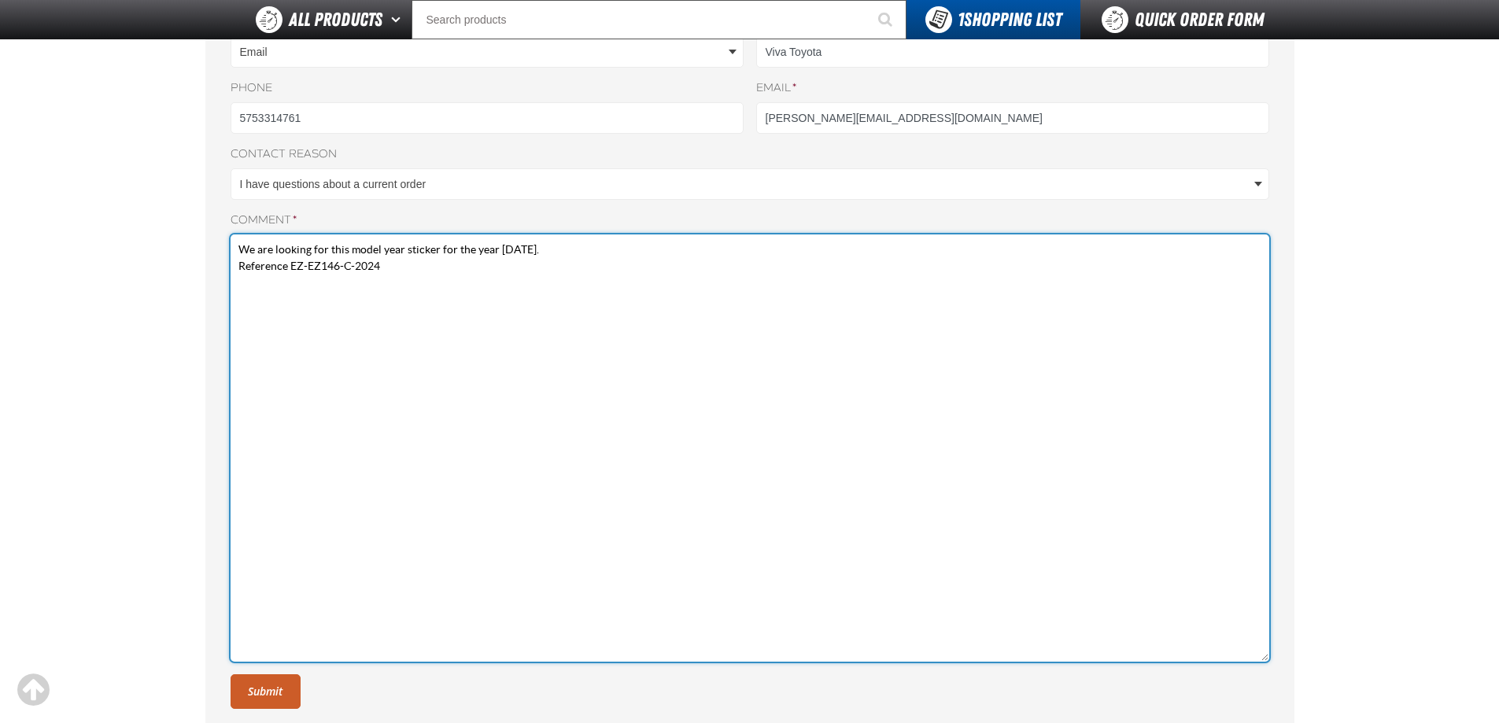
click at [402, 273] on textarea "We are looking for this model year sticker for the year 2025. Reference EZ-EZ14…" at bounding box center [750, 447] width 1038 height 427
click at [558, 253] on textarea "We are looking for this model year sticker for the year 2025. Reference EZ-EZ14…" at bounding box center [750, 447] width 1038 height 427
type textarea "We are looking for this model year sticker for the year 2025. Reference EZ-EZ14…"
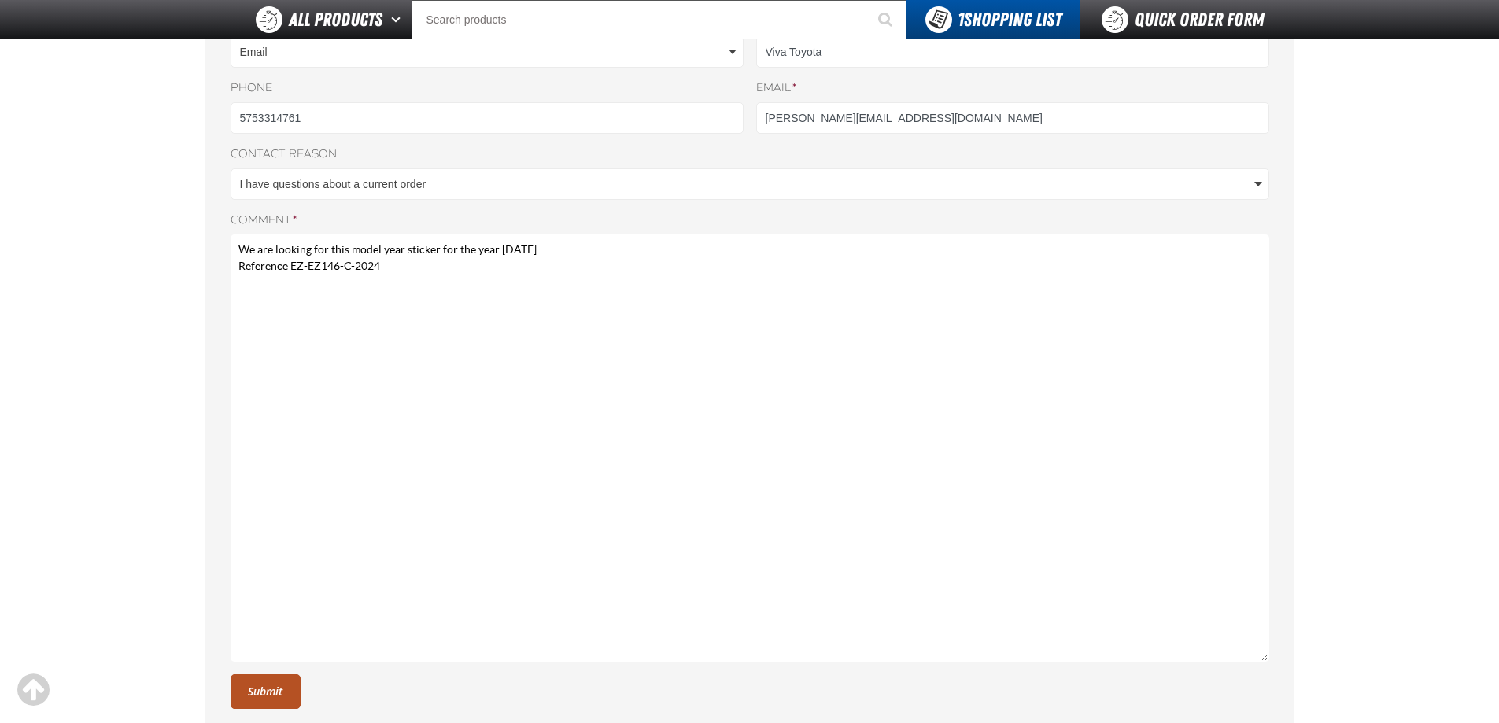
click at [256, 703] on button "Submit" at bounding box center [266, 691] width 70 height 35
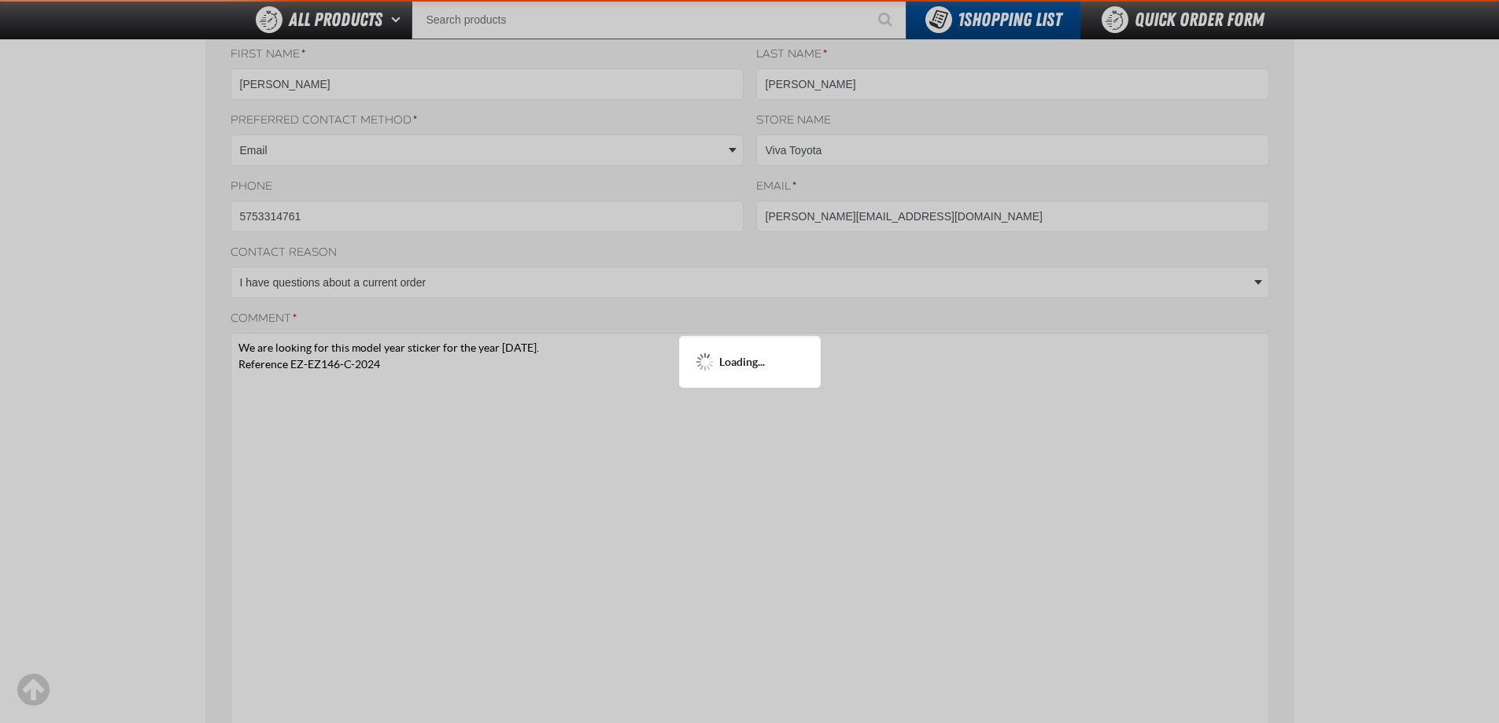
scroll to position [0, 0]
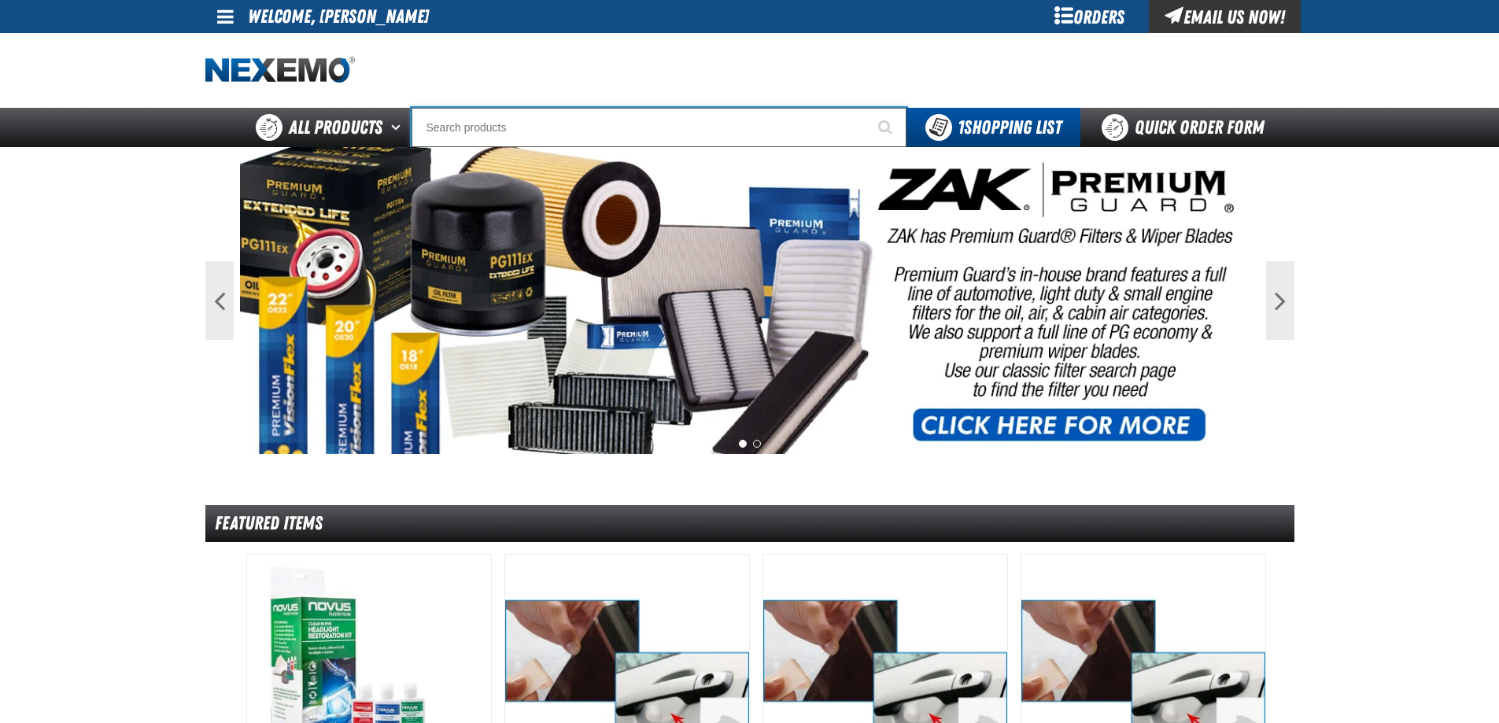
click at [530, 117] on input "Search" at bounding box center [658, 127] width 495 height 39
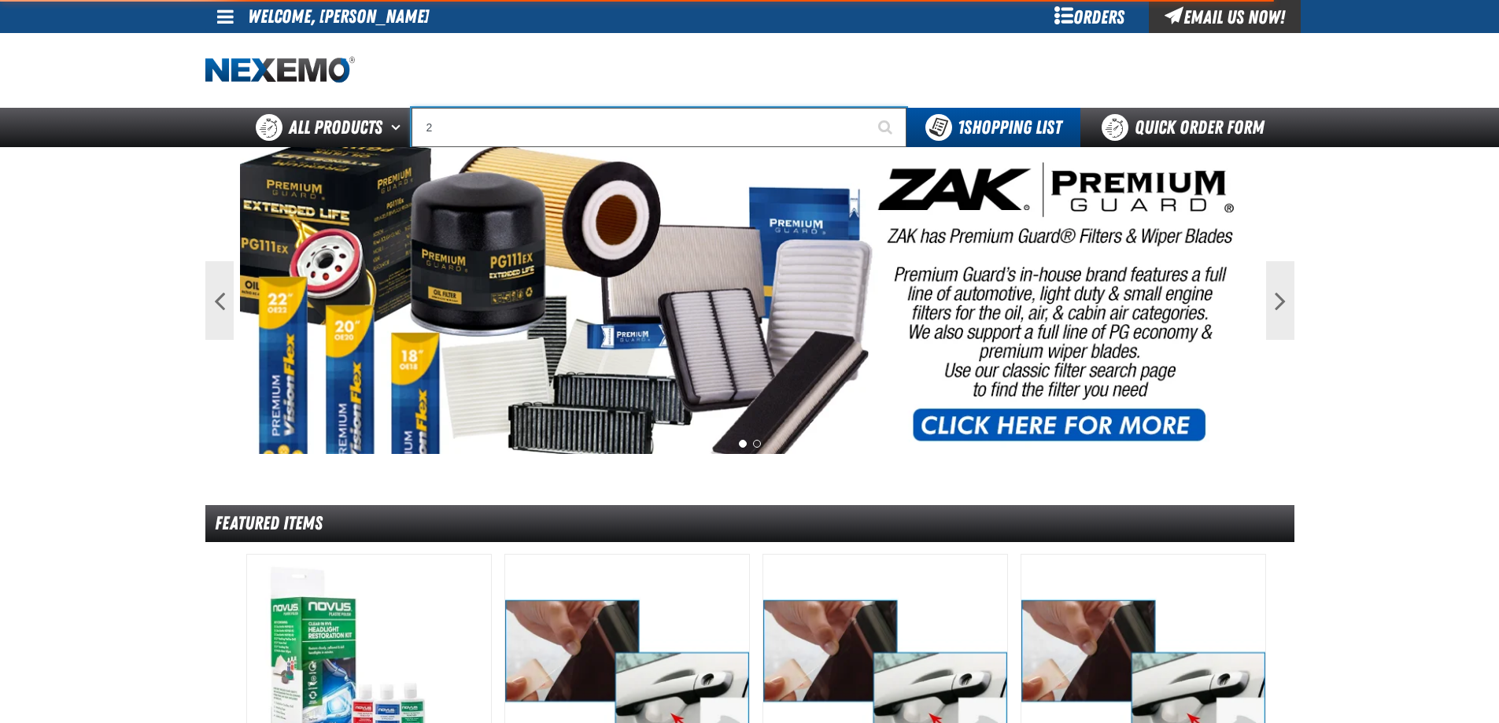
type input "20"
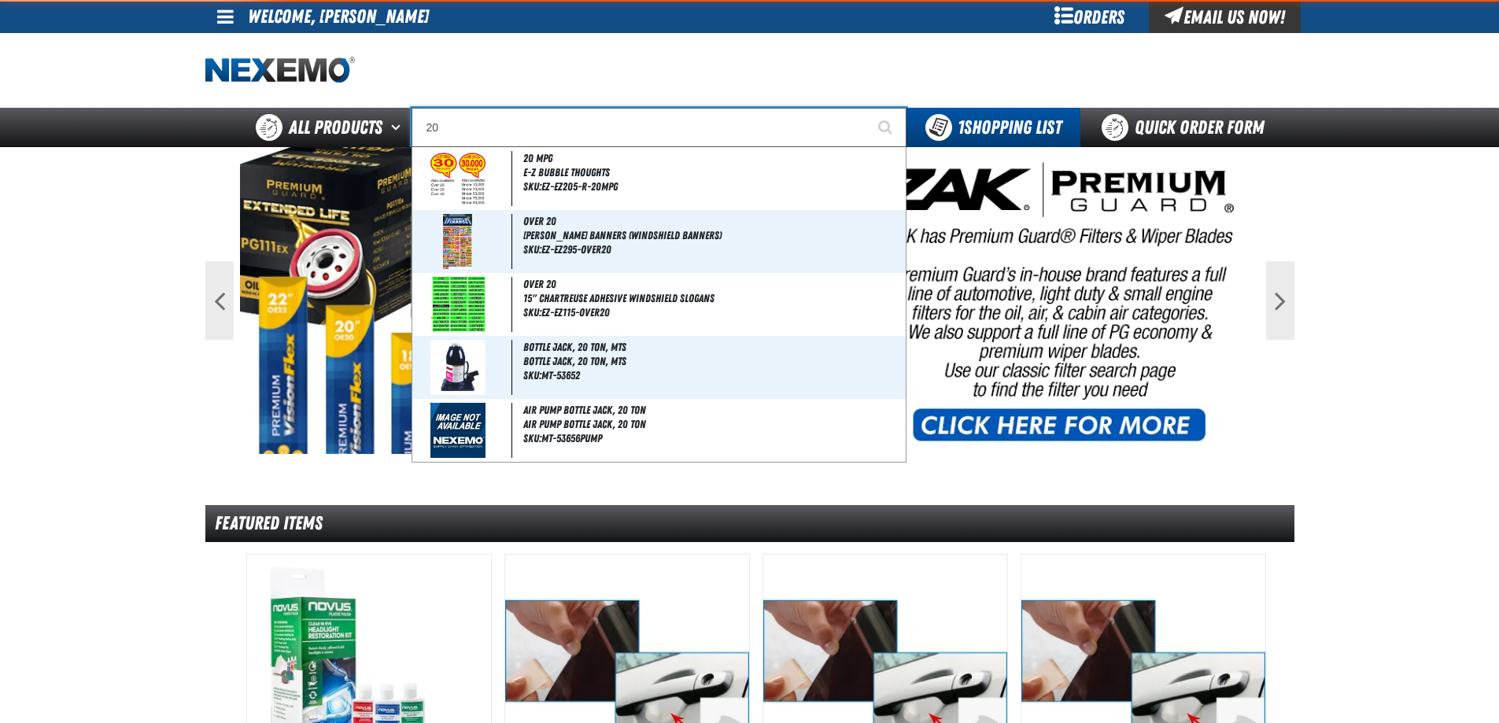
type input "20 MPG"
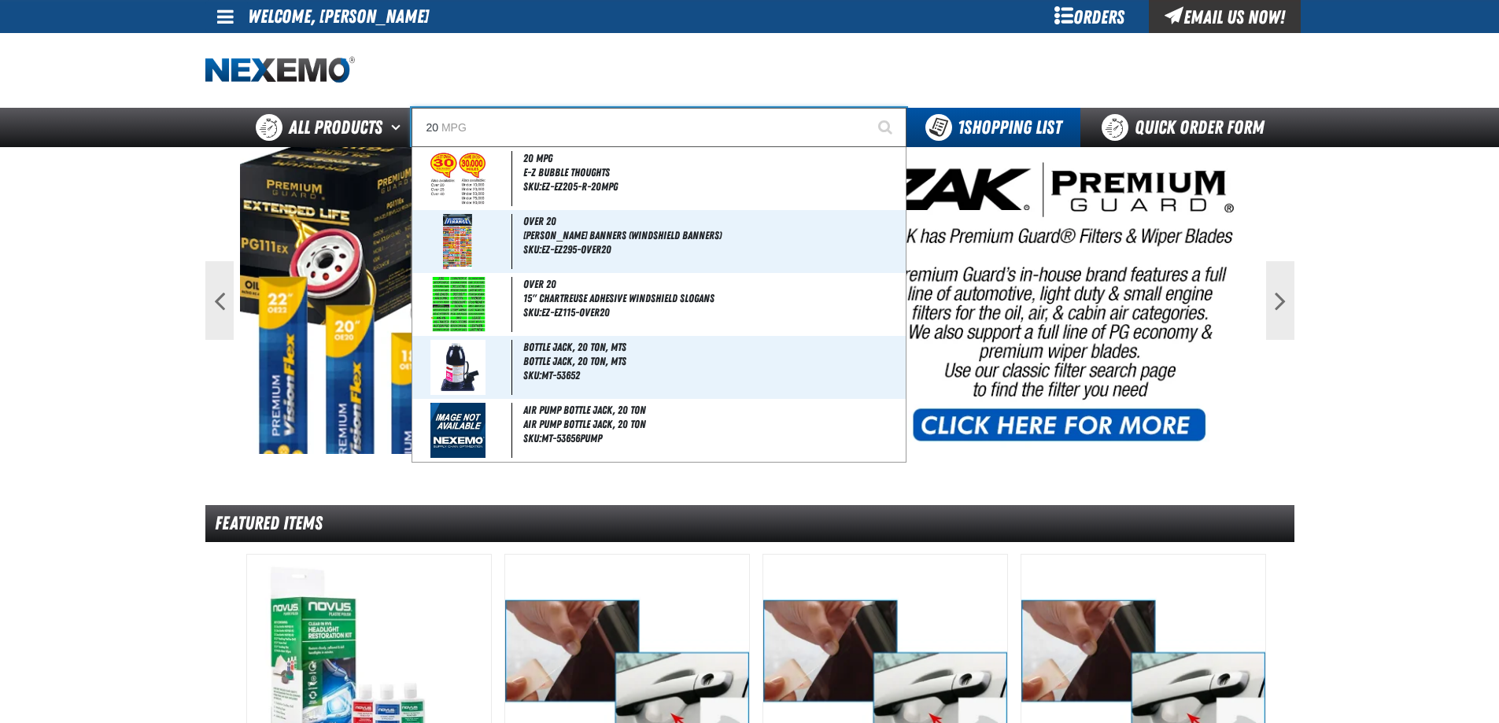
type input "2"
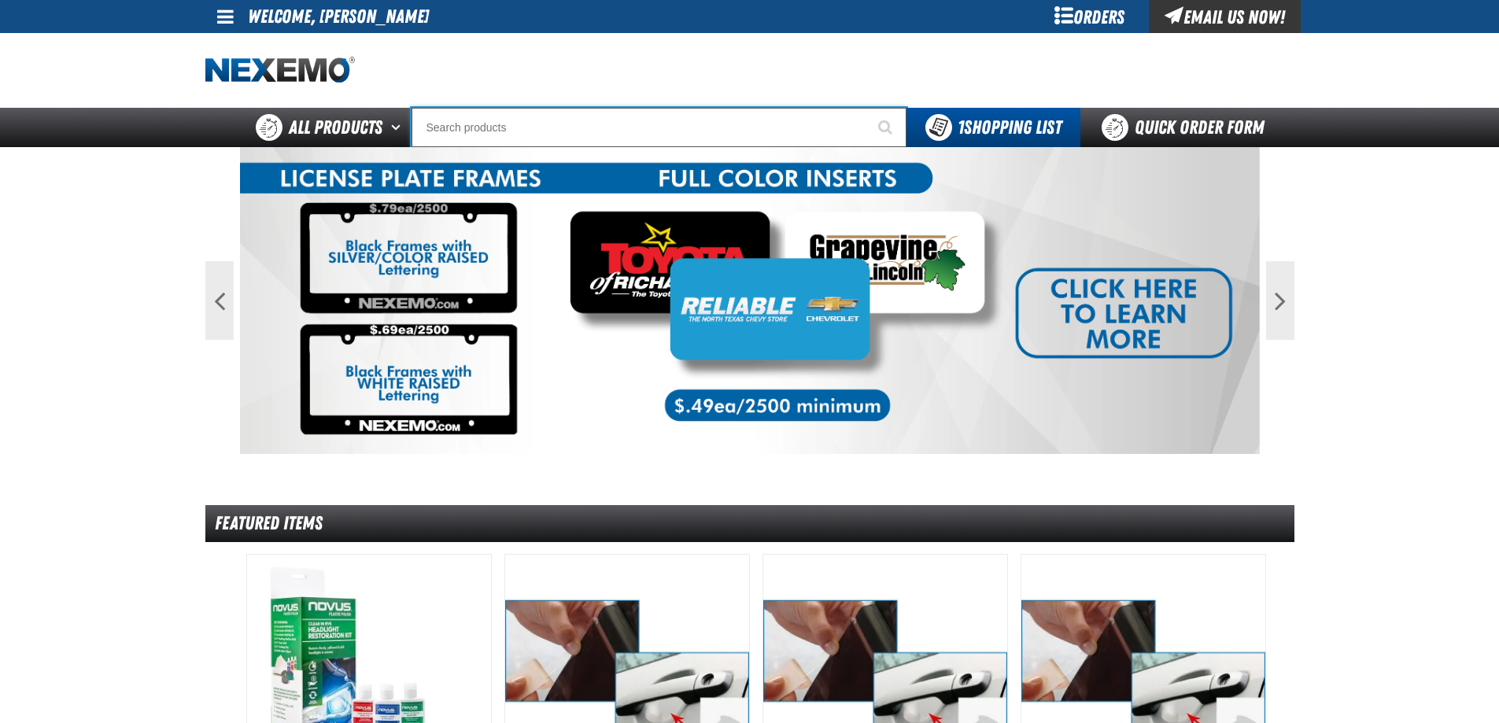
click at [662, 112] on input "Search" at bounding box center [658, 127] width 495 height 39
paste input "EZ-EZ146-C-2024"
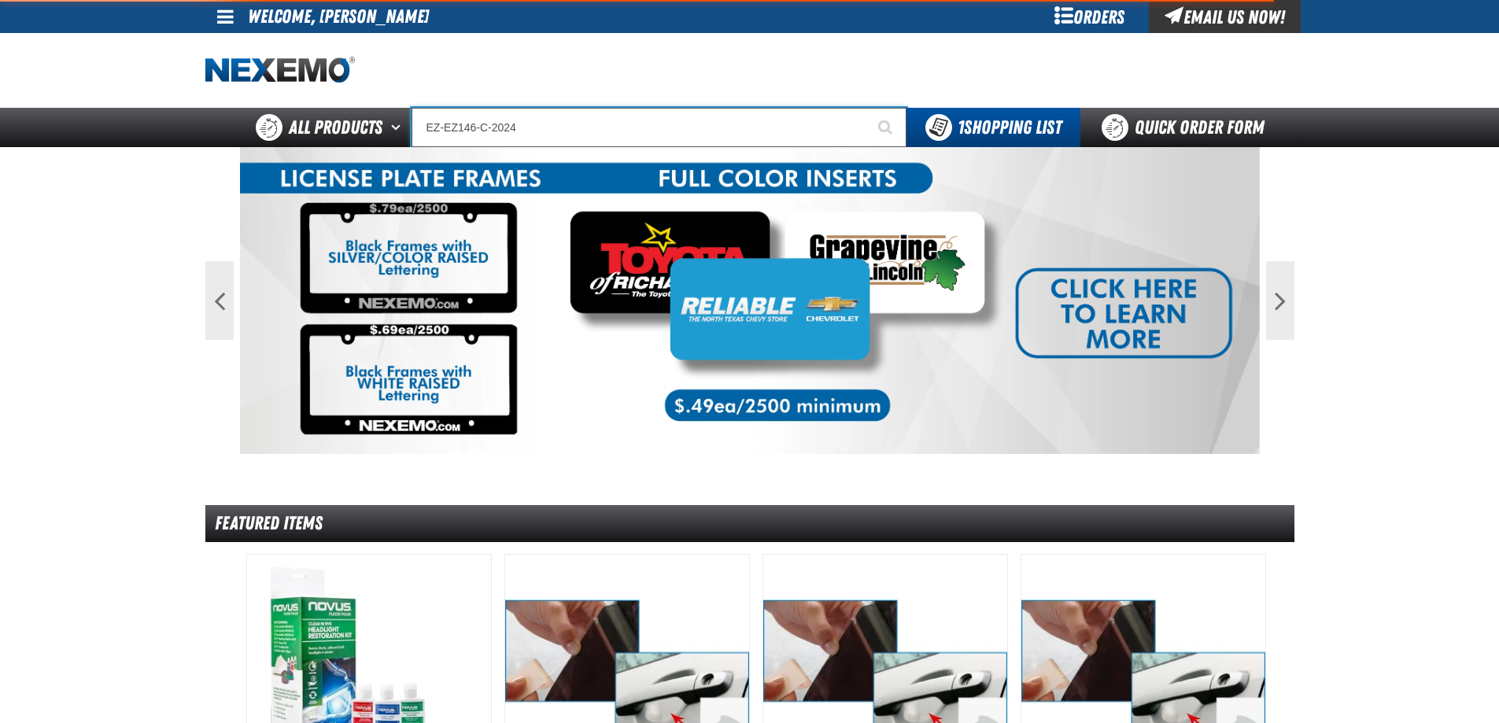
type input "EZ-EZ146-C-2024"
click at [867, 108] on button "Start Searching" at bounding box center [886, 127] width 39 height 39
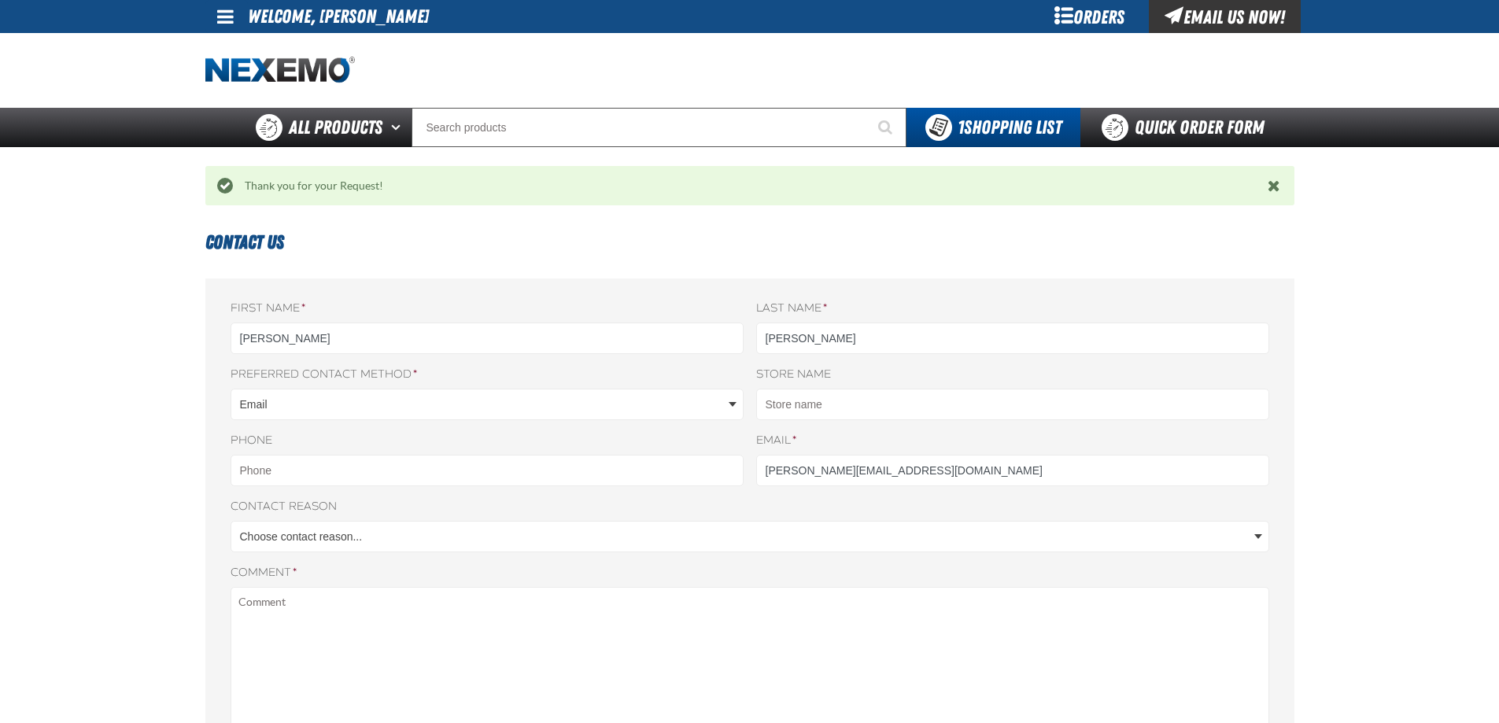
click at [1348, 208] on div "Staging Site 5.1 Upgrade Site My Account My Account Support Ticket Support Tick…" at bounding box center [749, 703] width 1499 height 1406
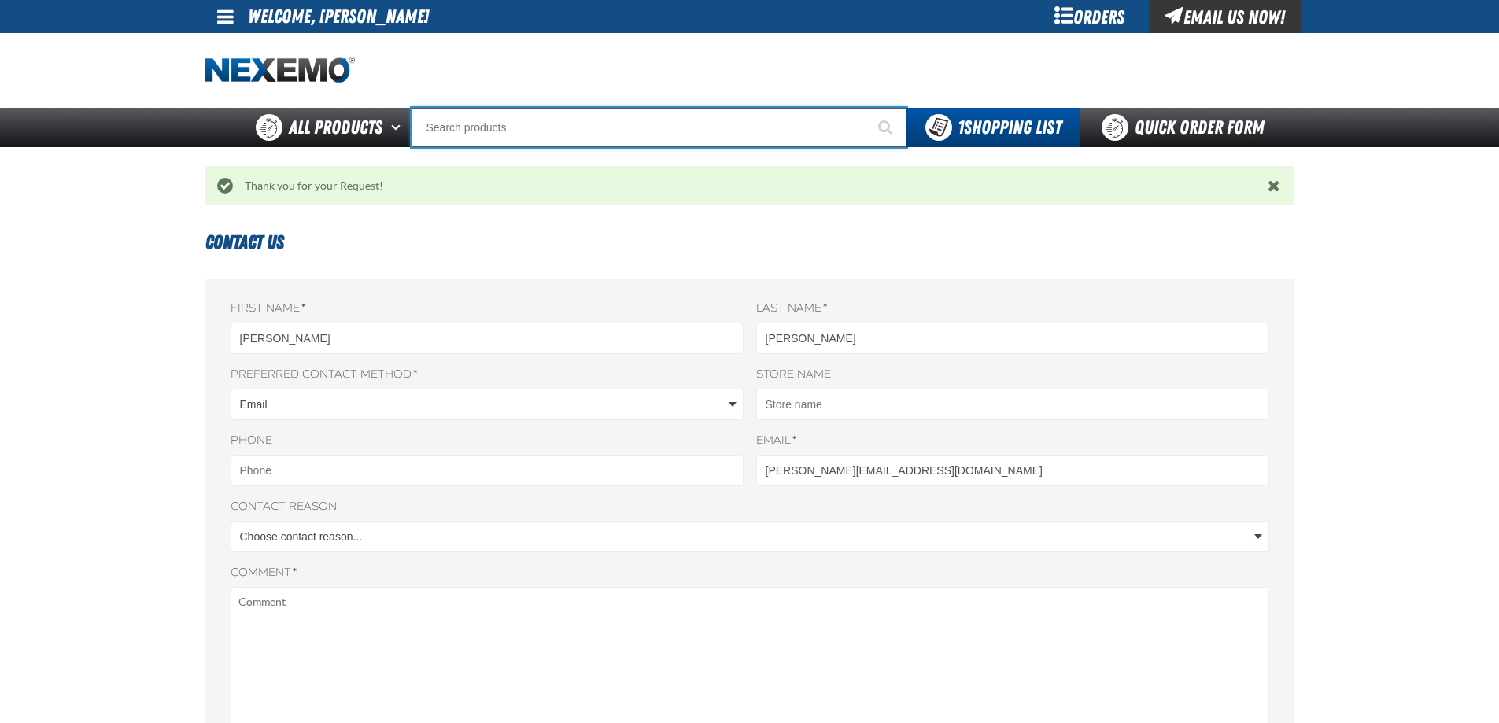
click at [537, 113] on input "Search" at bounding box center [658, 127] width 495 height 39
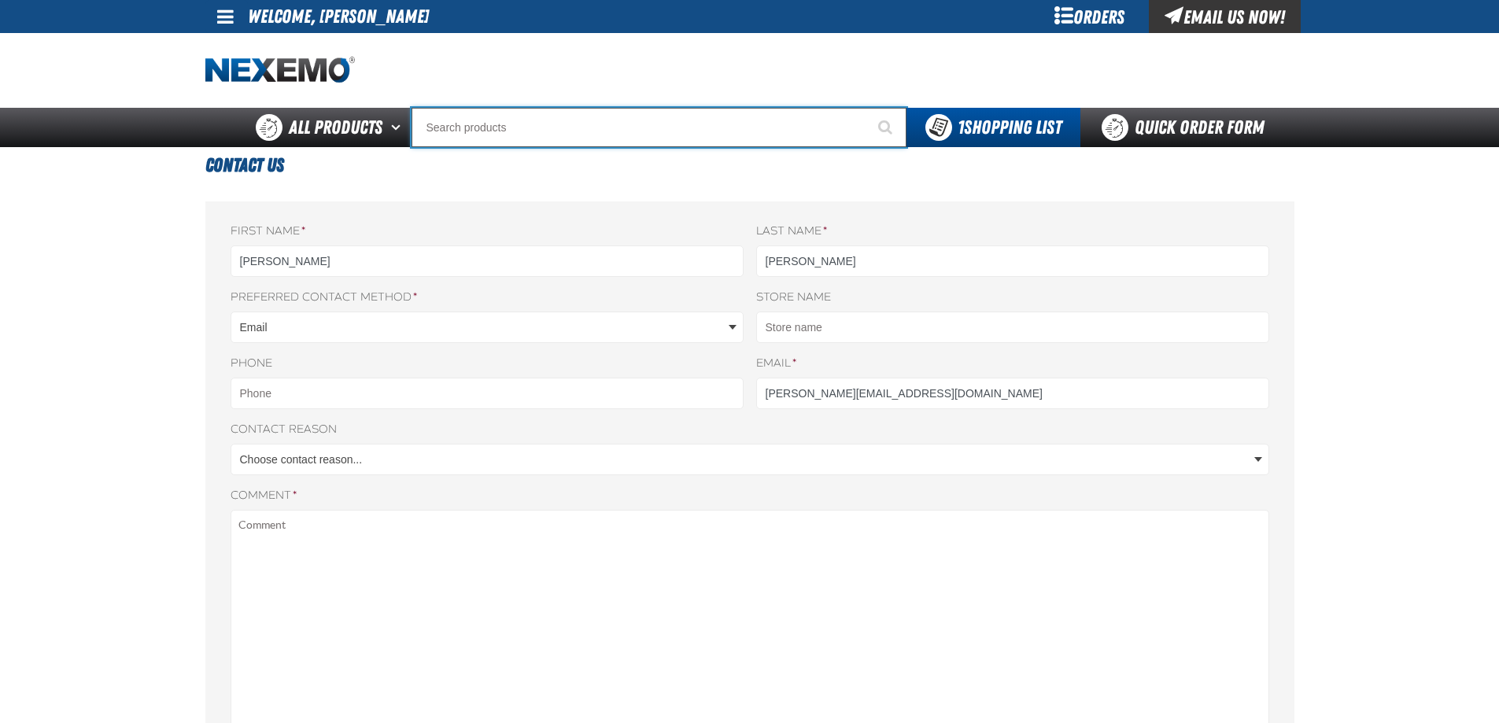
click at [525, 120] on input "Search" at bounding box center [658, 127] width 495 height 39
paste input "EZ-EZ146-C-2024"
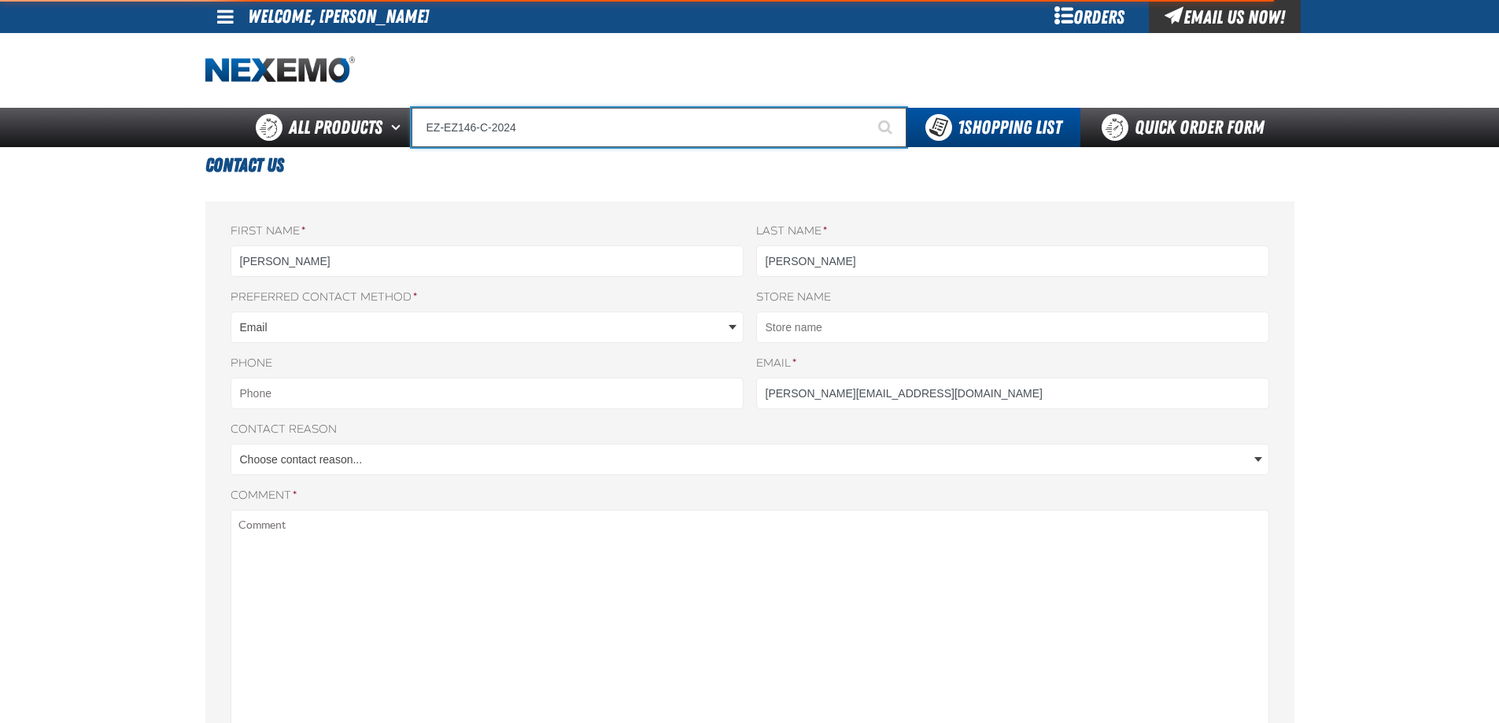
type input "EZ-EZ146-C-2024"
click at [867, 108] on button "Start Searching" at bounding box center [886, 127] width 39 height 39
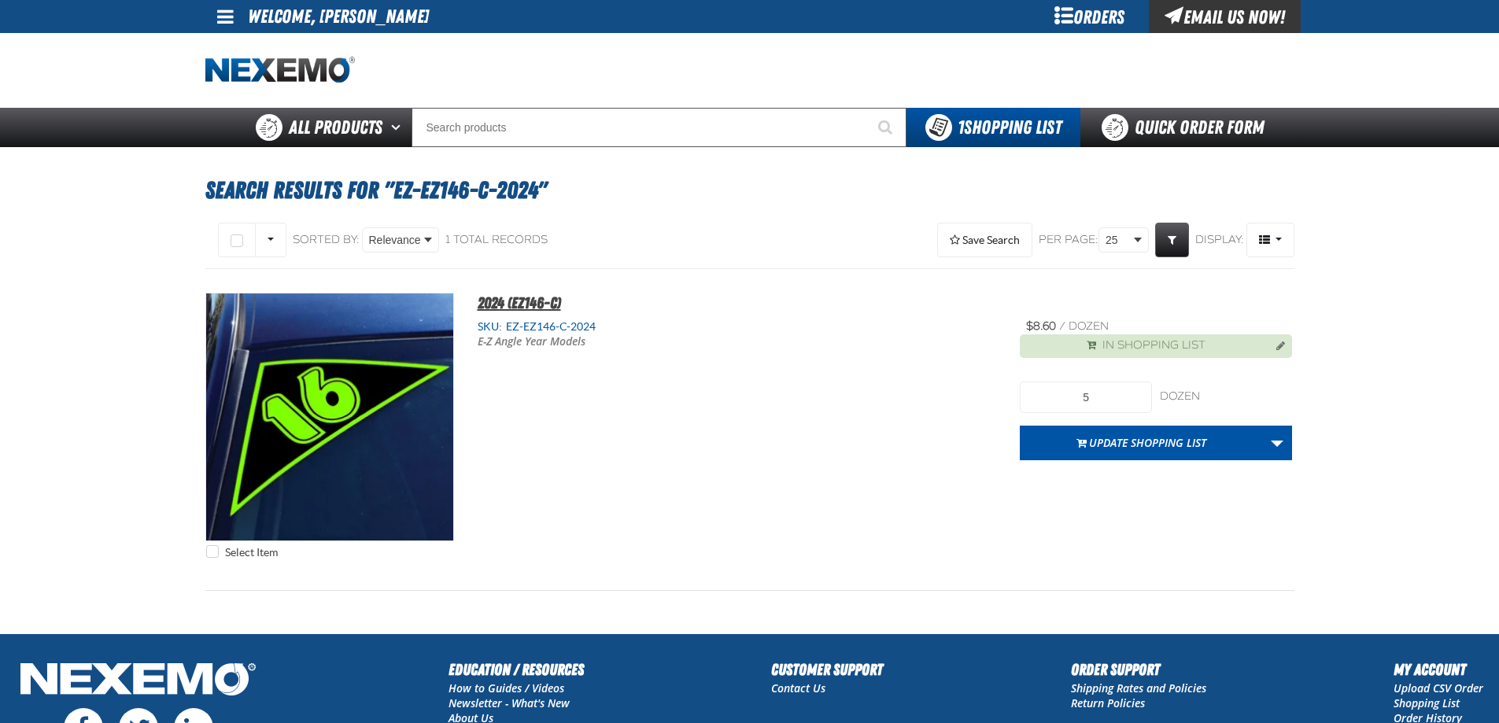
click at [544, 304] on span "2024 (EZ146-C)" at bounding box center [519, 302] width 83 height 19
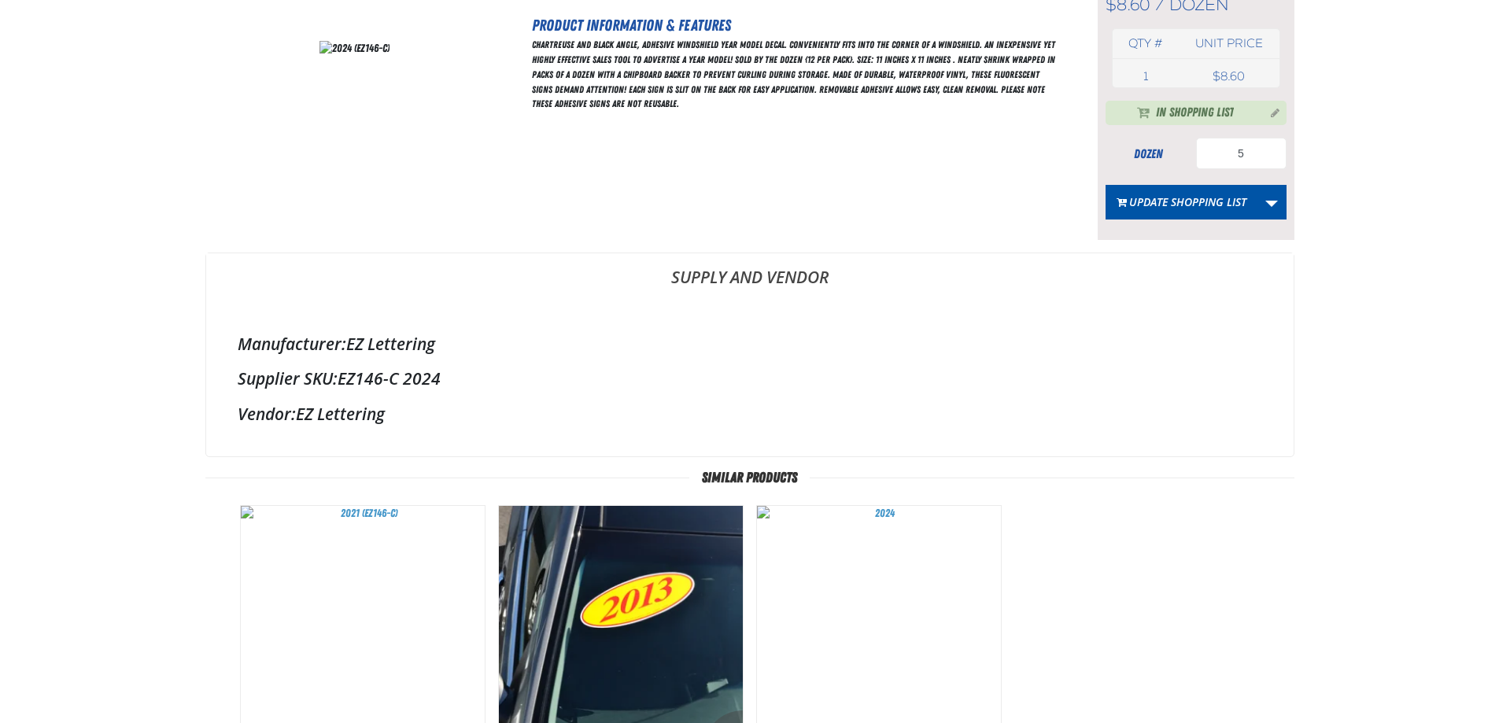
scroll to position [472, 0]
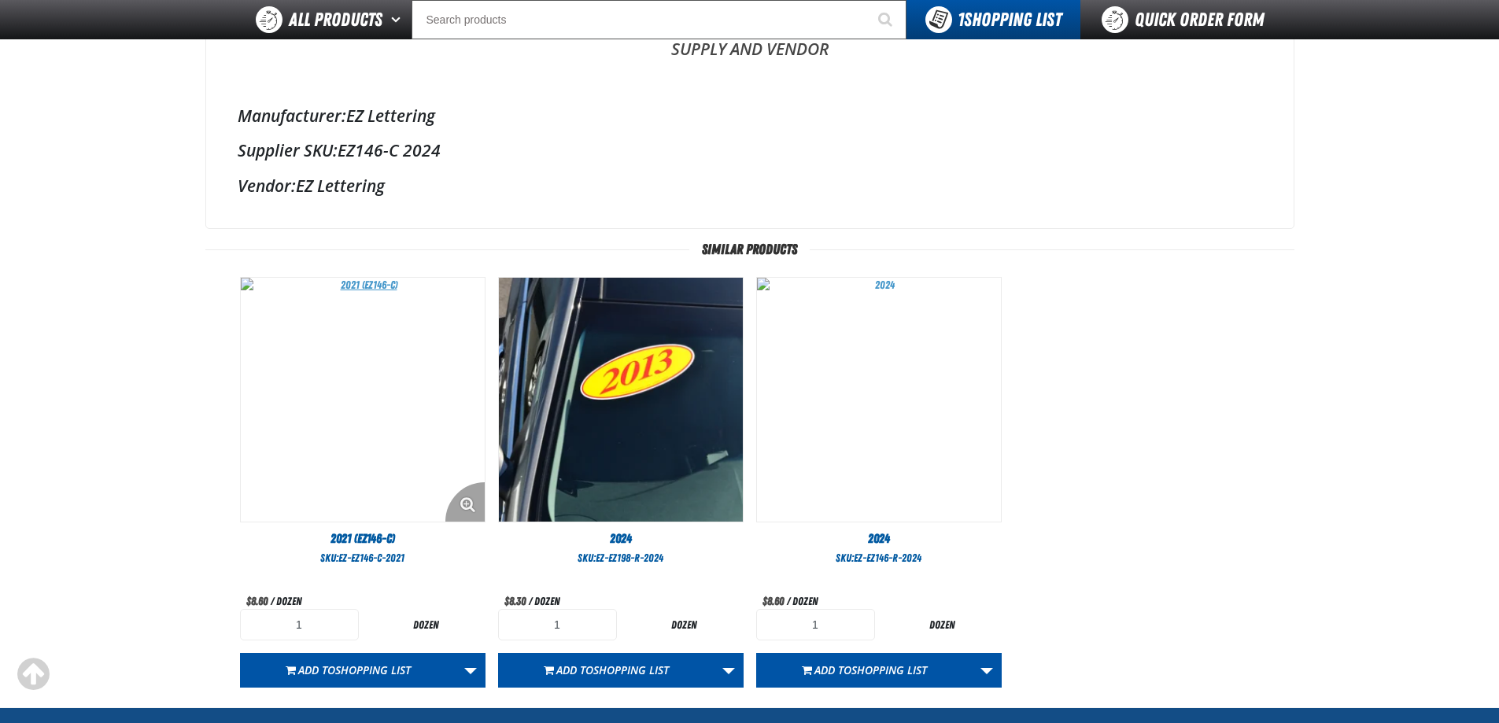
click at [438, 396] on img "View Details of the 2021 (EZ146-C)" at bounding box center [363, 400] width 244 height 244
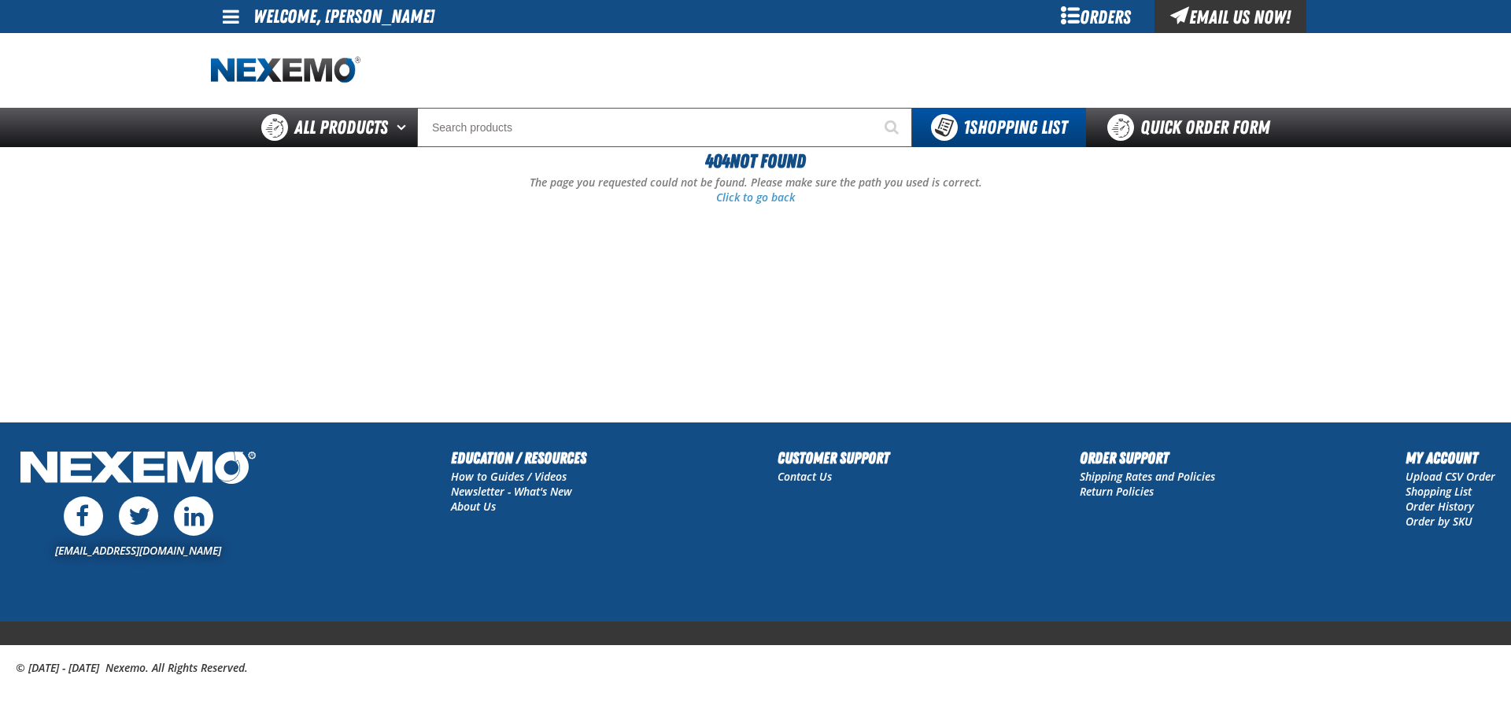
click at [1094, 24] on div "Orders" at bounding box center [1095, 16] width 118 height 33
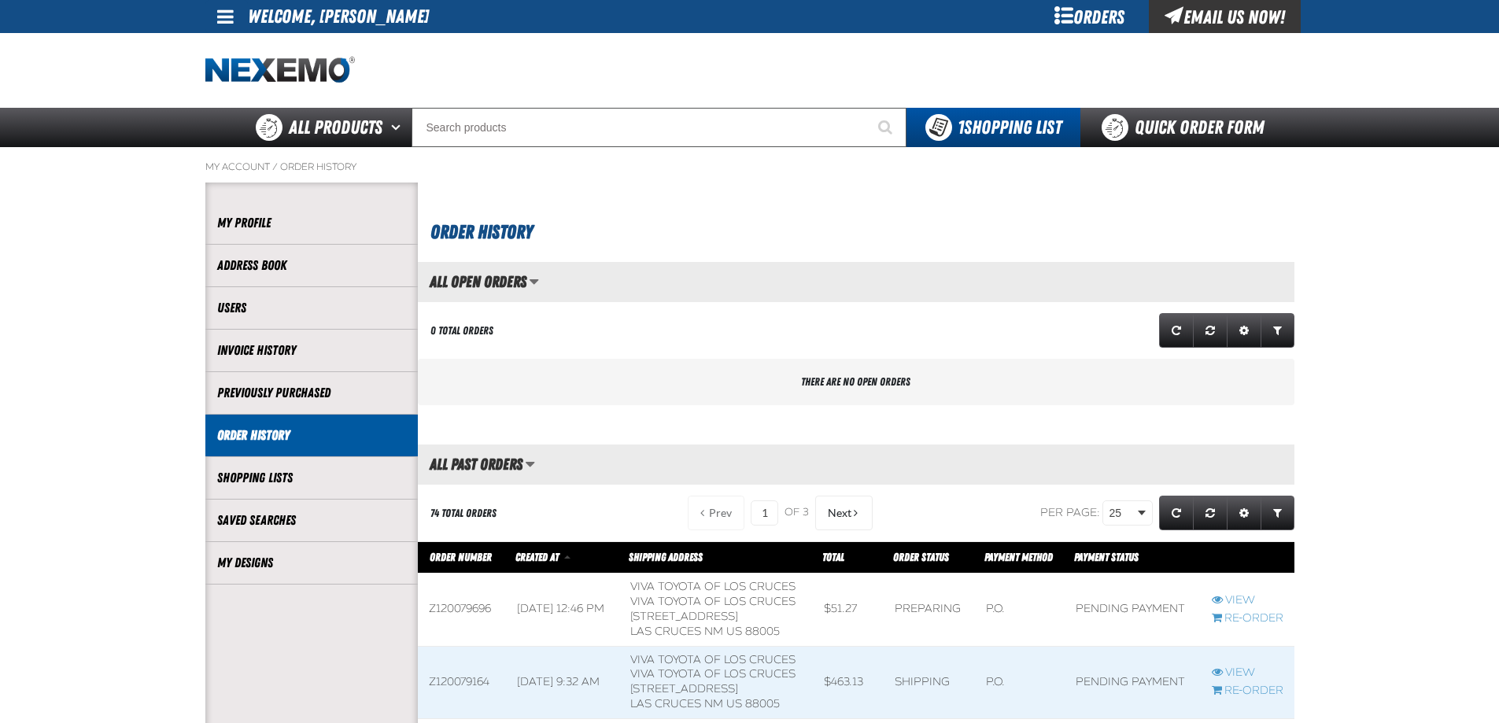
scroll to position [1, 1]
